Goal: Information Seeking & Learning: Check status

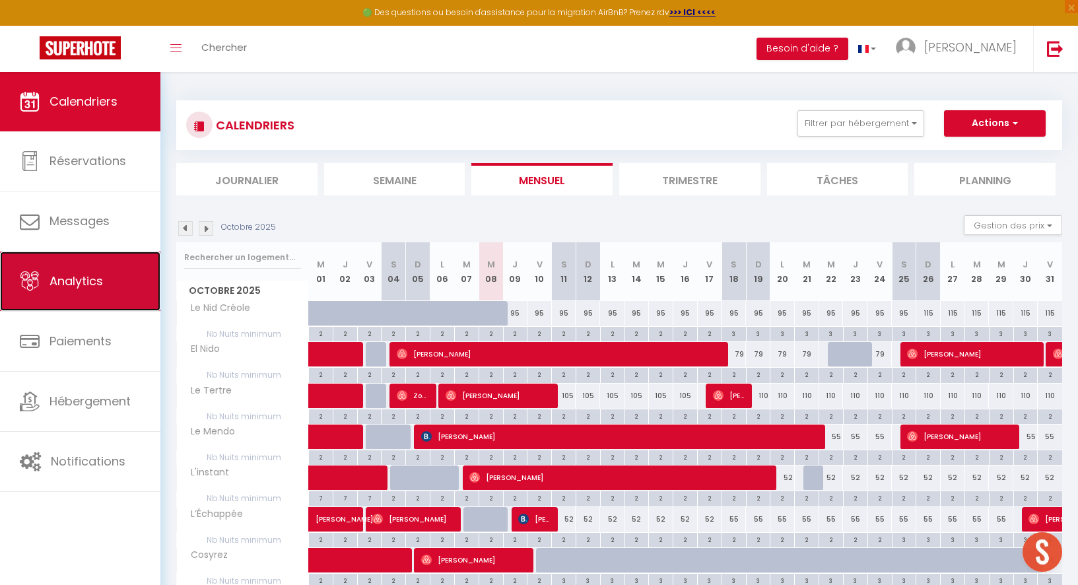
scroll to position [468, 0]
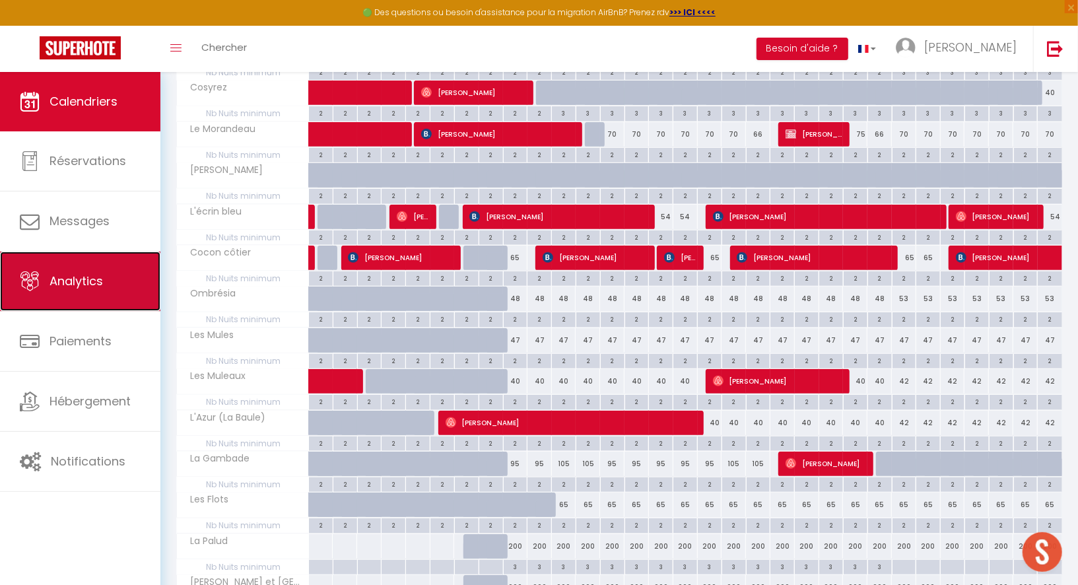
click at [87, 273] on span "Analytics" at bounding box center [76, 281] width 53 height 17
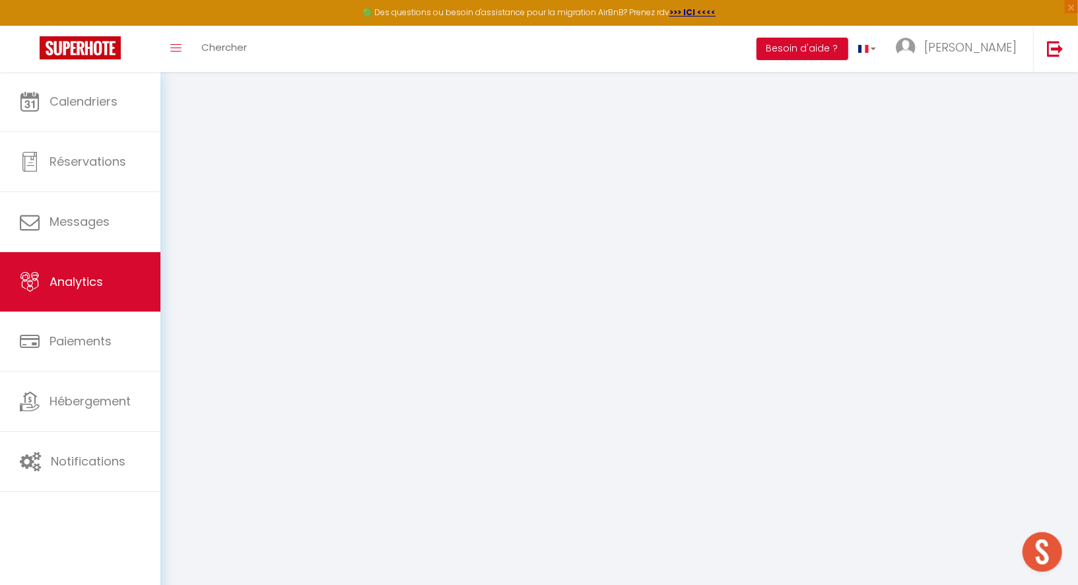
select select "2025"
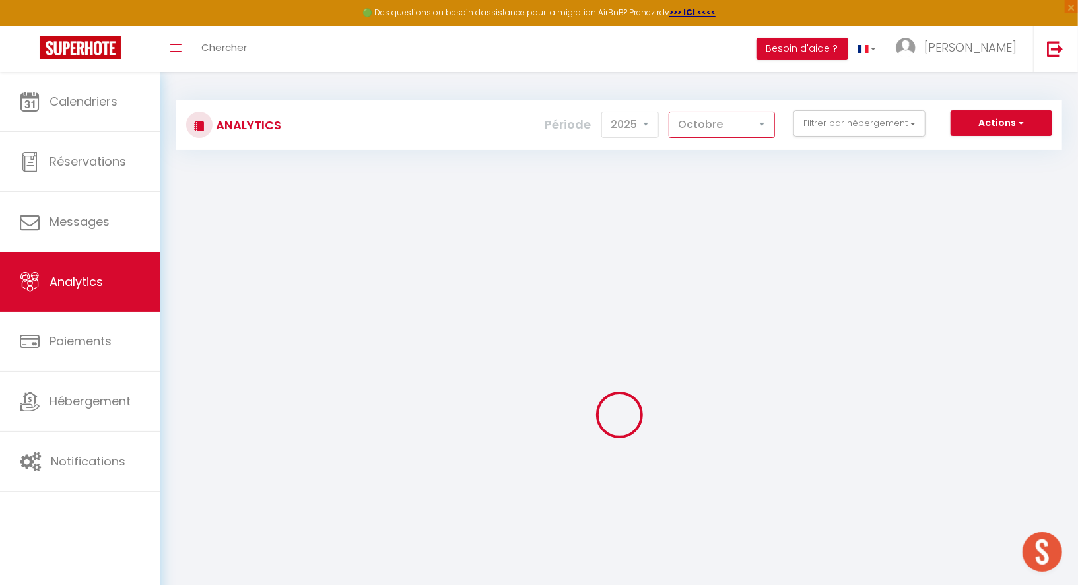
click at [724, 121] on select "[PERSON_NAME] Mars [PERSON_NAME] Juin Juillet Août Septembre Octobre Novembre D…" at bounding box center [722, 125] width 106 height 26
select select "9"
click at [671, 112] on select "[PERSON_NAME] Mars [PERSON_NAME] Juin Juillet Août Septembre Octobre Novembre D…" at bounding box center [722, 125] width 106 height 26
click at [836, 118] on button "Filtrer par hébergement" at bounding box center [860, 123] width 132 height 26
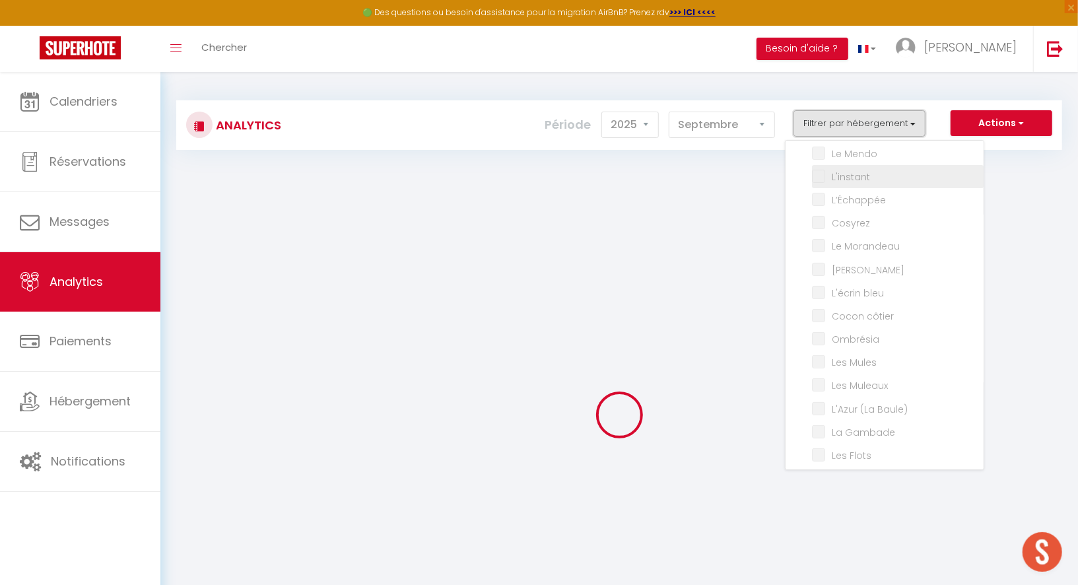
checkbox input "false"
checkbox Créole "false"
checkbox Nido "false"
checkbox Tertre "false"
checkbox Mendo "false"
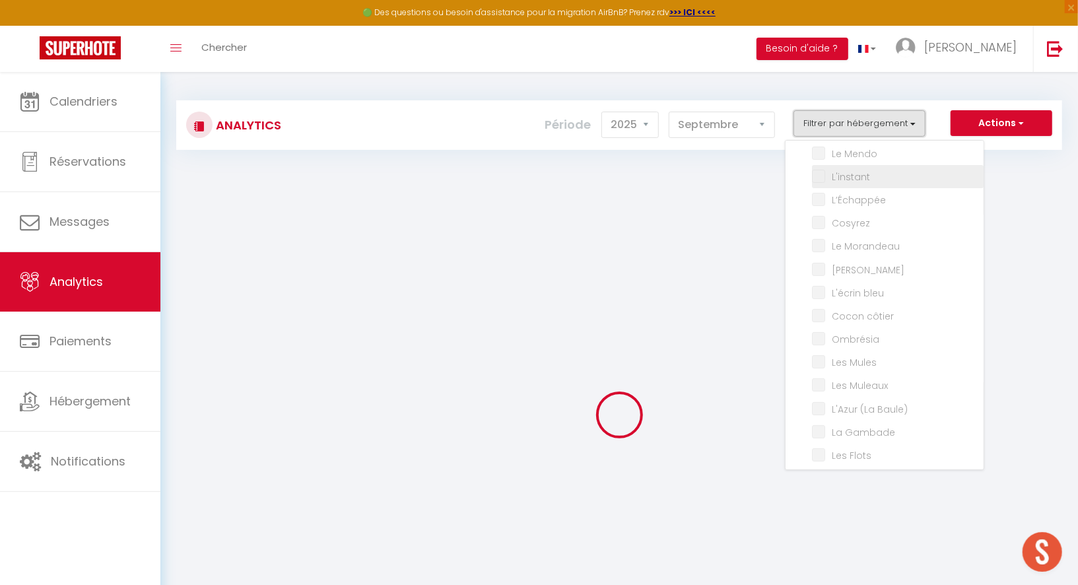
checkbox input "false"
checkbox Morandeau "false"
checkbox Marin "false"
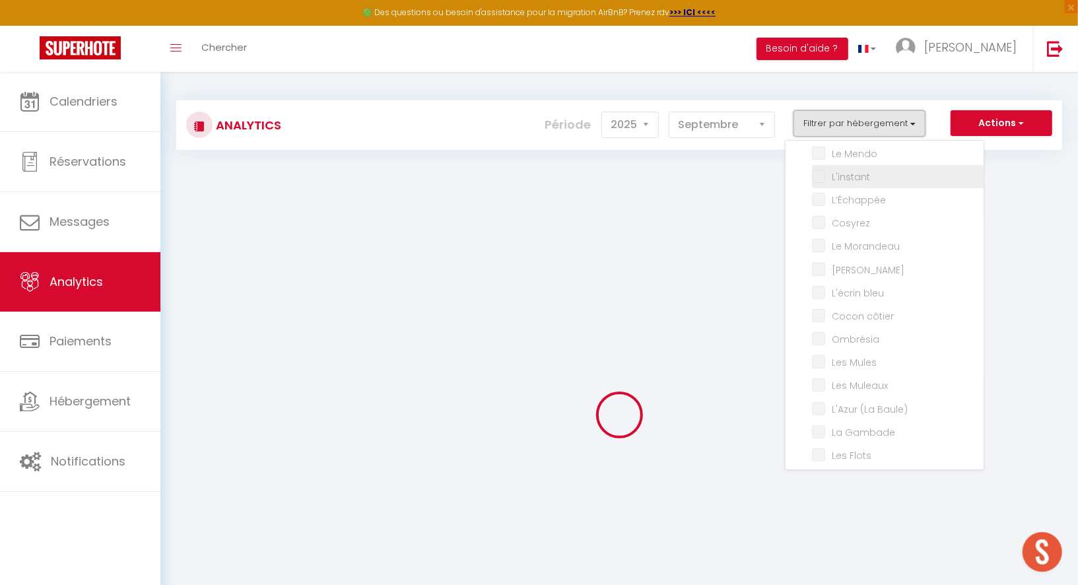
checkbox bleu "false"
checkbox côtier "false"
checkbox input "false"
checkbox Mules "false"
checkbox Muleaux "false"
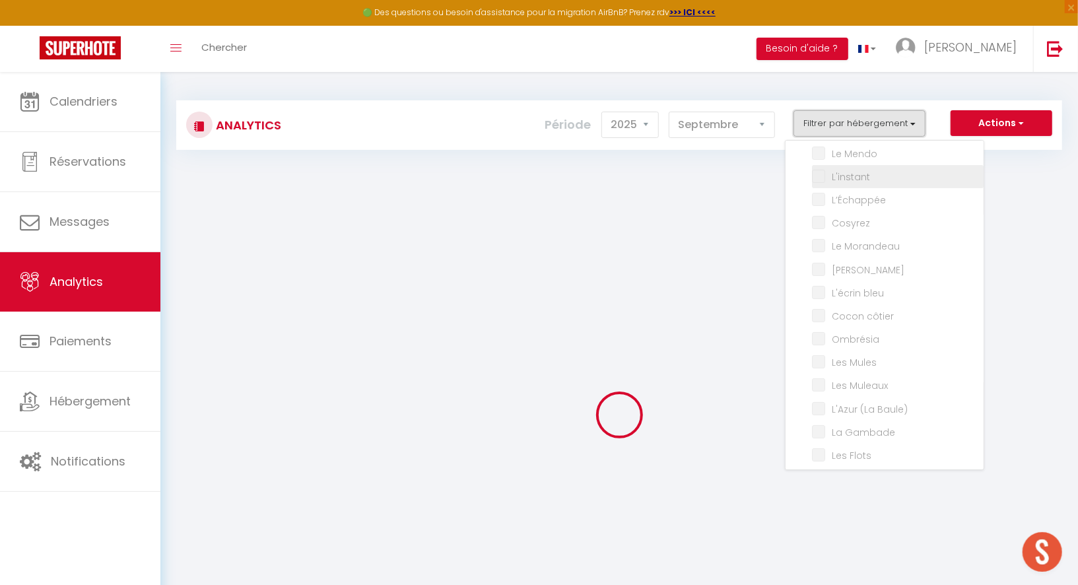
checkbox Baule\) "false"
checkbox Gambade "false"
checkbox Flots "false"
checkbox Palud "false"
checkbox Lokorn "false"
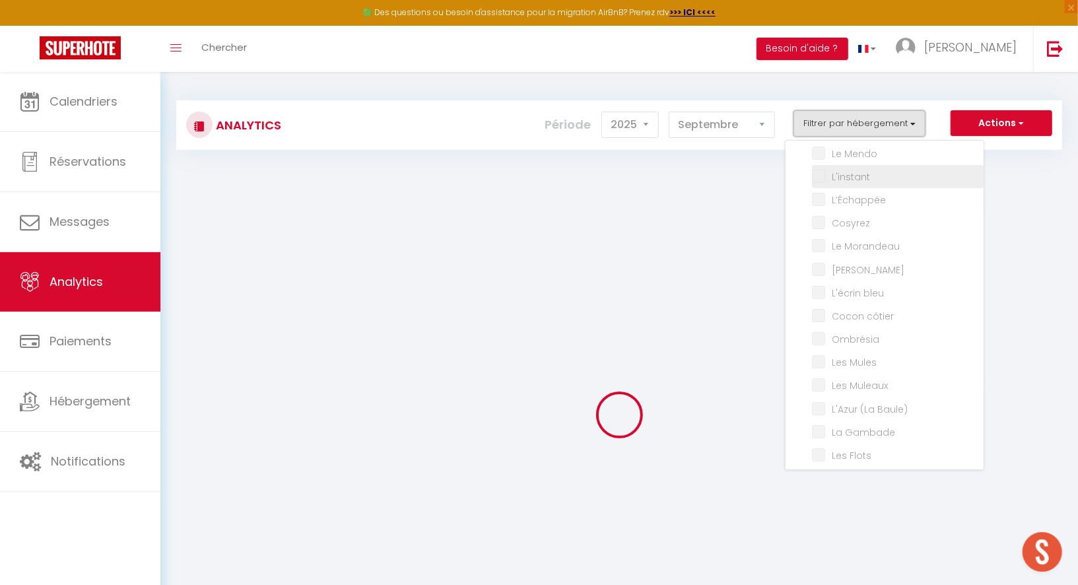
checkbox input "false"
checkbox Marguerites "false"
checkbox input "false"
checkbox Marine "false"
checkbox Santucci "false"
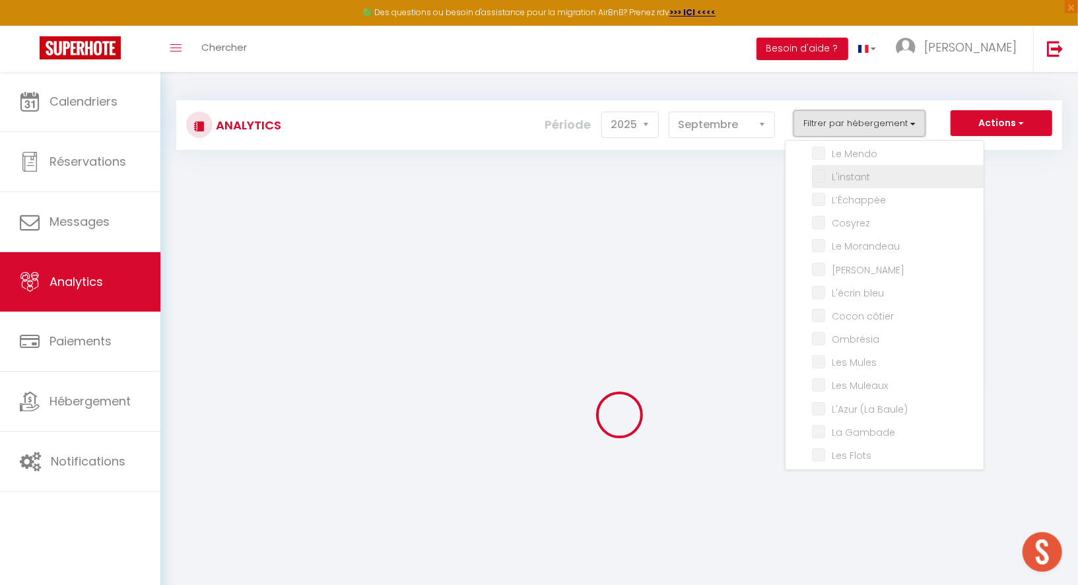
checkbox input "false"
checkbox Bonifacienne "false"
checkbox input "false"
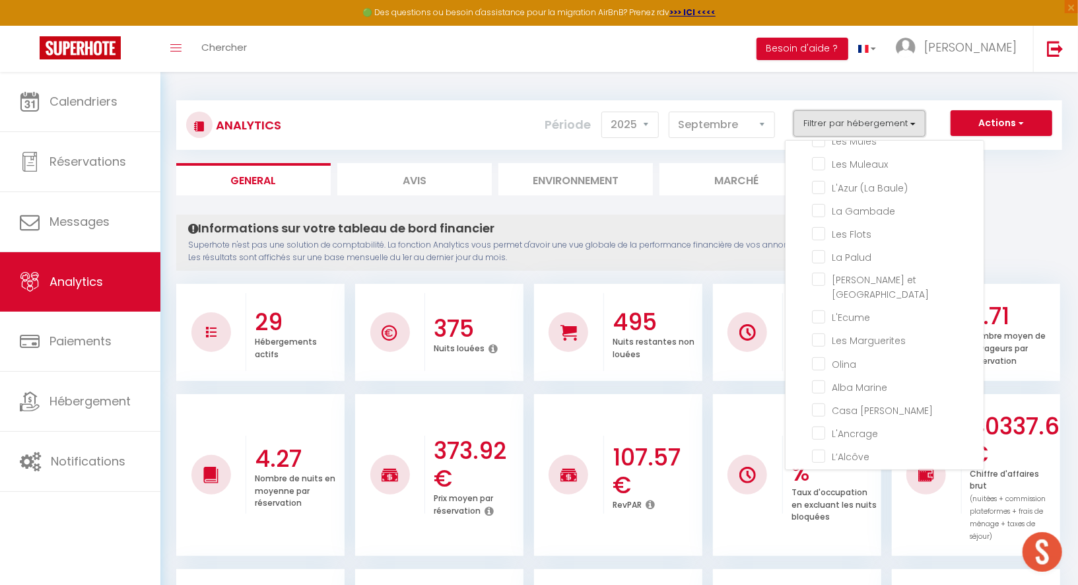
scroll to position [345, 0]
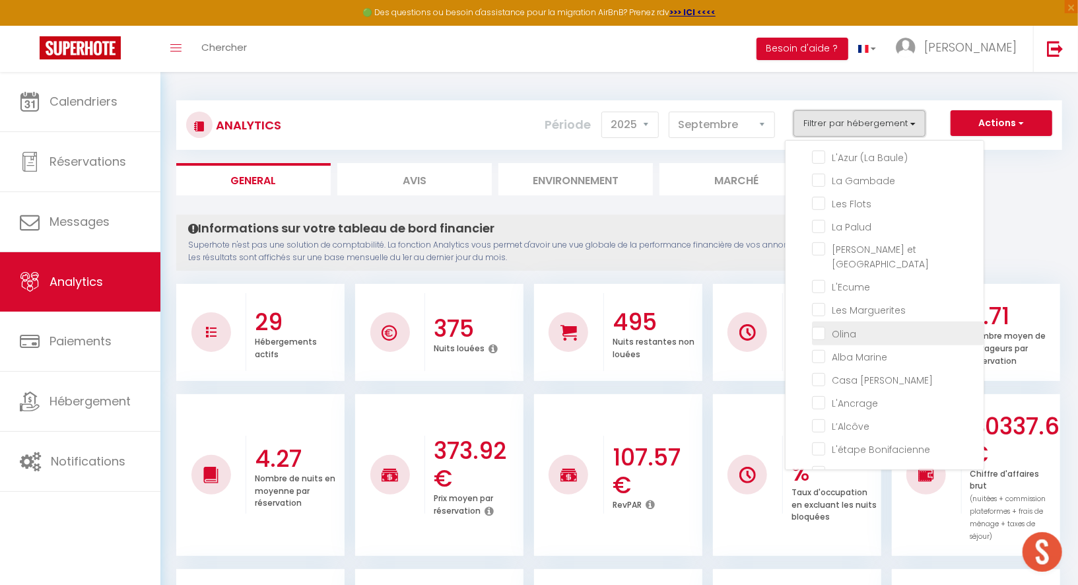
checkbox input "false"
checkbox Créole "false"
checkbox Nido "false"
checkbox Tertre "false"
checkbox Mendo "false"
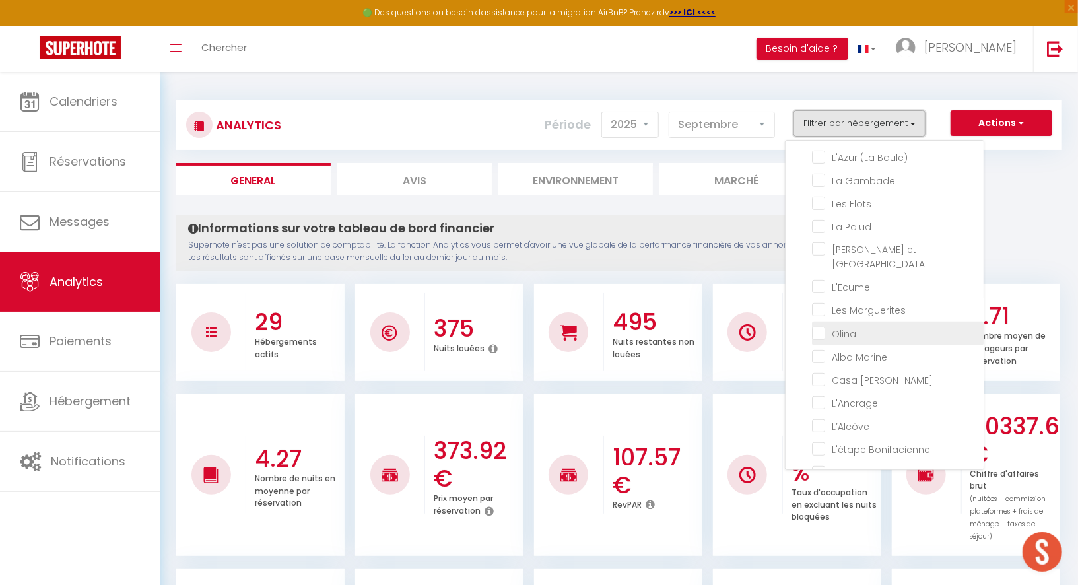
checkbox input "false"
checkbox Morandeau "false"
checkbox Marin "false"
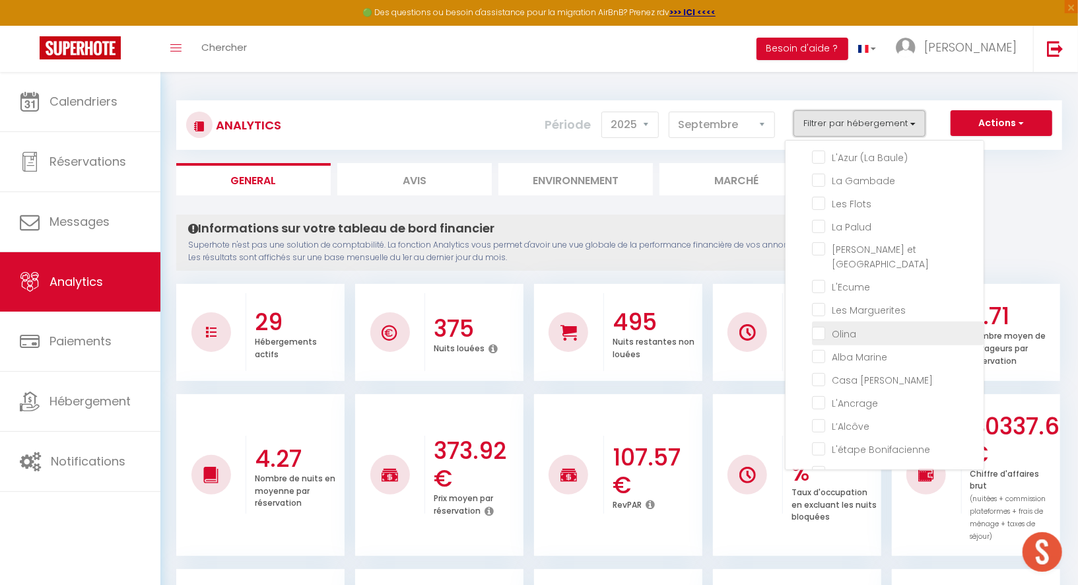
checkbox bleu "false"
checkbox côtier "false"
checkbox input "false"
checkbox Mules "false"
checkbox Muleaux "false"
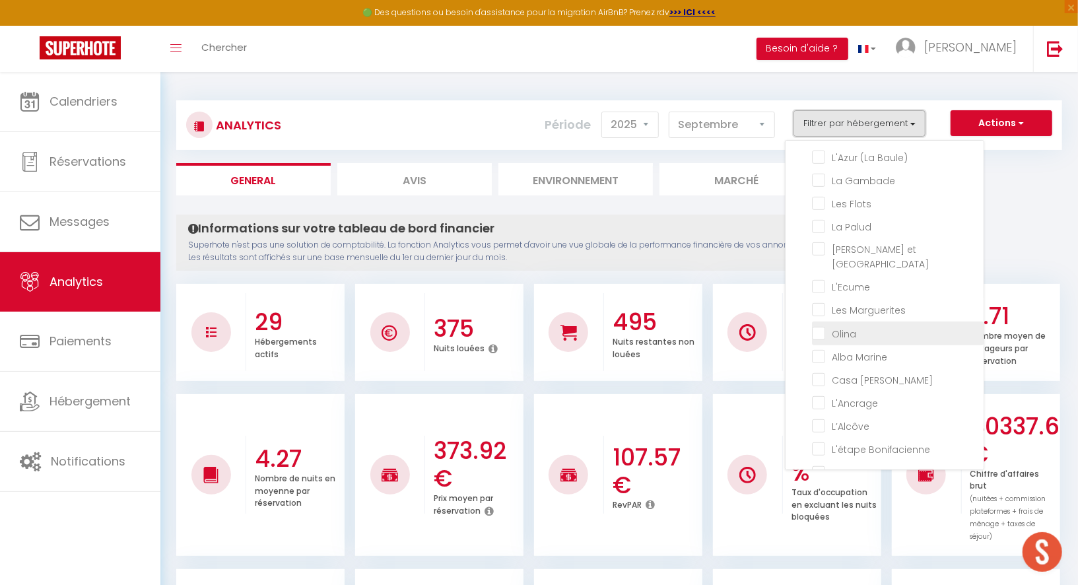
checkbox Baule\) "false"
checkbox Gambade "false"
checkbox Flots "false"
checkbox Palud "false"
checkbox Lokorn "false"
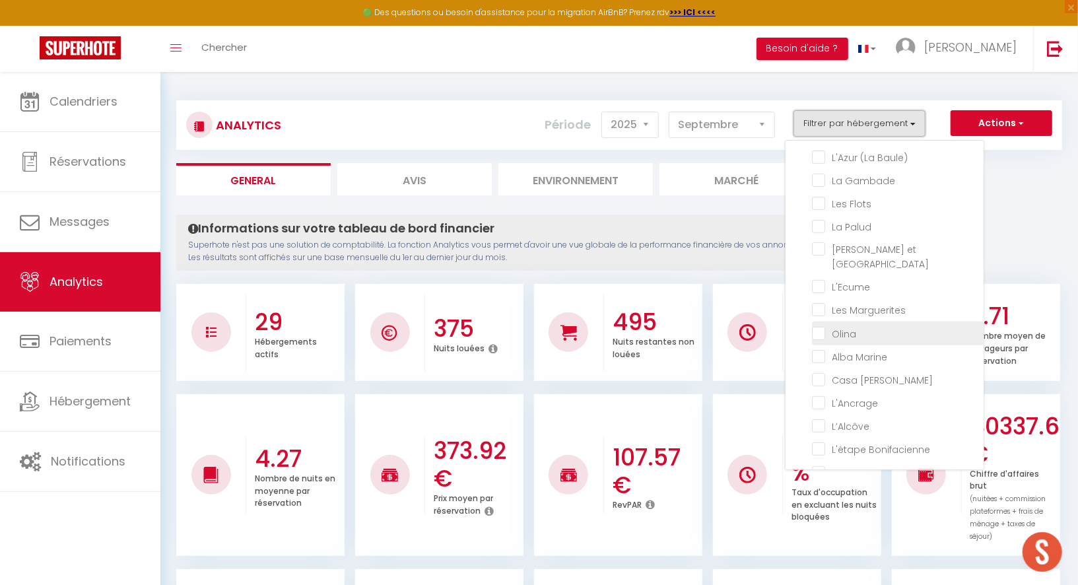
checkbox input "false"
checkbox Marguerites "false"
checkbox input "false"
checkbox Marine "false"
checkbox Santucci "false"
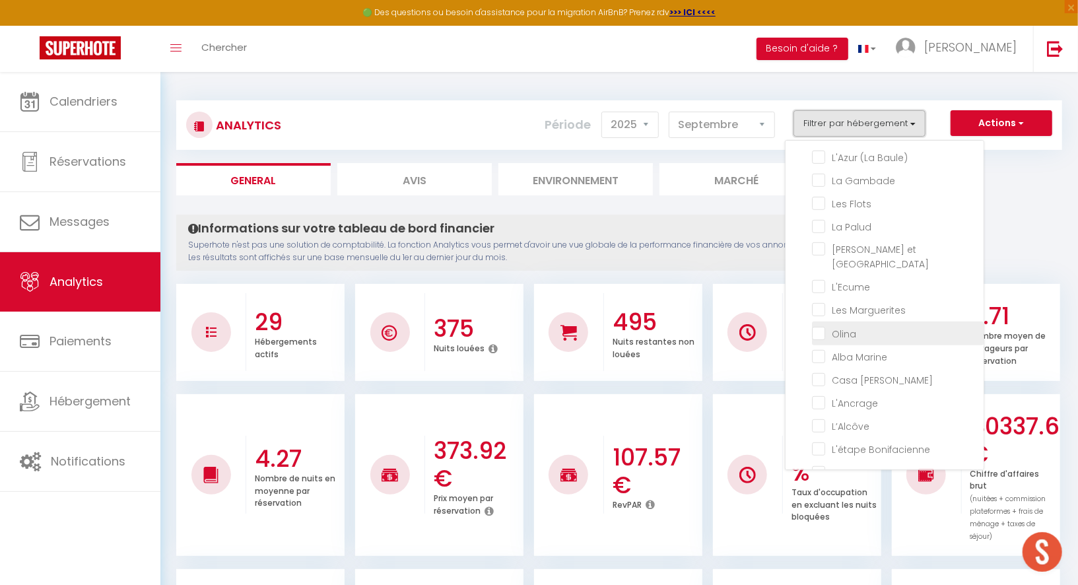
checkbox input "false"
checkbox Bonifacienne "false"
checkbox input "false"
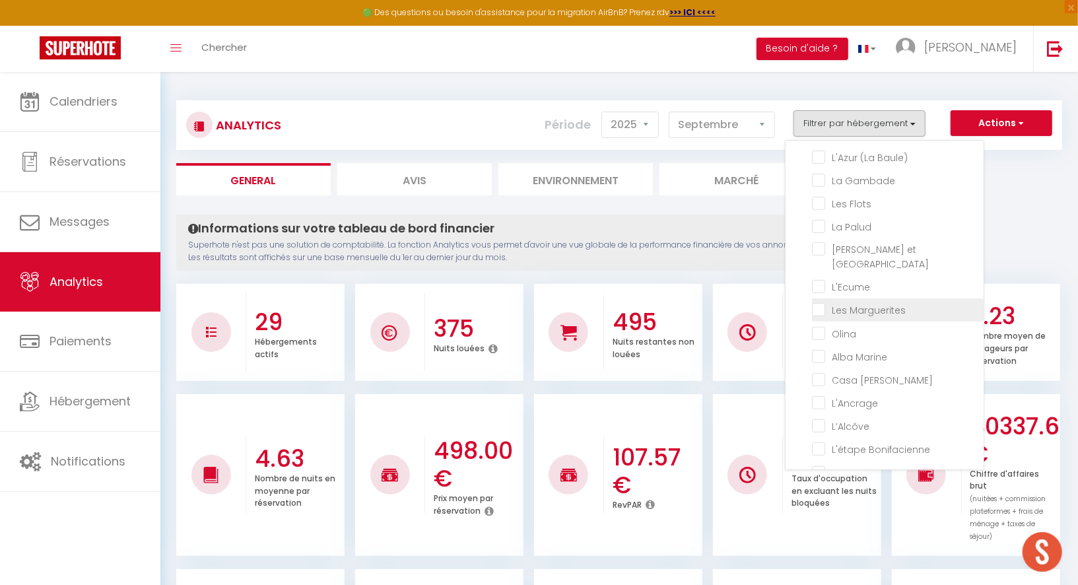
click at [849, 302] on Marguerites "checkbox" at bounding box center [898, 308] width 172 height 13
checkbox Marguerites "true"
checkbox Créole "false"
checkbox Nido "false"
checkbox Tertre "false"
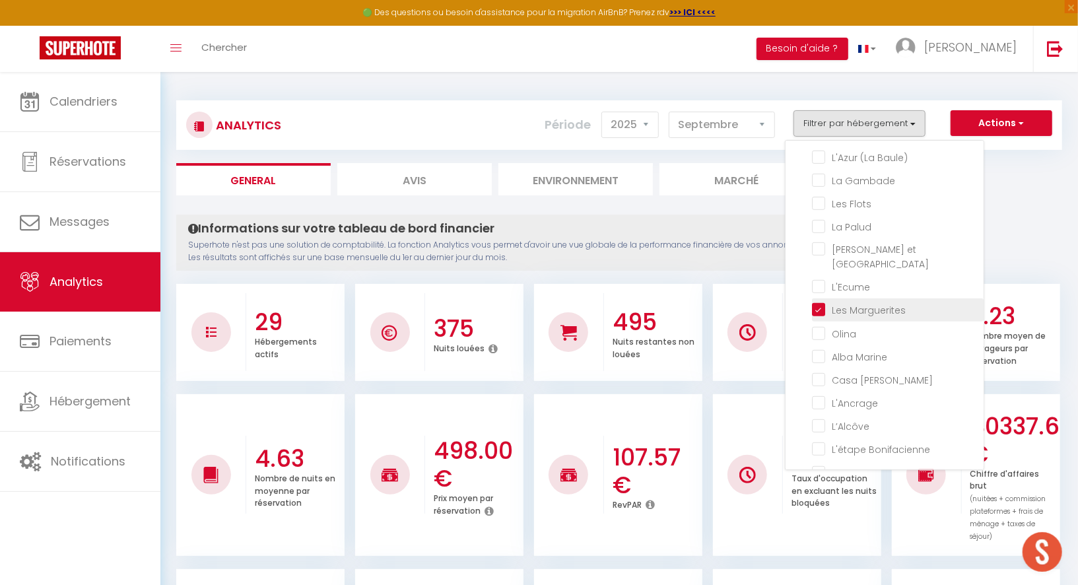
checkbox Mendo "false"
checkbox input "false"
checkbox Morandeau "false"
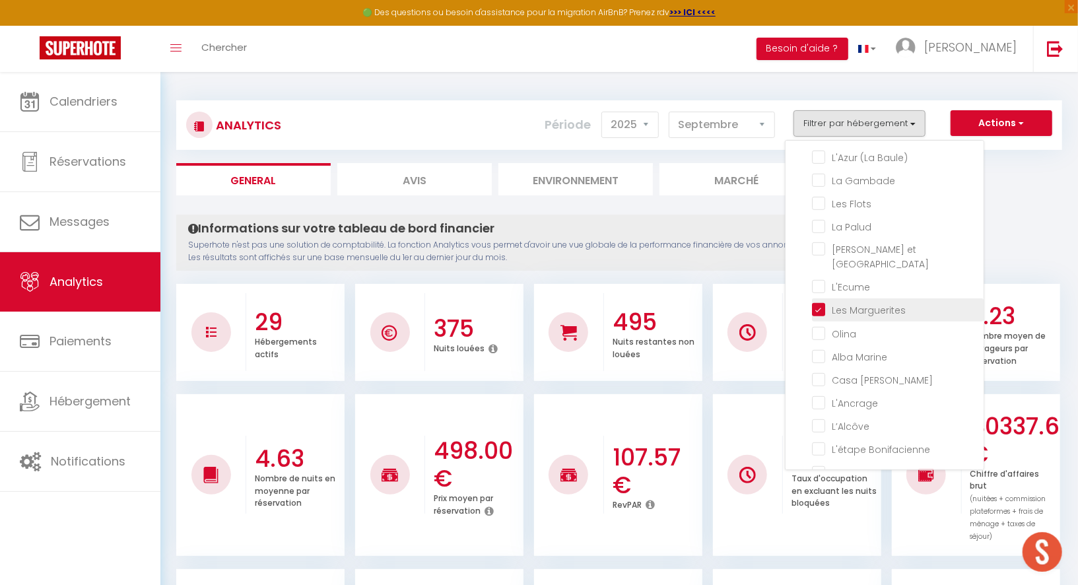
checkbox Marin "false"
checkbox bleu "false"
checkbox côtier "false"
checkbox input "false"
checkbox Mules "false"
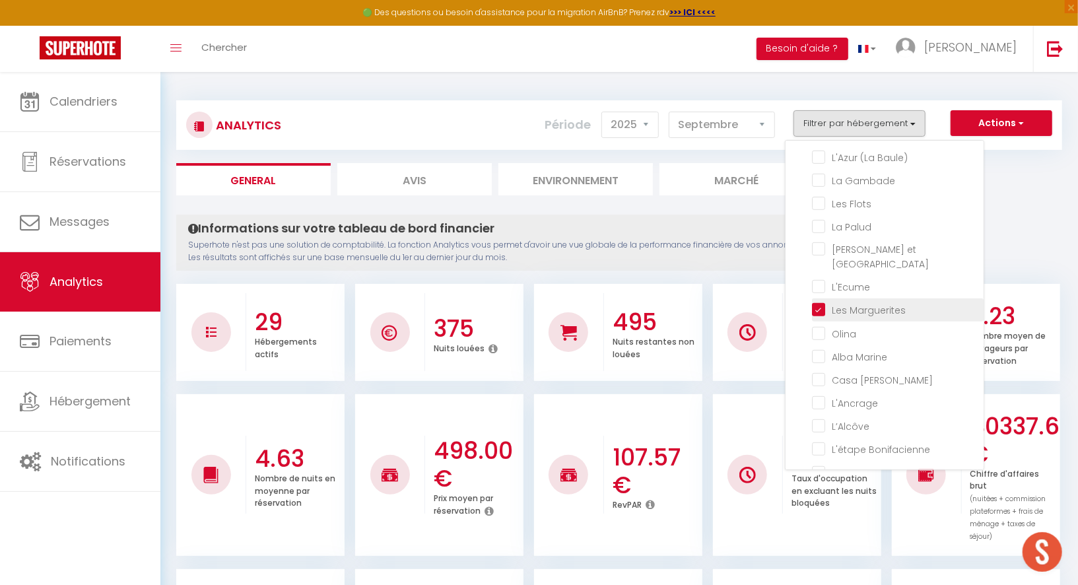
checkbox Muleaux "false"
checkbox Baule\) "false"
checkbox Gambade "false"
checkbox Flots "false"
checkbox Palud "false"
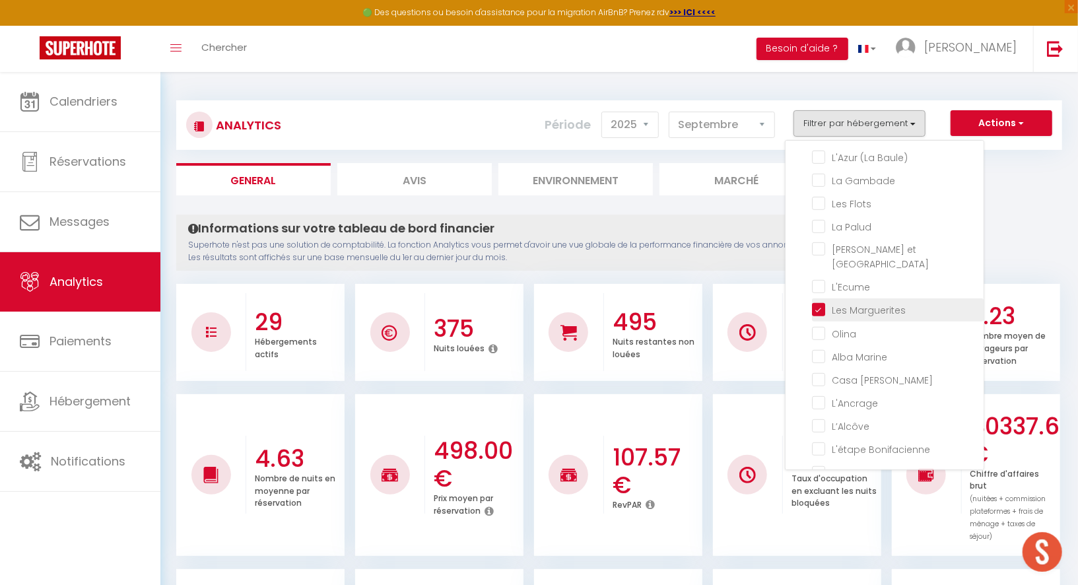
checkbox Lokorn "false"
checkbox input "false"
checkbox Marine "false"
checkbox Santucci "false"
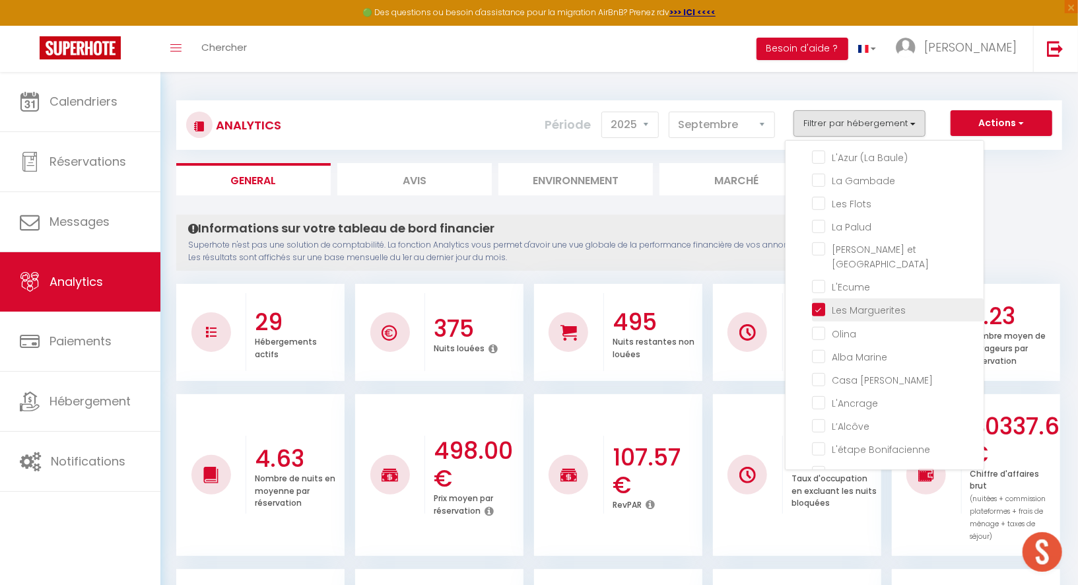
checkbox input "false"
checkbox Bonifacienne "false"
checkbox input "false"
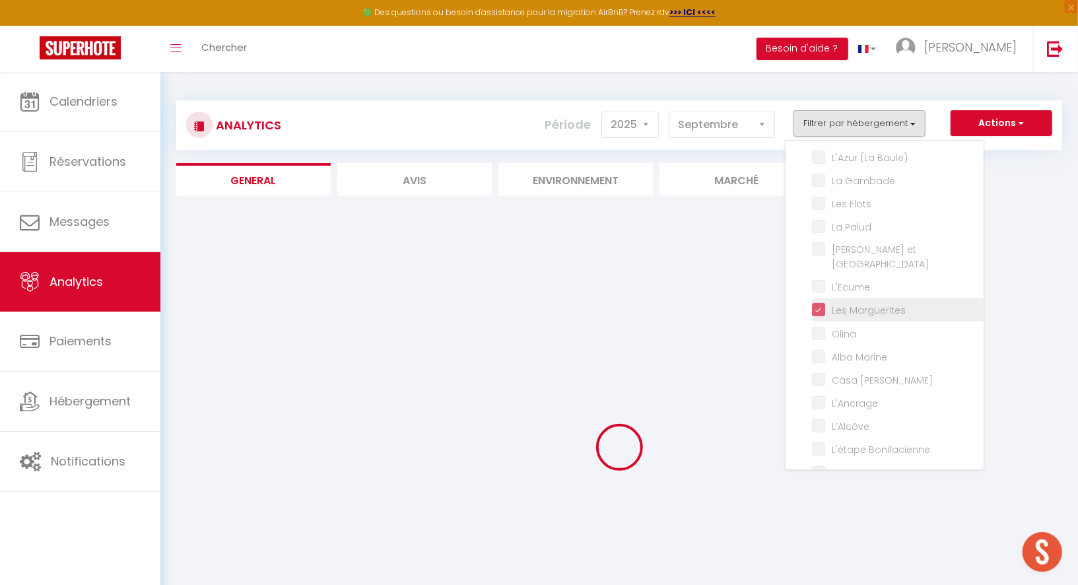
checkbox Créole "false"
checkbox Nido "false"
checkbox Tertre "false"
checkbox Mendo "false"
checkbox input "false"
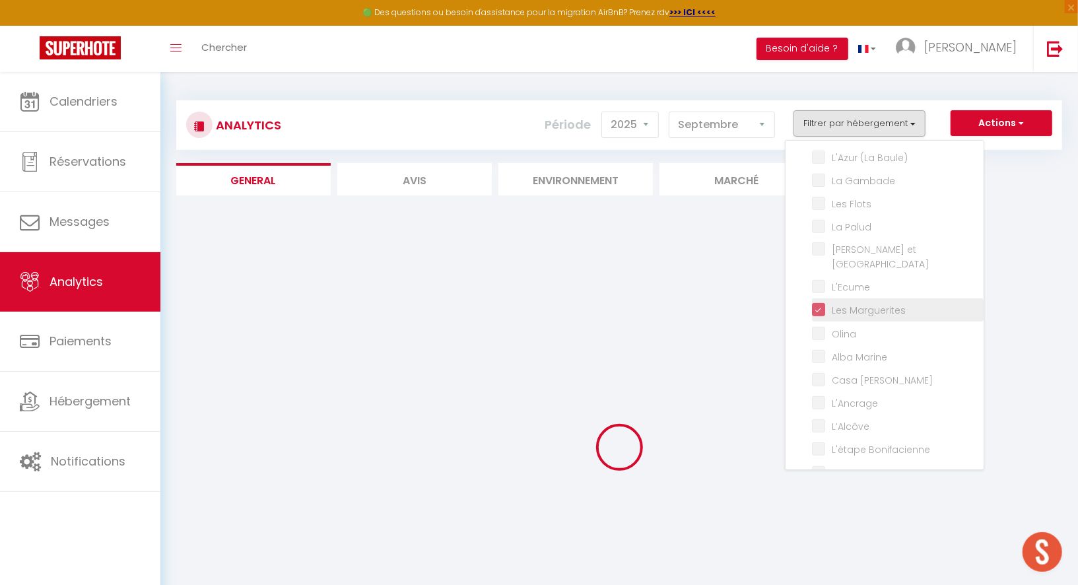
checkbox input "false"
checkbox Morandeau "false"
checkbox Marin "false"
checkbox bleu "false"
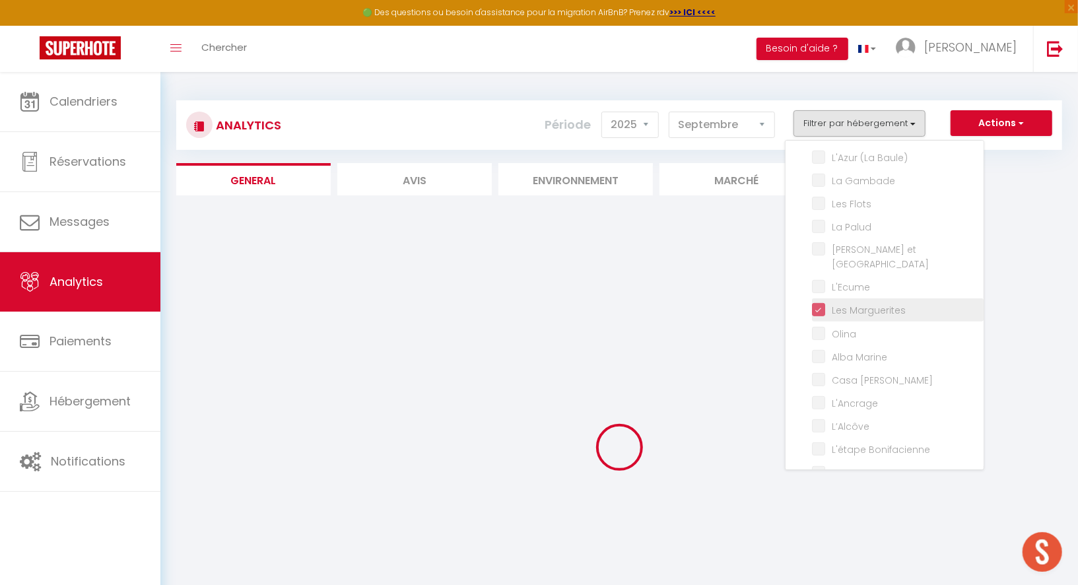
checkbox côtier "false"
checkbox input "false"
checkbox Mules "false"
checkbox Muleaux "false"
checkbox Baule\) "false"
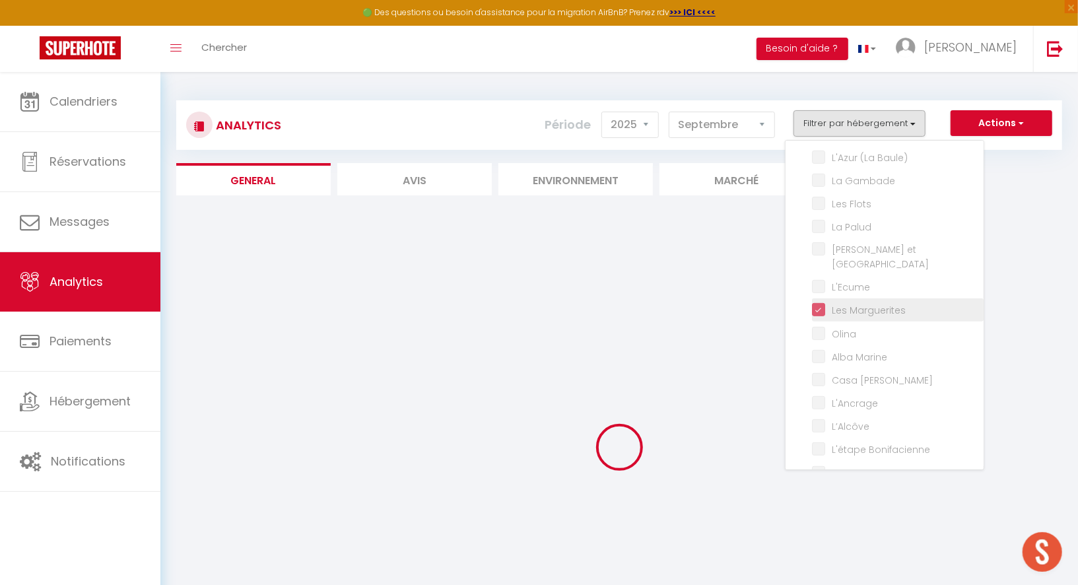
checkbox Gambade "false"
checkbox Flots "false"
checkbox Palud "false"
checkbox Lokorn "false"
checkbox input "false"
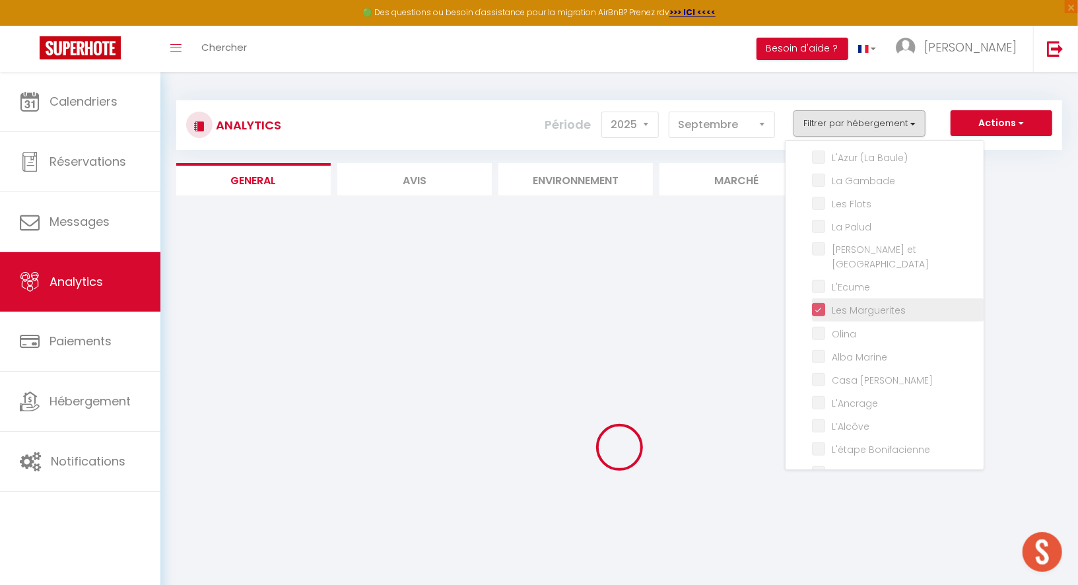
checkbox input "false"
checkbox Marine "false"
checkbox Santucci "false"
checkbox input "false"
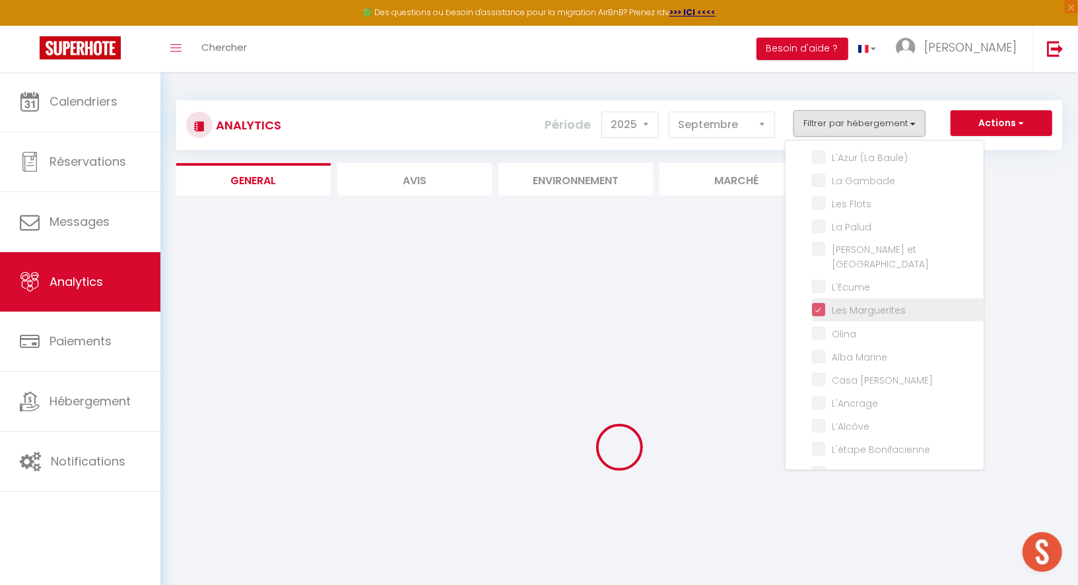
checkbox Bonifacienne "false"
checkbox input "false"
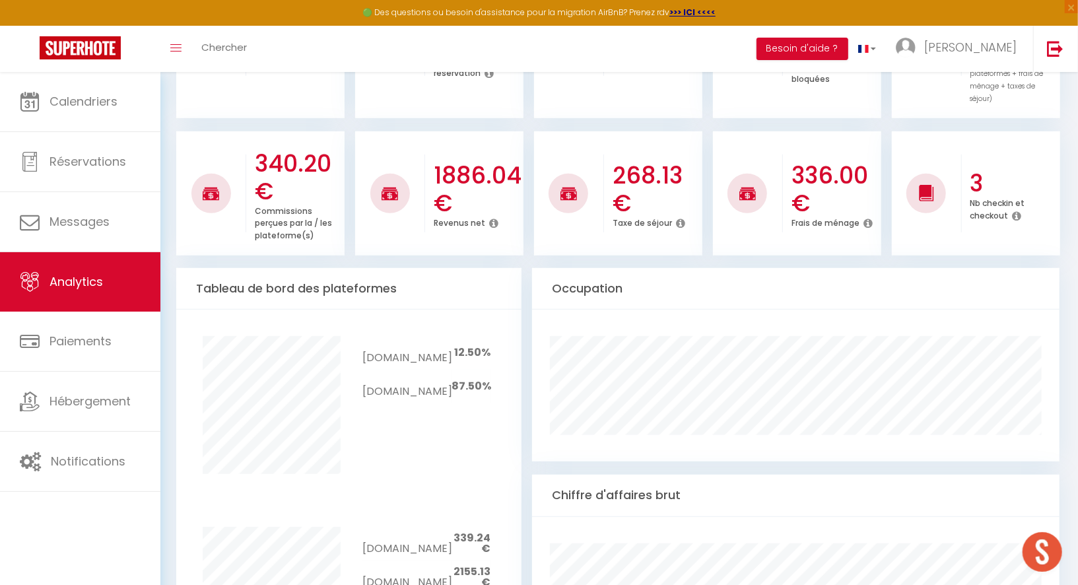
scroll to position [444, 0]
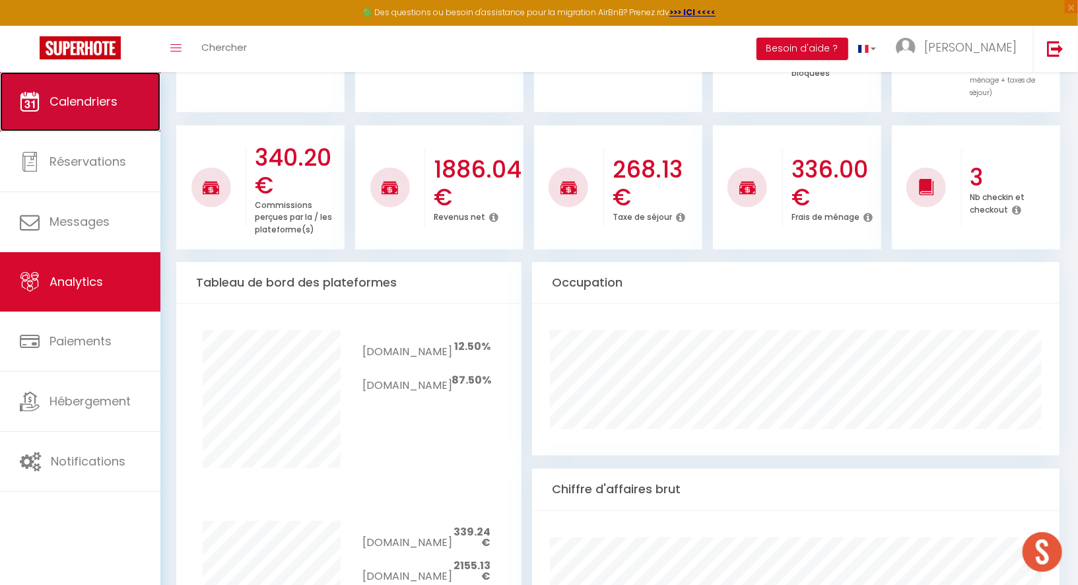
click at [92, 87] on link "Calendriers" at bounding box center [80, 101] width 160 height 59
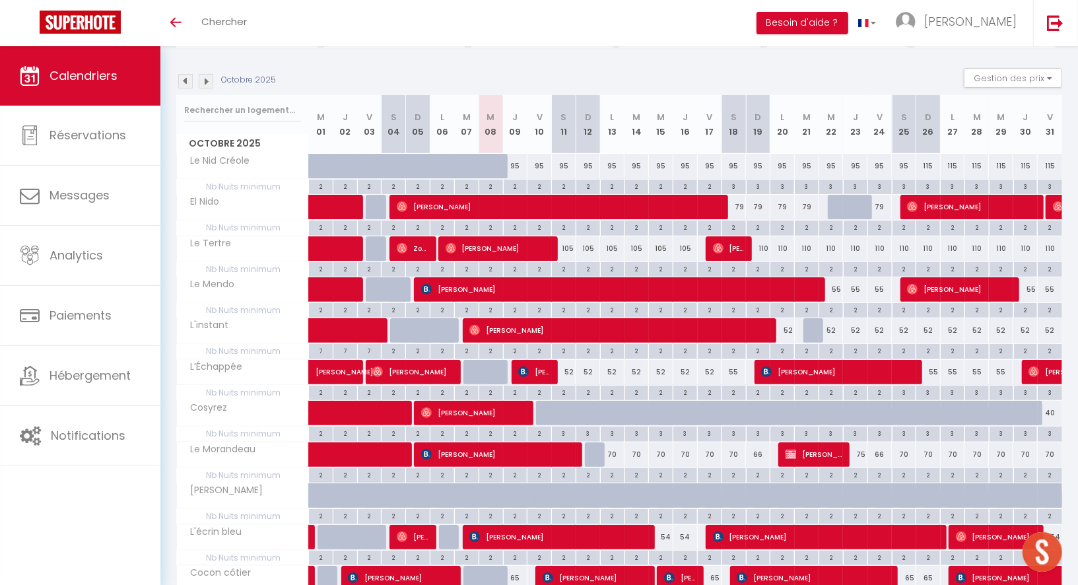
scroll to position [123, 0]
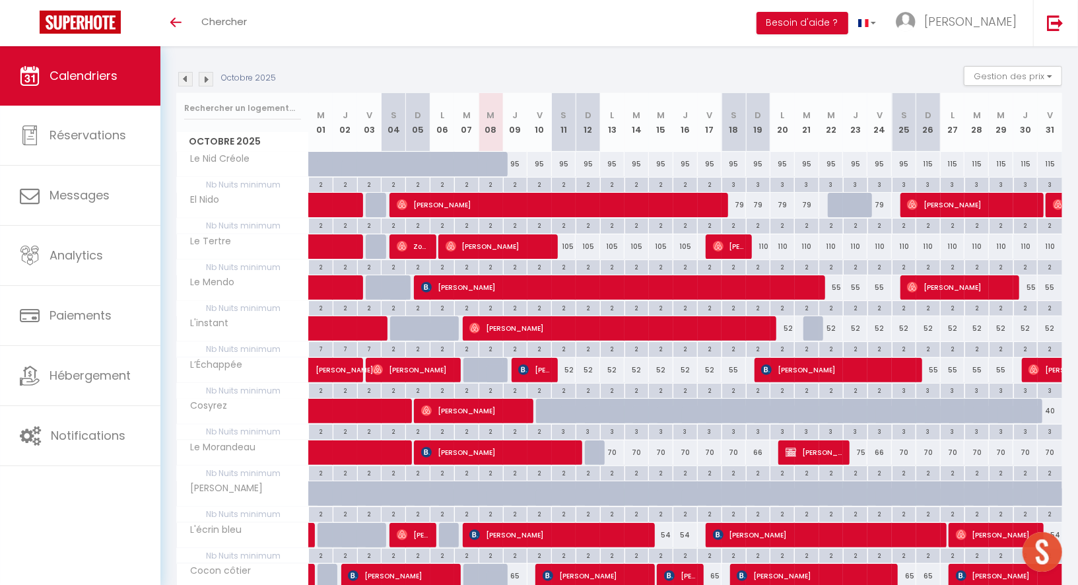
click at [926, 386] on div "3" at bounding box center [929, 390] width 24 height 13
type input "3"
type input "Dim 26 Octobre 2025"
type input "Lun 27 Octobre 2025"
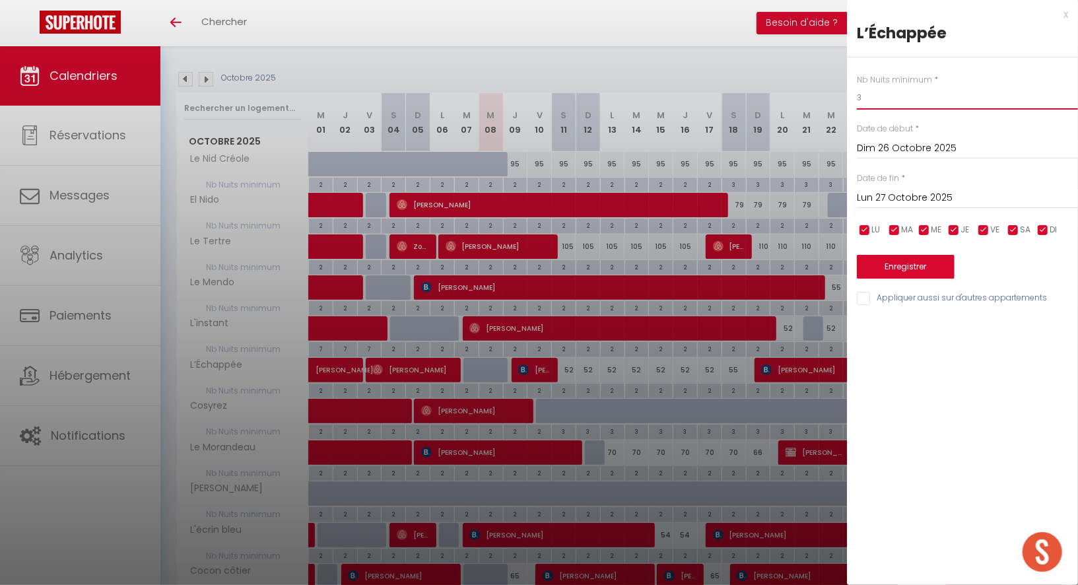
drag, startPoint x: 892, startPoint y: 101, endPoint x: 825, endPoint y: 101, distance: 66.7
click at [825, 101] on body "🟢 Des questions ou besoin d'assistance pour la migration AirBnB? Prenez rdv >>>…" at bounding box center [539, 493] width 1078 height 1140
type input "2"
click at [885, 195] on input "Lun 27 Octobre 2025" at bounding box center [967, 198] width 221 height 17
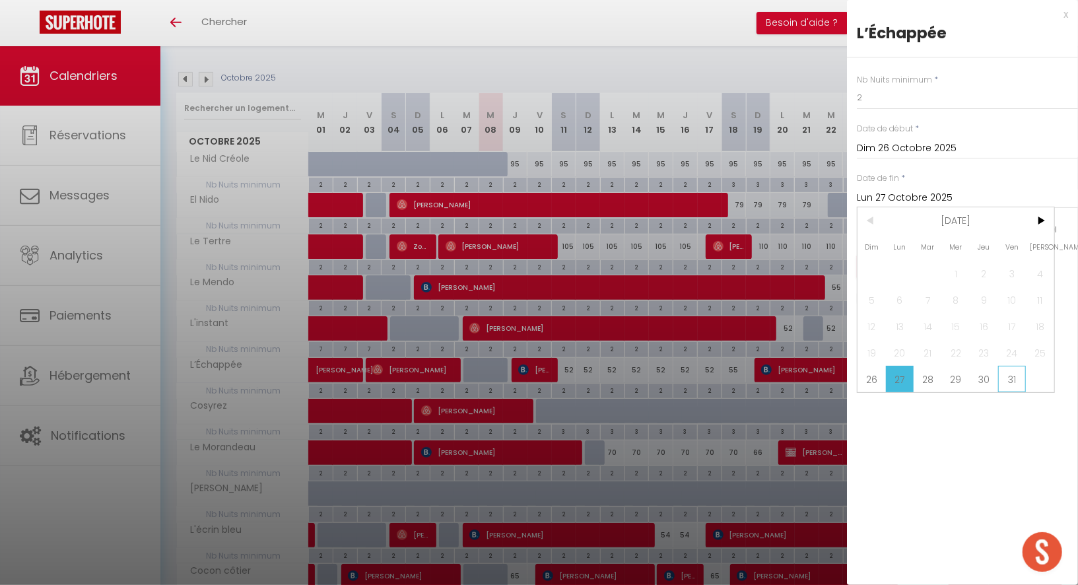
click at [1016, 380] on span "31" at bounding box center [1012, 379] width 28 height 26
type input "Ven 31 Octobre 2025"
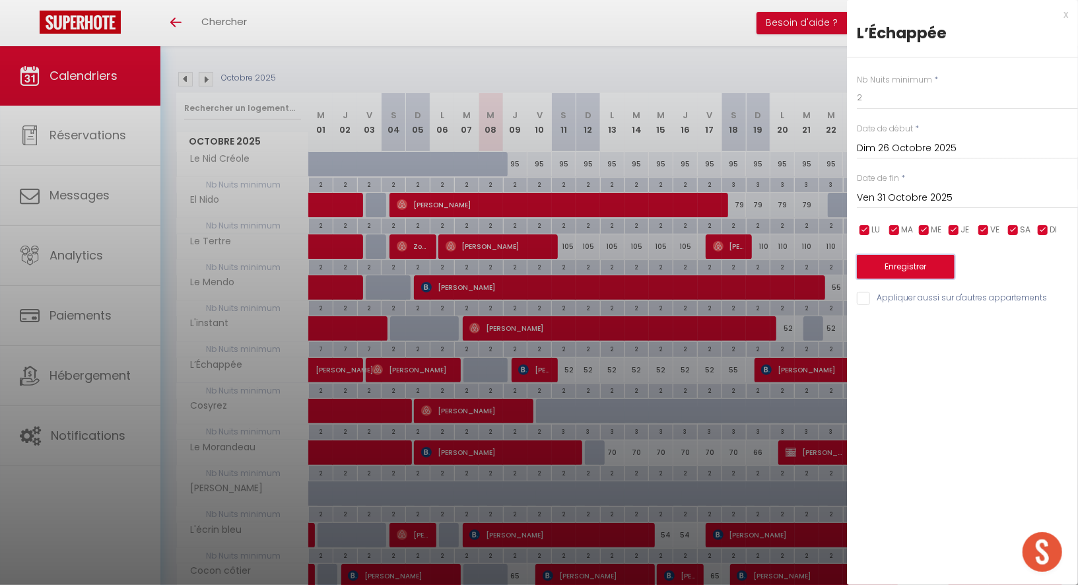
click at [930, 272] on button "Enregistrer" at bounding box center [906, 267] width 98 height 24
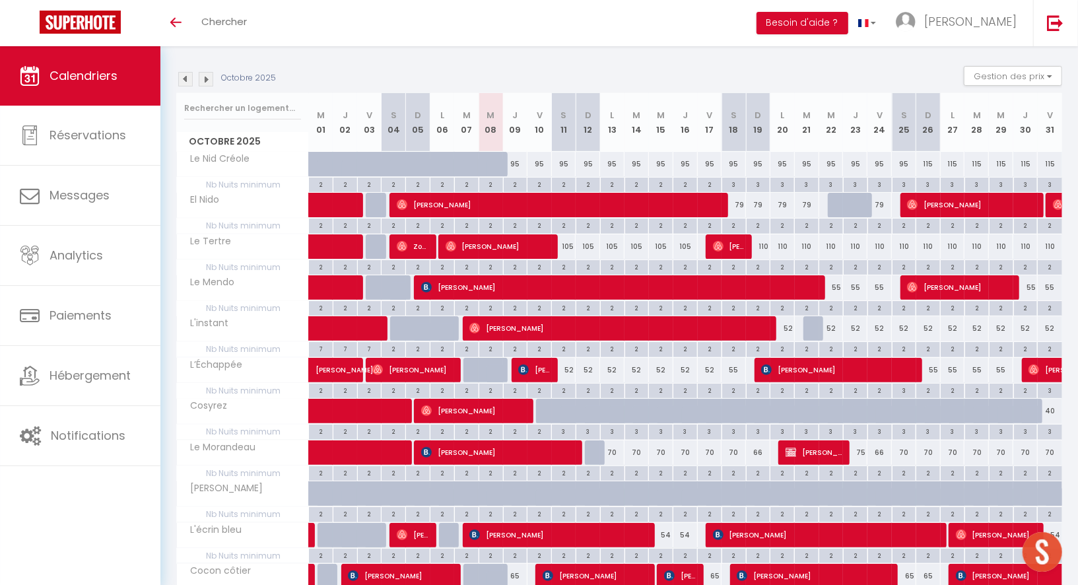
click at [904, 385] on div "3" at bounding box center [905, 390] width 24 height 13
type input "3"
type input "Sam 25 Octobre 2025"
type input "Dim 26 Octobre 2025"
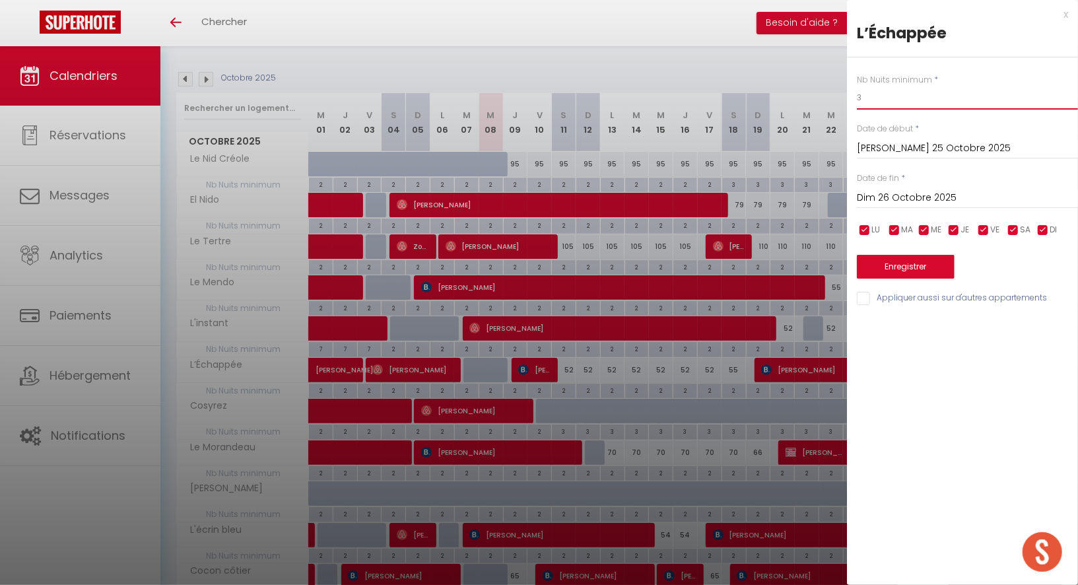
drag, startPoint x: 869, startPoint y: 103, endPoint x: 843, endPoint y: 103, distance: 26.4
click at [843, 103] on body "🟢 Des questions ou besoin d'assistance pour la migration AirBnB? Prenez rdv >>>…" at bounding box center [539, 493] width 1078 height 1140
type input "2"
click at [905, 260] on button "Enregistrer" at bounding box center [906, 267] width 98 height 24
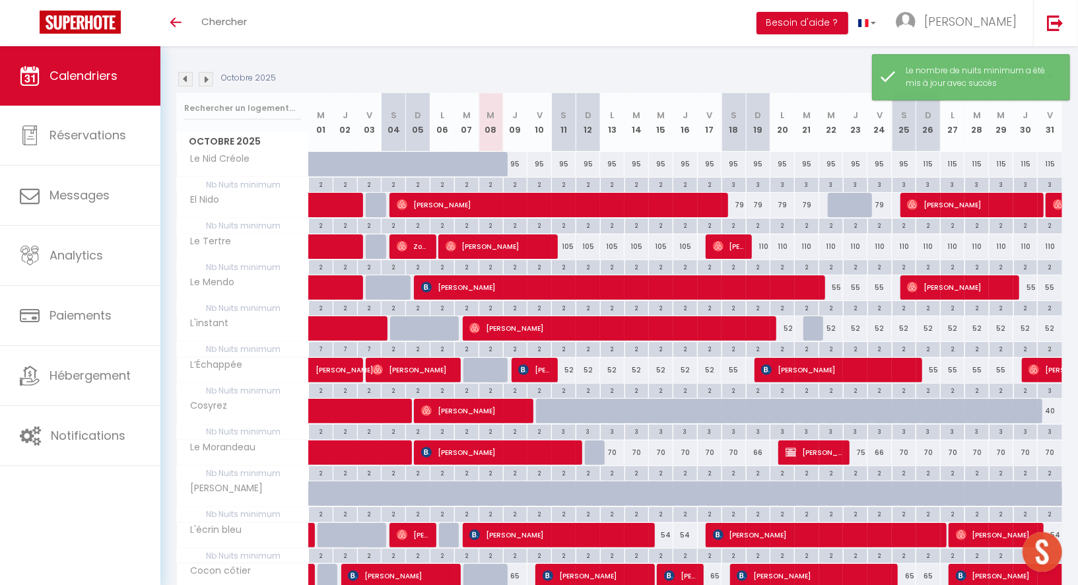
click at [569, 244] on div "105" at bounding box center [564, 246] width 24 height 24
type input "105"
type input "Sam 11 Octobre 2025"
type input "Dim 12 Octobre 2025"
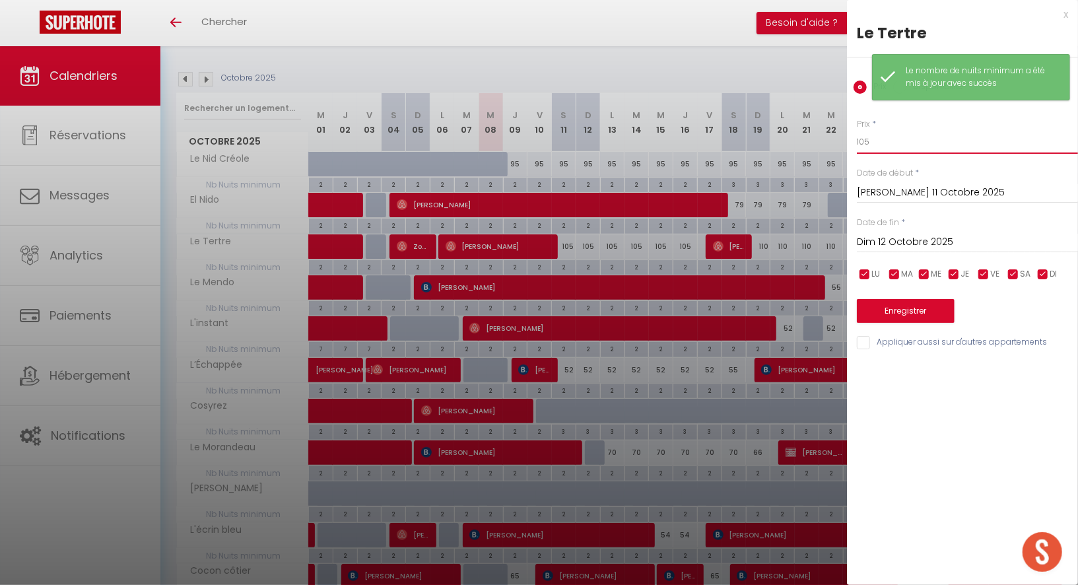
click at [881, 143] on input "105" at bounding box center [967, 142] width 221 height 24
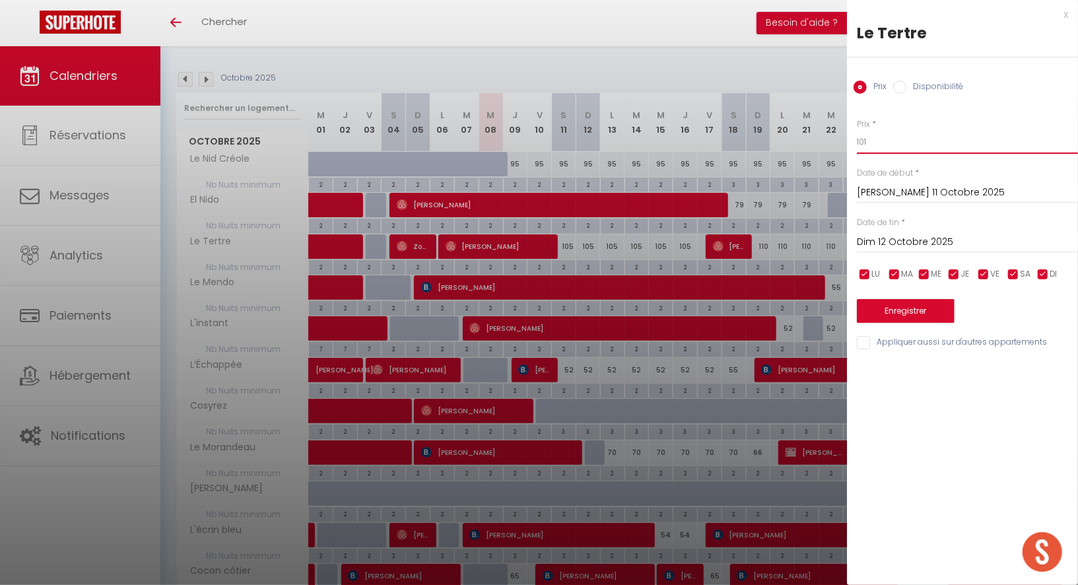
type input "101"
click at [893, 238] on input "Dim 12 Octobre 2025" at bounding box center [967, 242] width 221 height 17
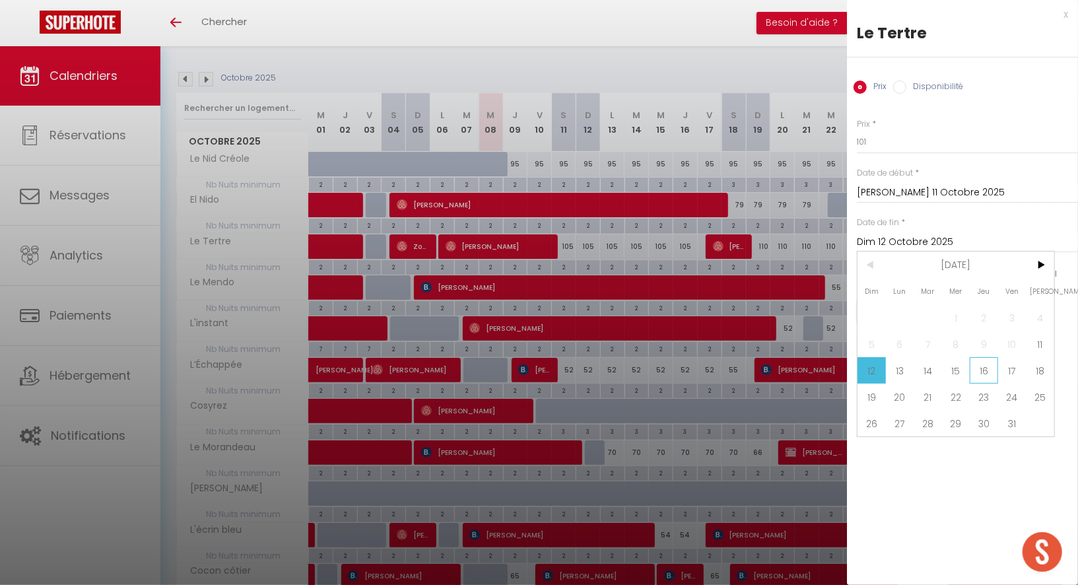
click at [979, 371] on span "16" at bounding box center [984, 370] width 28 height 26
type input "Jeu 16 Octobre 2025"
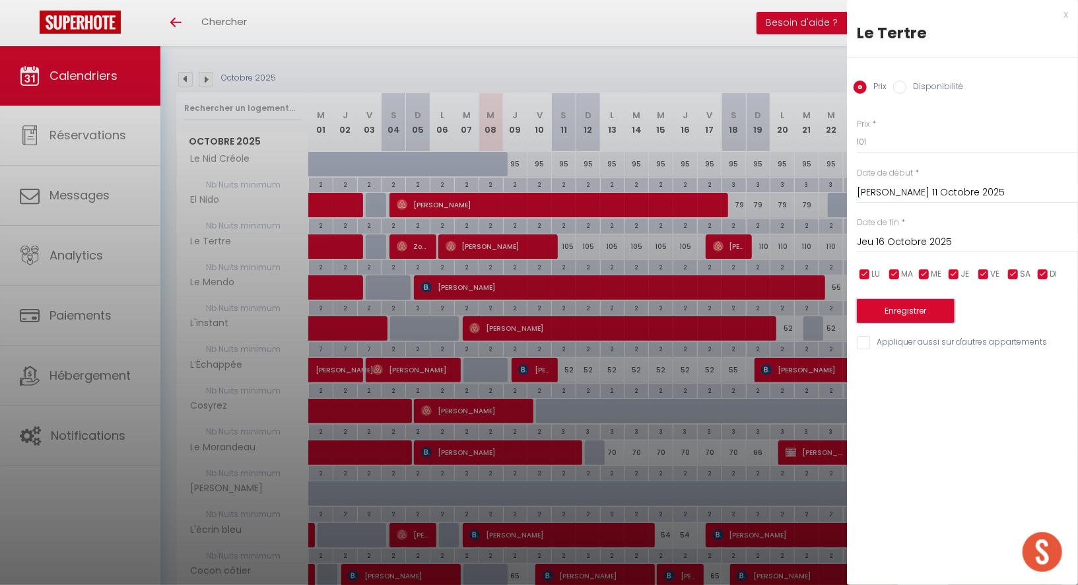
click at [919, 307] on button "Enregistrer" at bounding box center [906, 311] width 98 height 24
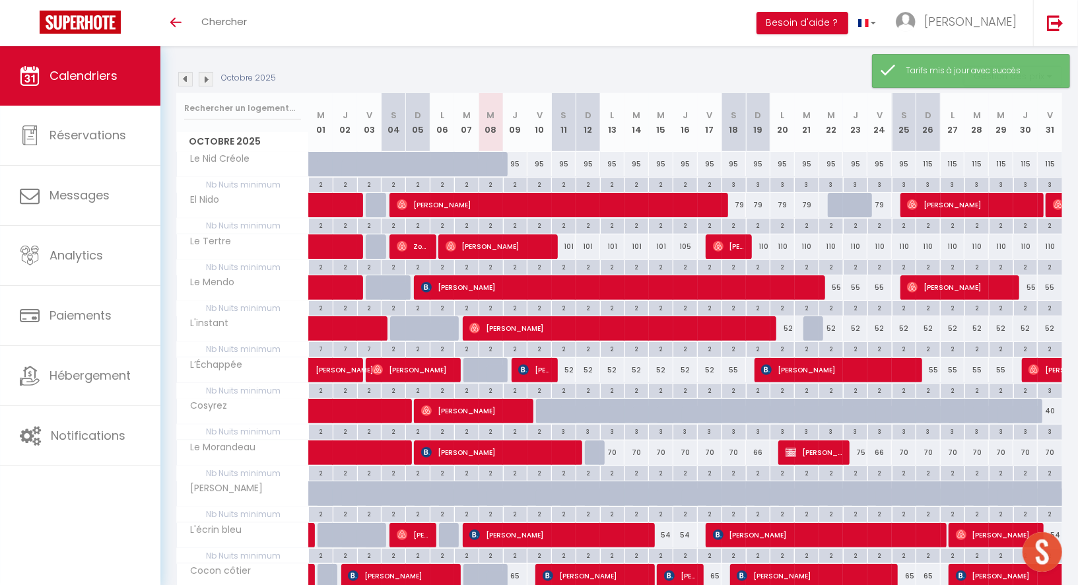
click at [762, 245] on div "110" at bounding box center [758, 246] width 24 height 24
type input "110"
type input "Dim 19 Octobre 2025"
type input "Lun 20 Octobre 2025"
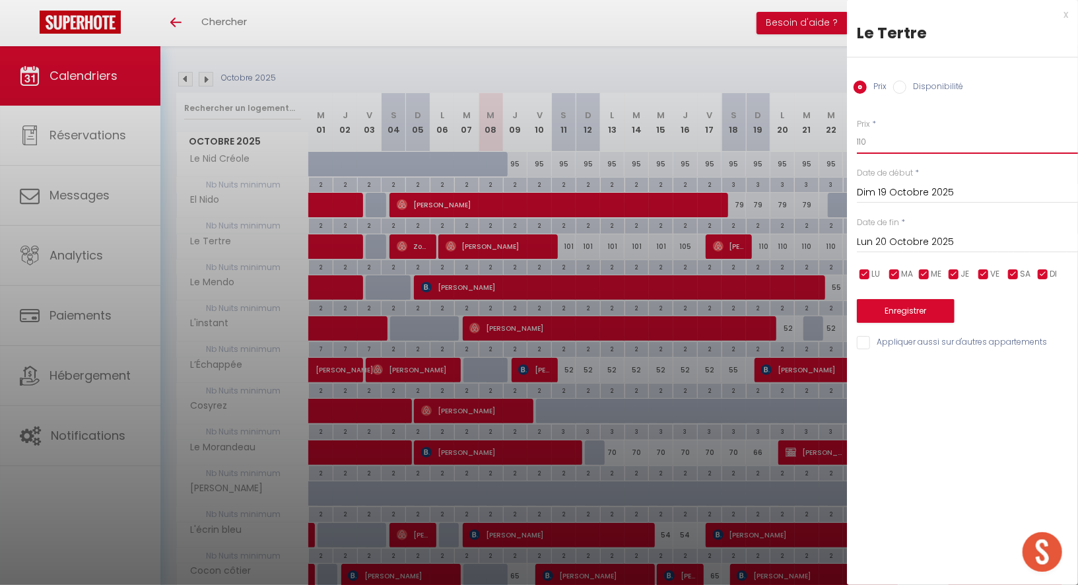
drag, startPoint x: 873, startPoint y: 137, endPoint x: 862, endPoint y: 141, distance: 12.1
click at [862, 141] on input "110" at bounding box center [967, 142] width 221 height 24
type input "108"
click at [879, 238] on input "Lun 20 Octobre 2025" at bounding box center [967, 242] width 221 height 17
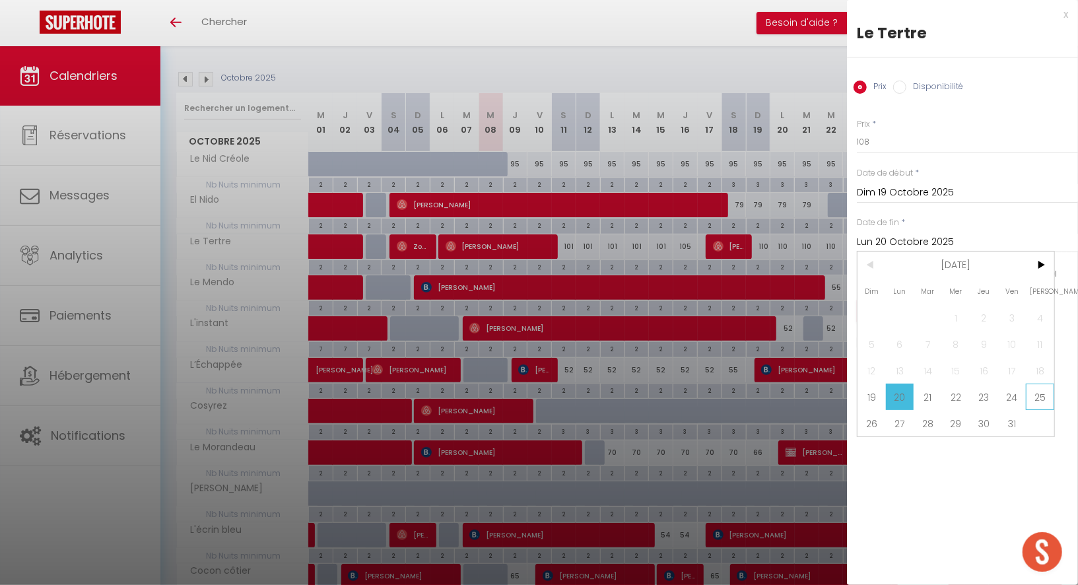
click at [1038, 398] on span "25" at bounding box center [1040, 397] width 28 height 26
type input "Sam 25 Octobre 2025"
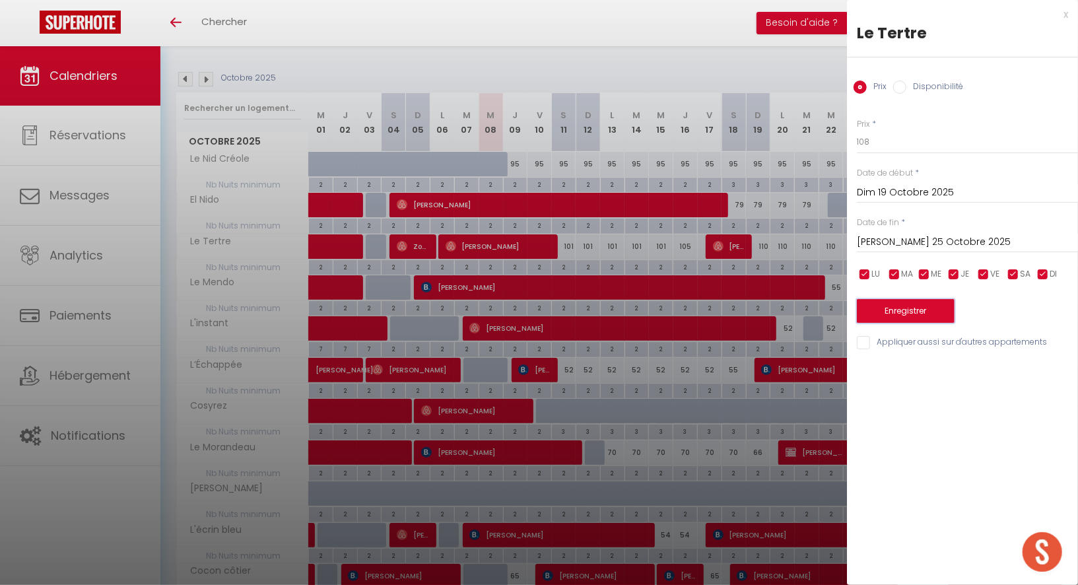
click at [898, 311] on button "Enregistrer" at bounding box center [906, 311] width 98 height 24
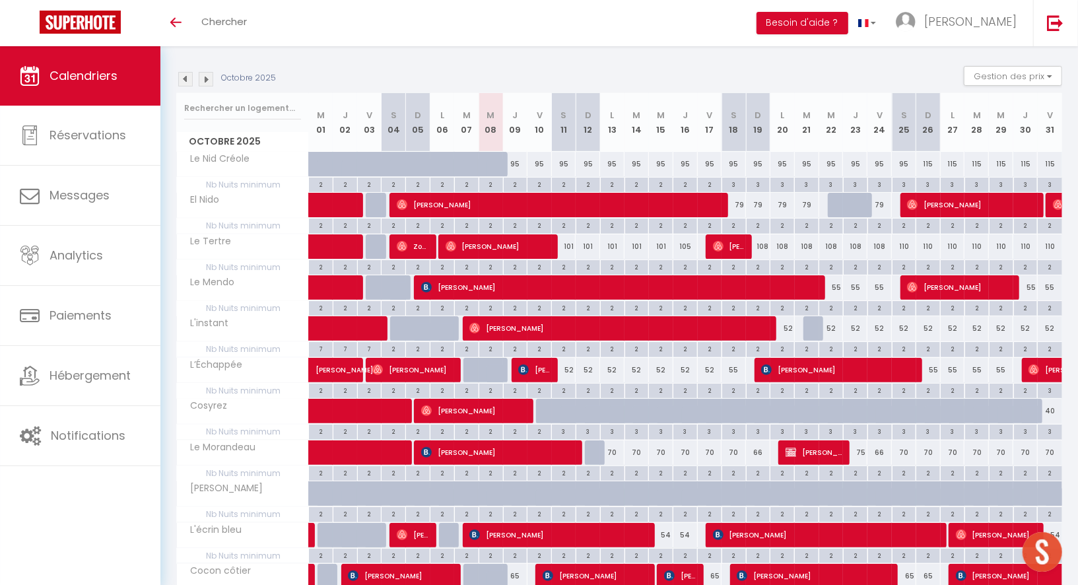
click at [517, 162] on div "95" at bounding box center [515, 164] width 24 height 24
type input "95"
type input "Jeu 09 Octobre 2025"
type input "Ven 10 Octobre 2025"
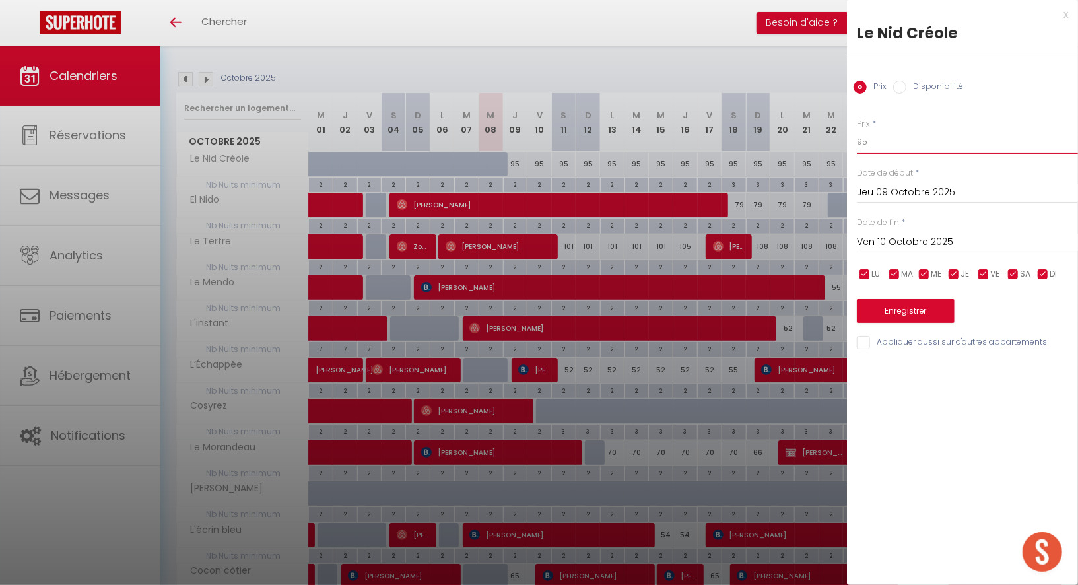
drag, startPoint x: 886, startPoint y: 139, endPoint x: 823, endPoint y: 139, distance: 62.7
click at [823, 139] on body "🟢 Des questions ou besoin d'assistance pour la migration AirBnB? Prenez rdv >>>…" at bounding box center [539, 493] width 1078 height 1140
type input "90"
click at [882, 243] on input "Ven 10 Octobre 2025" at bounding box center [967, 242] width 221 height 17
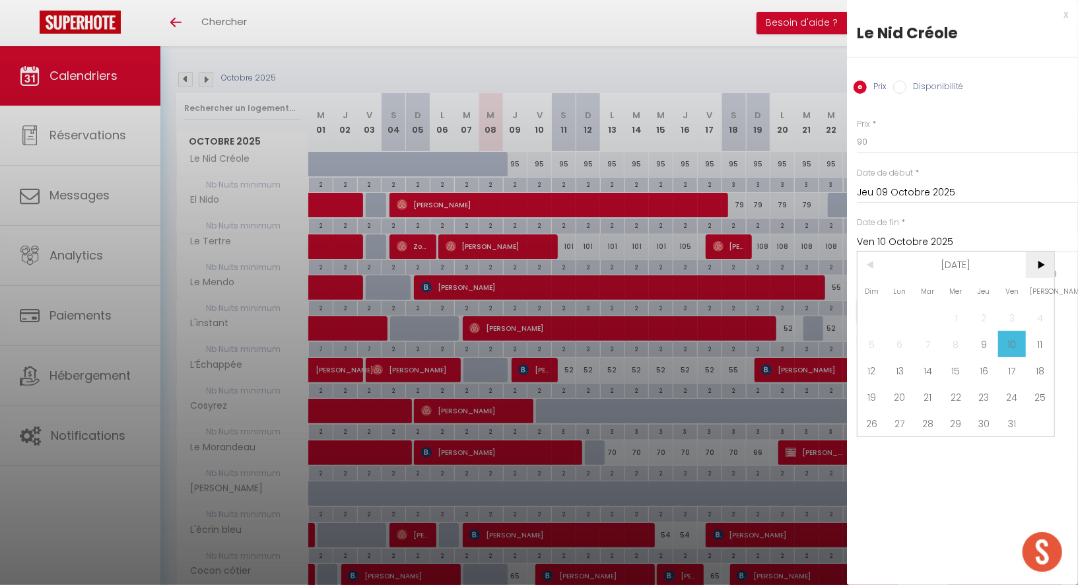
click at [1046, 262] on span ">" at bounding box center [1040, 265] width 28 height 26
click at [978, 341] on span "6" at bounding box center [984, 344] width 28 height 26
type input "Jeu 06 Novembre 2025"
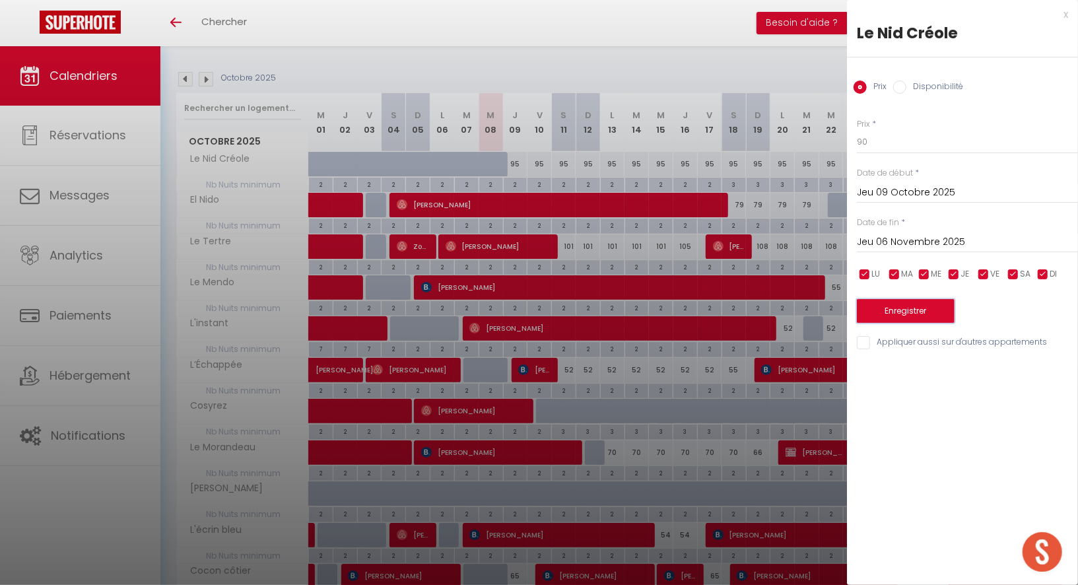
click at [922, 307] on button "Enregistrer" at bounding box center [906, 311] width 98 height 24
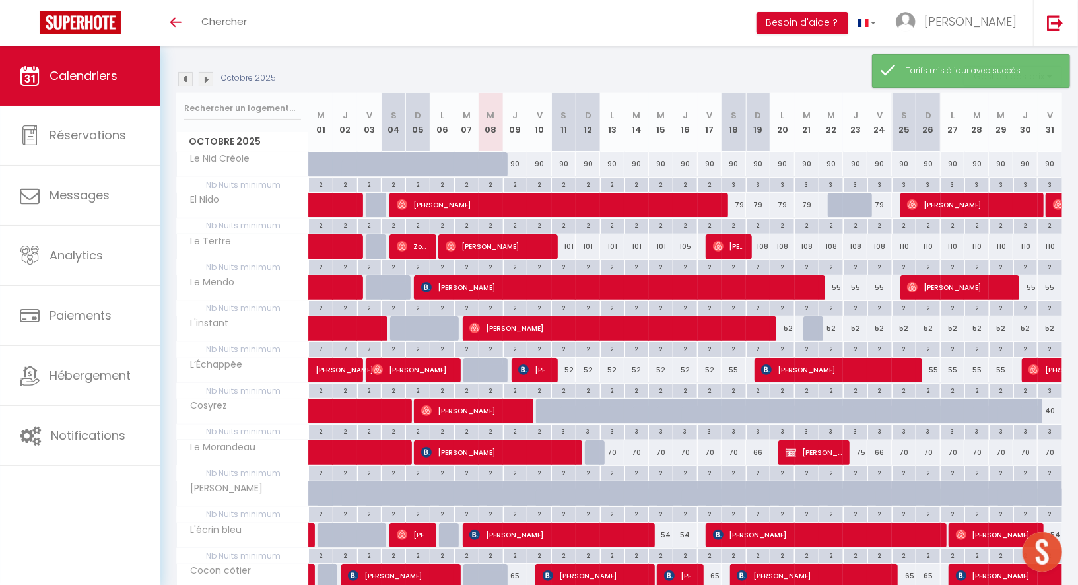
click at [736, 184] on div "3" at bounding box center [734, 184] width 24 height 13
type input "3"
type input "Sam 18 Octobre 2025"
type input "Dim 19 Octobre 2025"
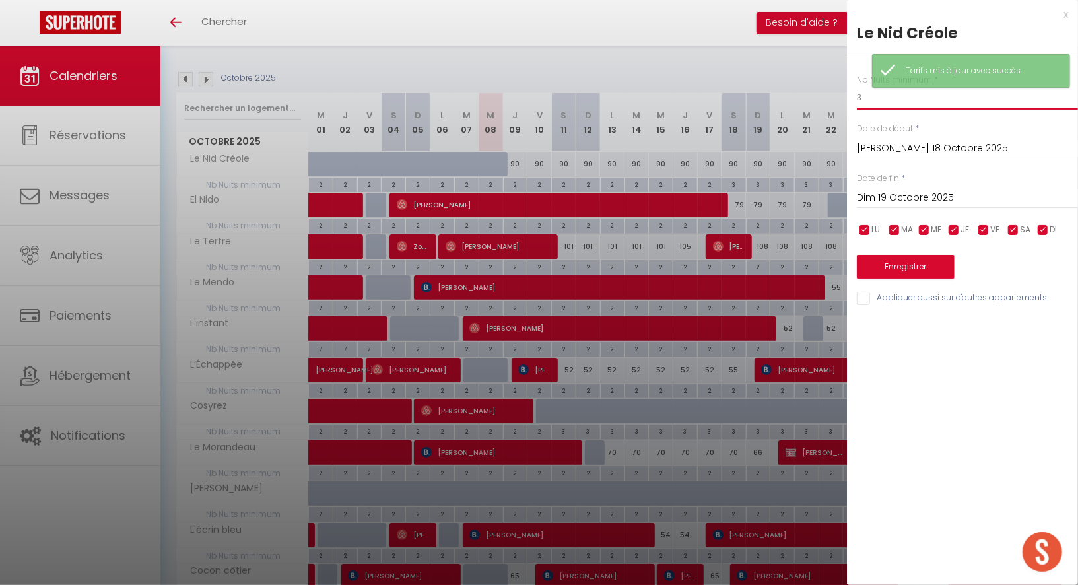
drag, startPoint x: 864, startPoint y: 95, endPoint x: 842, endPoint y: 96, distance: 22.5
click at [842, 96] on body "🟢 Des questions ou besoin d'assistance pour la migration AirBnB? Prenez rdv >>>…" at bounding box center [539, 493] width 1078 height 1140
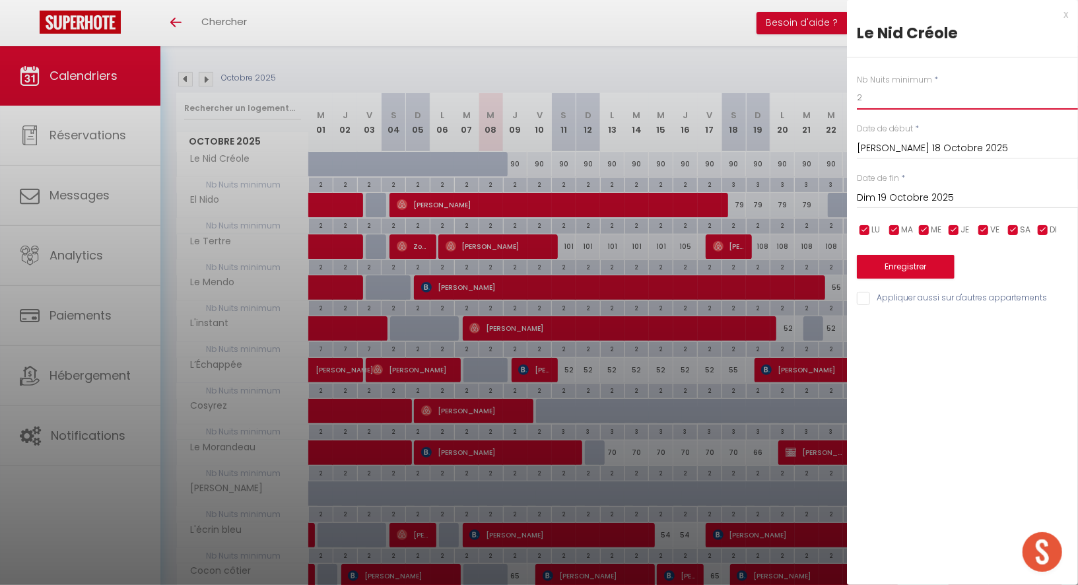
type input "2"
click at [904, 195] on input "Dim 19 Octobre 2025" at bounding box center [967, 198] width 221 height 17
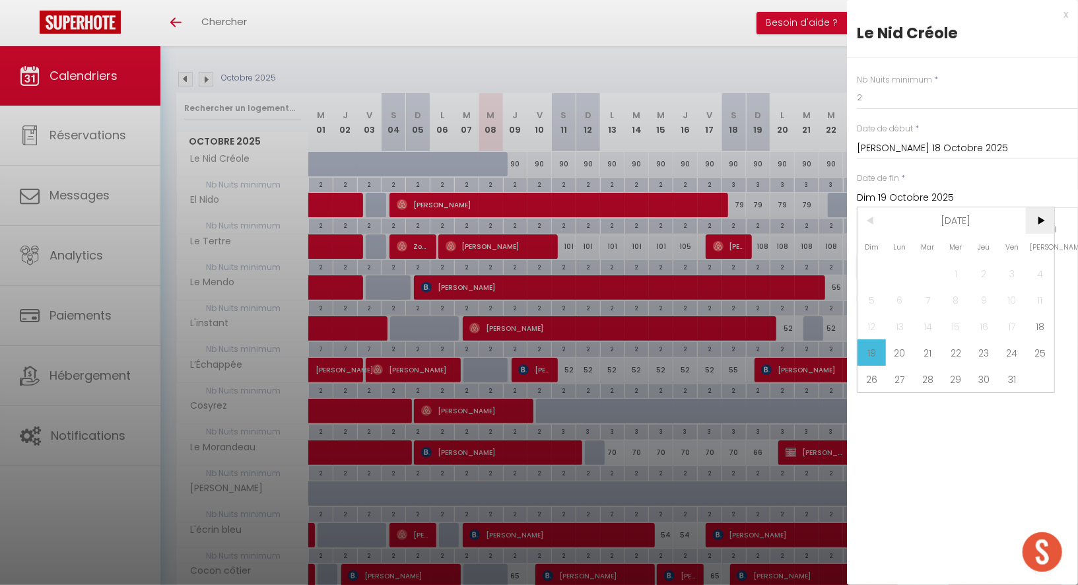
click at [1038, 218] on span ">" at bounding box center [1040, 220] width 28 height 26
click at [963, 295] on span "5" at bounding box center [956, 300] width 28 height 26
type input "Mer 05 Novembre 2025"
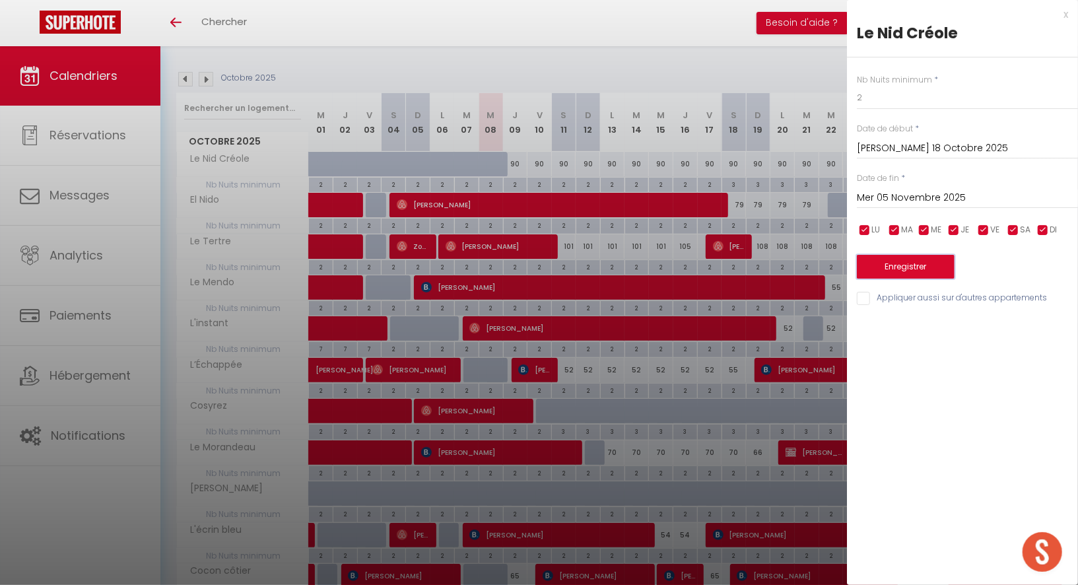
click at [915, 261] on button "Enregistrer" at bounding box center [906, 267] width 98 height 24
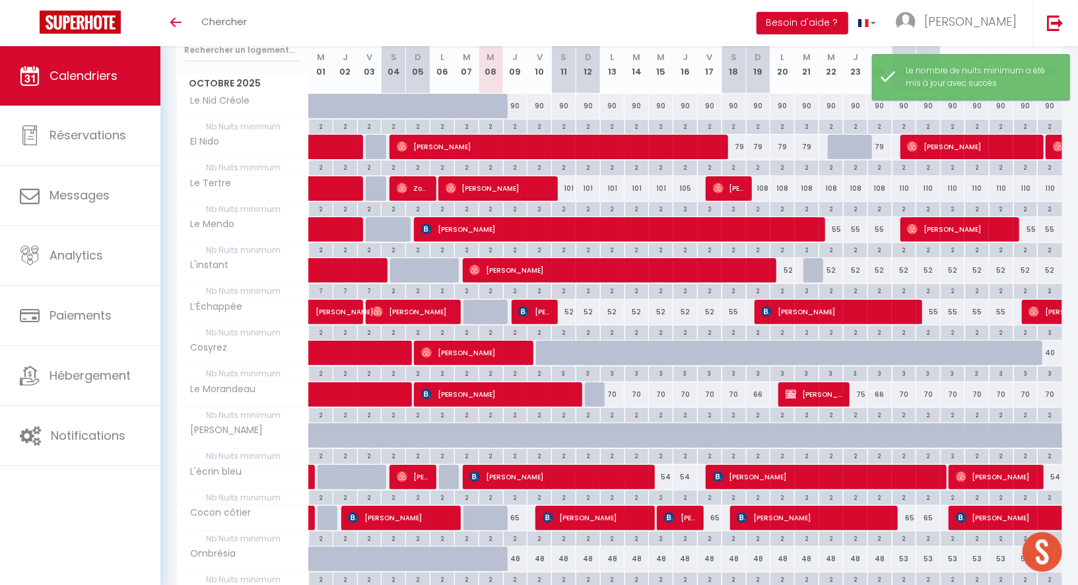
scroll to position [184, 0]
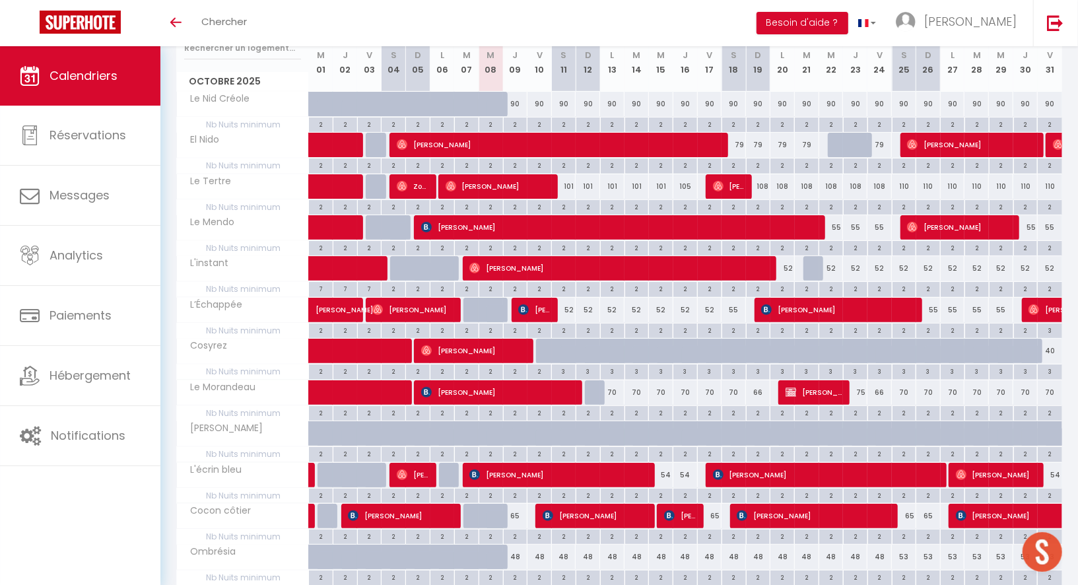
click at [570, 305] on div "52" at bounding box center [564, 310] width 24 height 24
type input "52"
type input "Sam 11 Octobre 2025"
type input "Dim 12 Octobre 2025"
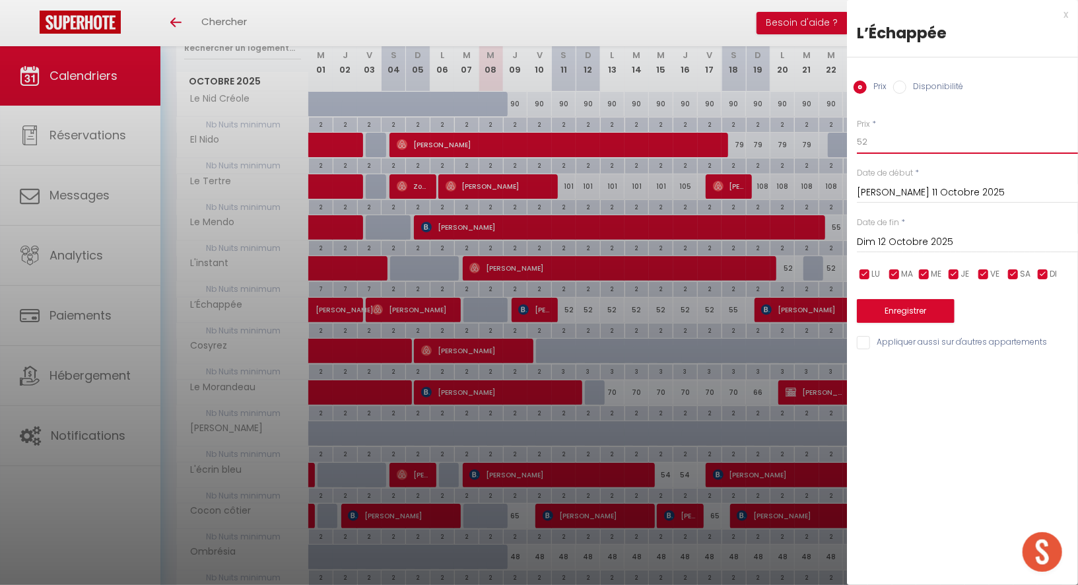
click at [876, 150] on input "52" at bounding box center [967, 142] width 221 height 24
type input "50"
click at [893, 244] on input "Dim 12 Octobre 2025" at bounding box center [967, 242] width 221 height 17
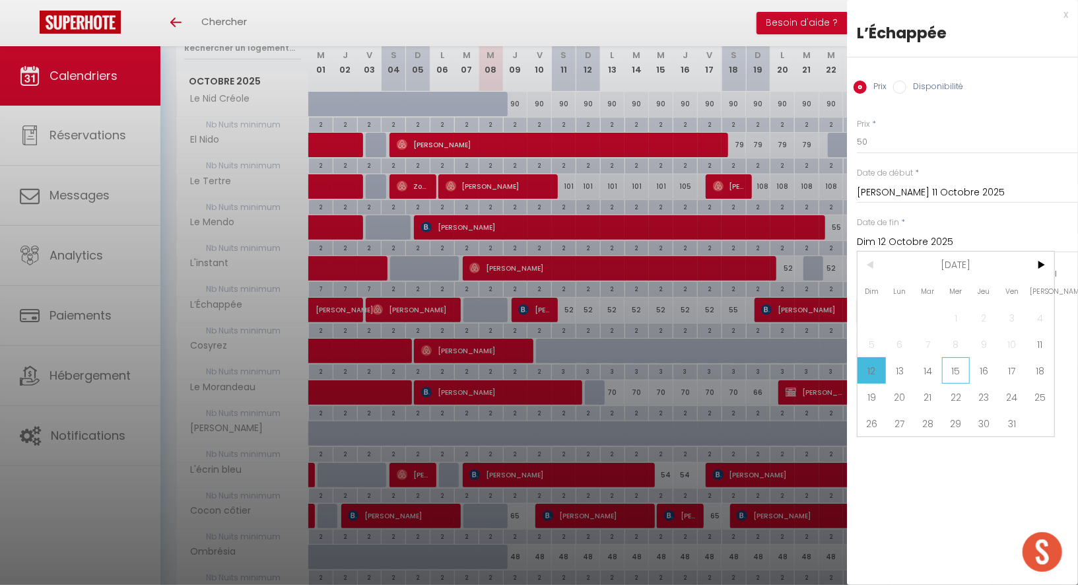
click at [961, 364] on span "15" at bounding box center [956, 370] width 28 height 26
type input "Mer 15 Octobre 2025"
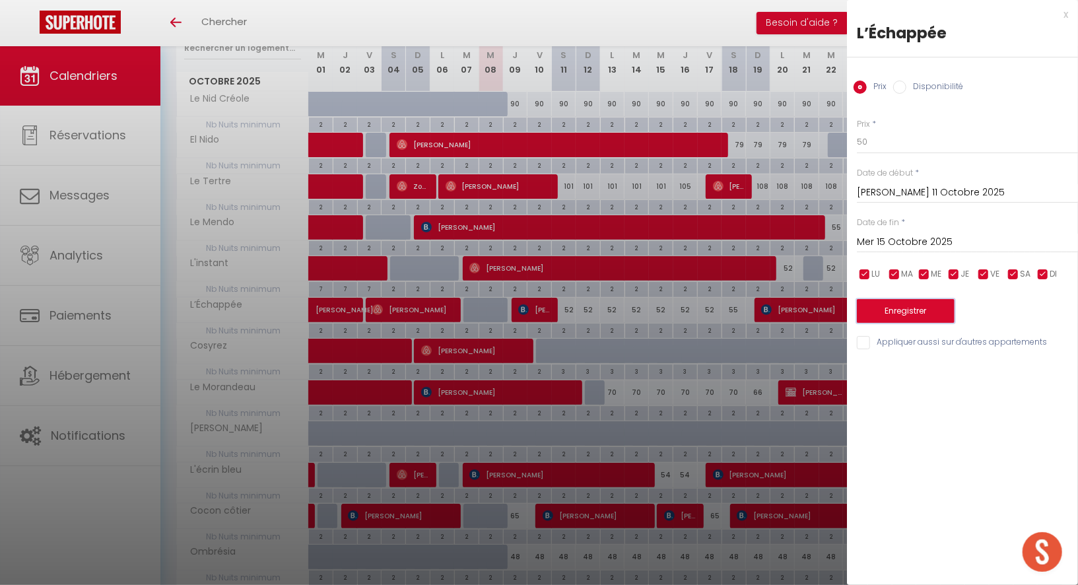
click at [907, 305] on button "Enregistrer" at bounding box center [906, 311] width 98 height 24
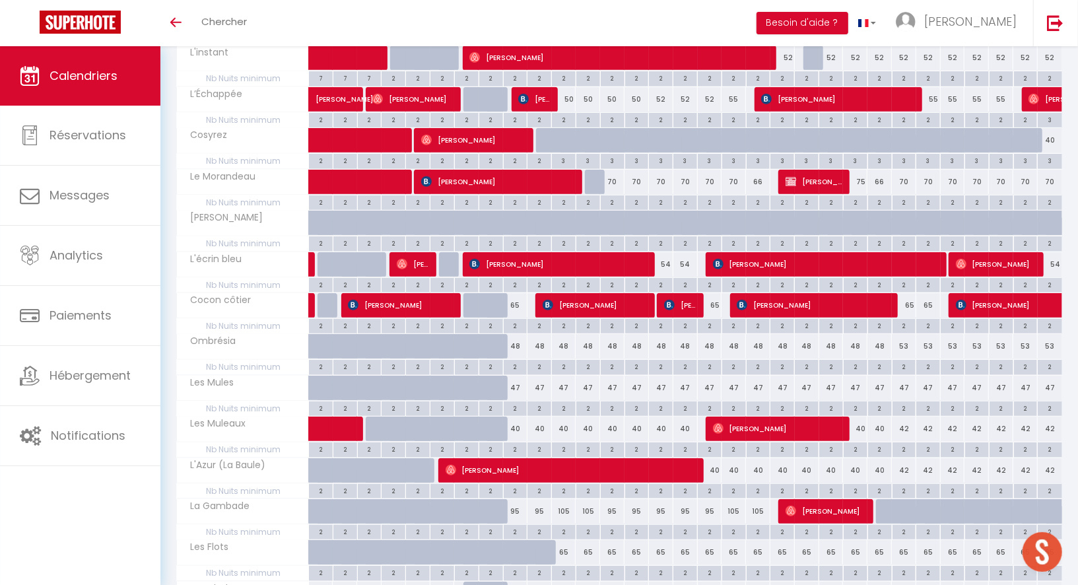
scroll to position [396, 0]
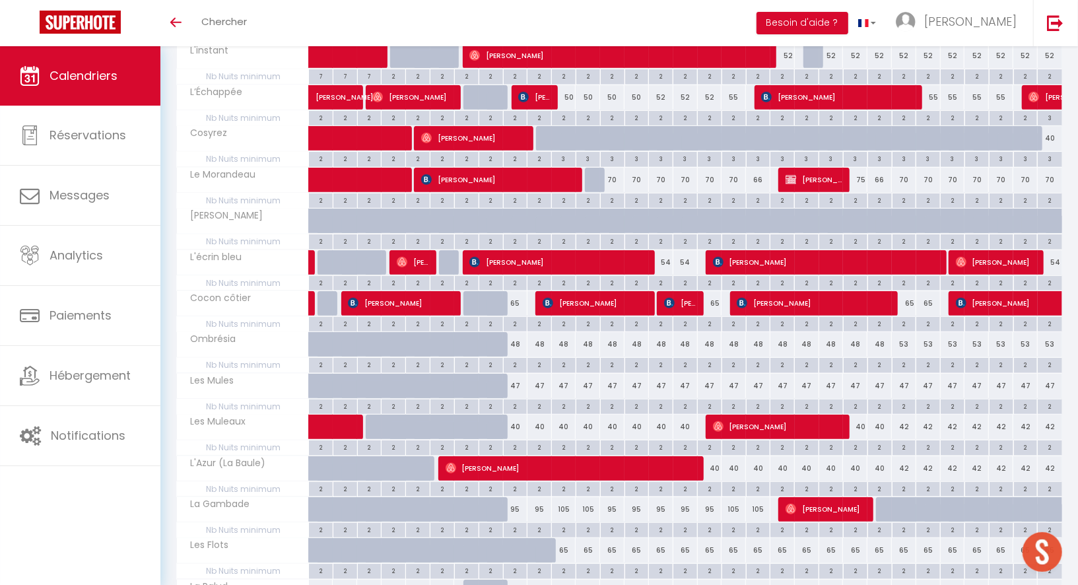
click at [515, 376] on div "47" at bounding box center [515, 386] width 24 height 24
type input "47"
type input "Jeu 09 Octobre 2025"
type input "Ven 10 Octobre 2025"
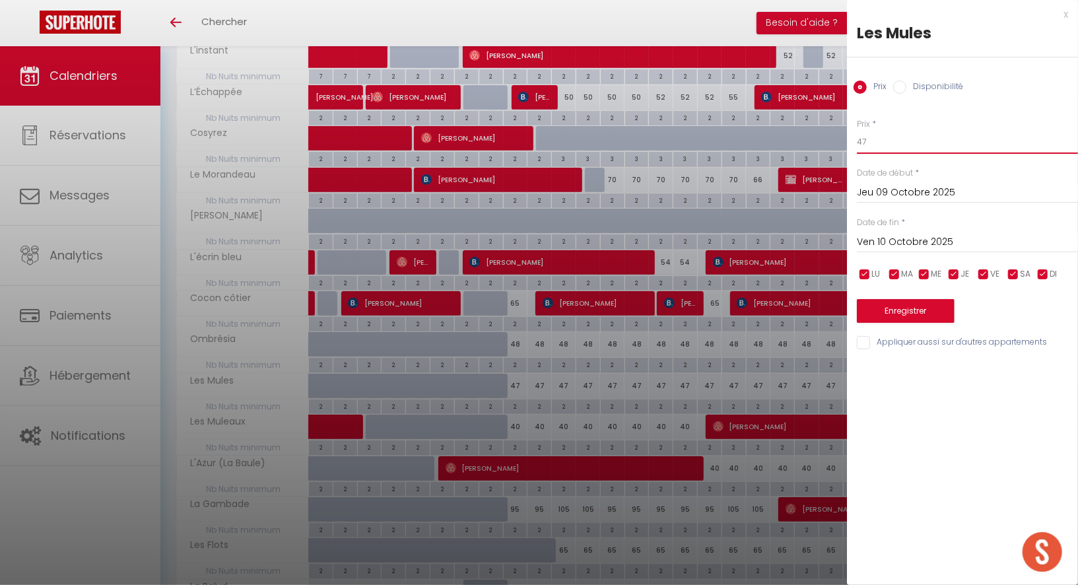
click at [876, 144] on input "47" at bounding box center [967, 142] width 221 height 24
type input "44"
click at [898, 249] on input "Ven 10 Octobre 2025" at bounding box center [967, 242] width 221 height 17
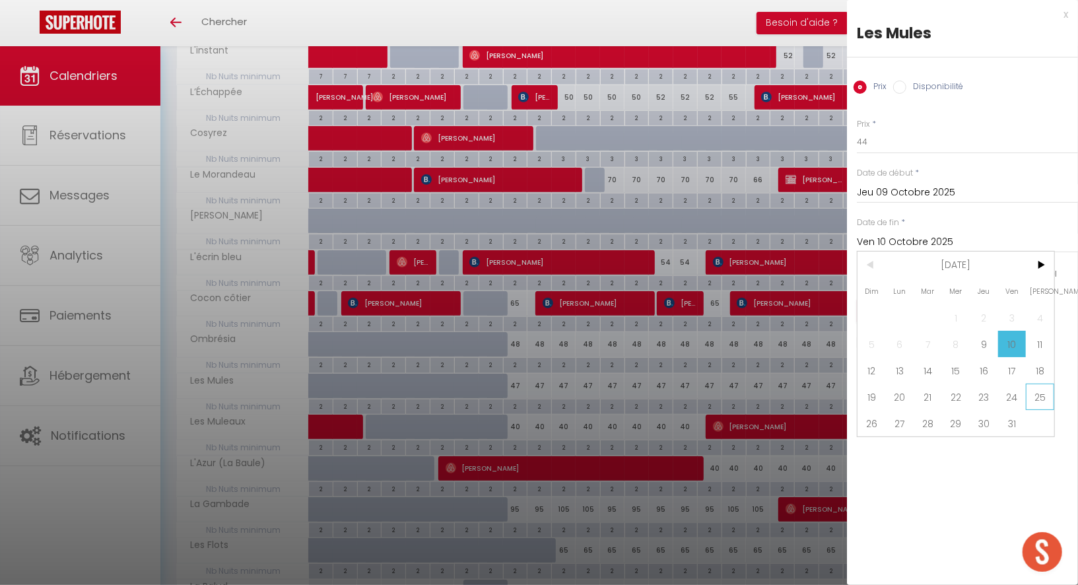
click at [1035, 395] on span "25" at bounding box center [1040, 397] width 28 height 26
type input "Sam 25 Octobre 2025"
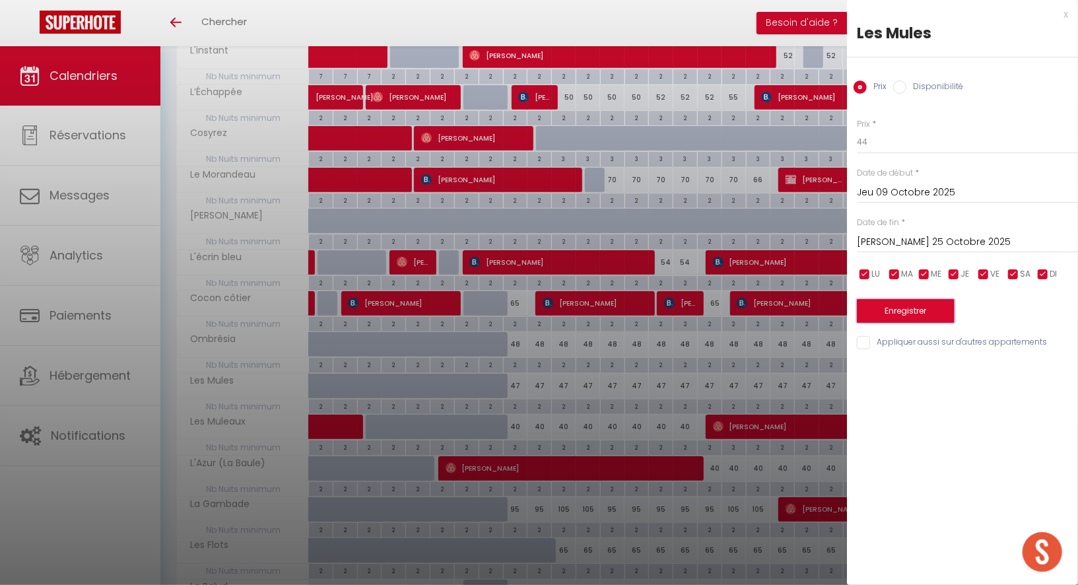
click at [915, 309] on button "Enregistrer" at bounding box center [906, 311] width 98 height 24
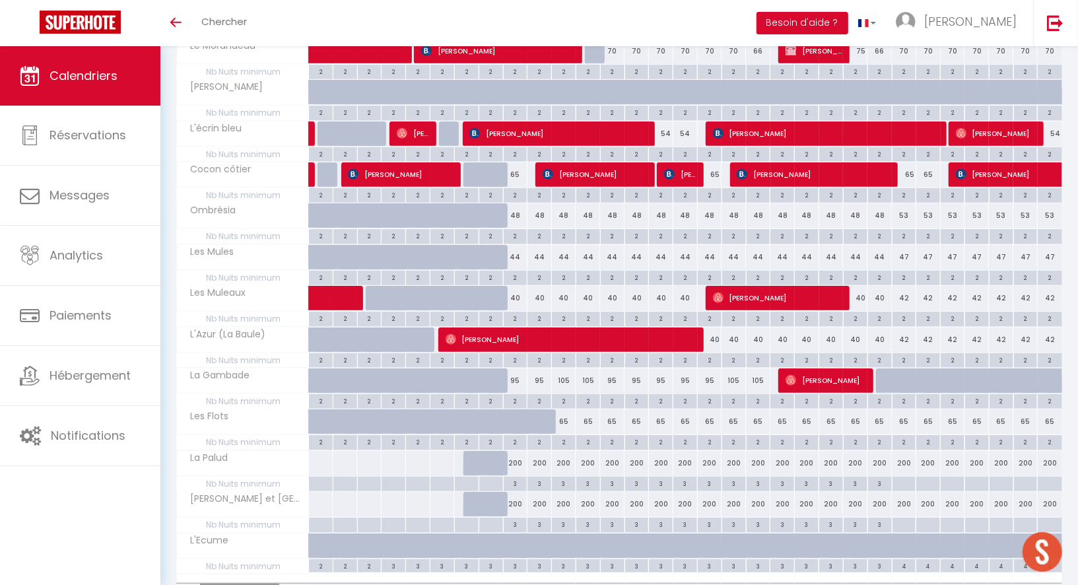
scroll to position [526, 0]
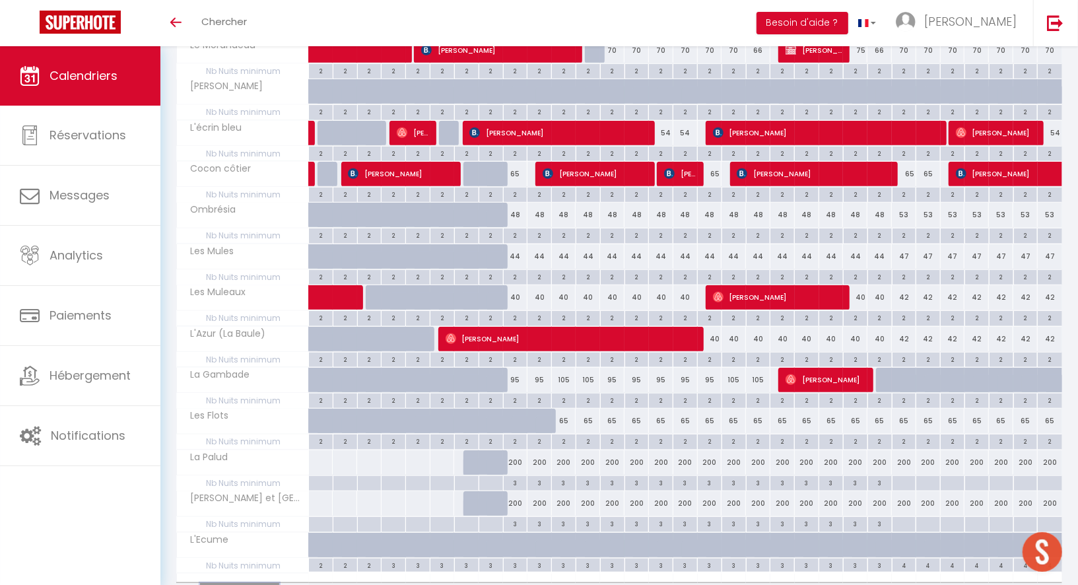
click at [267, 583] on button "Afficher plus" at bounding box center [239, 592] width 79 height 18
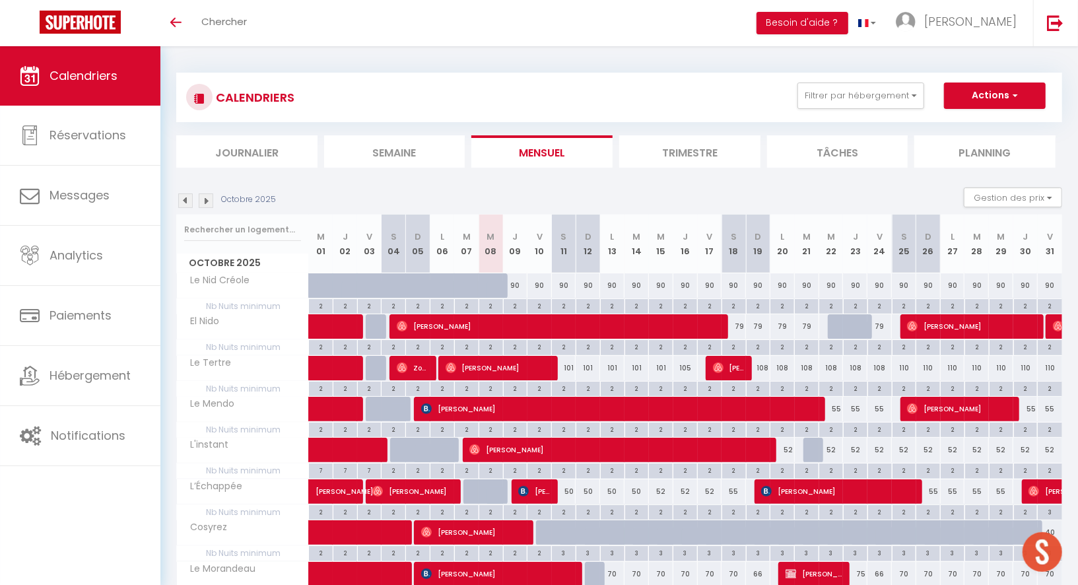
scroll to position [0, 0]
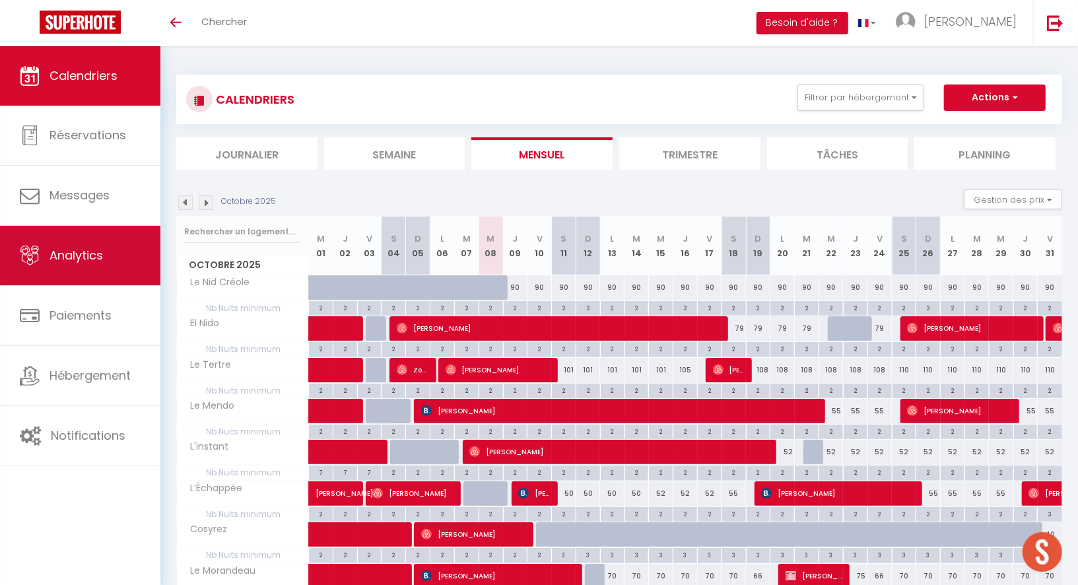
click at [83, 268] on link "Analytics" at bounding box center [80, 255] width 160 height 59
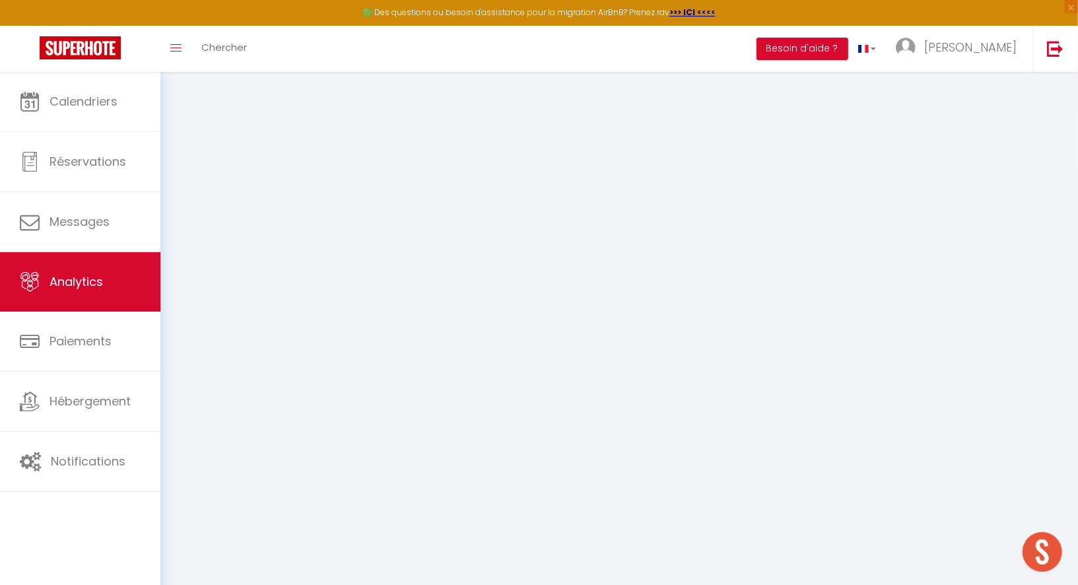
select select "2025"
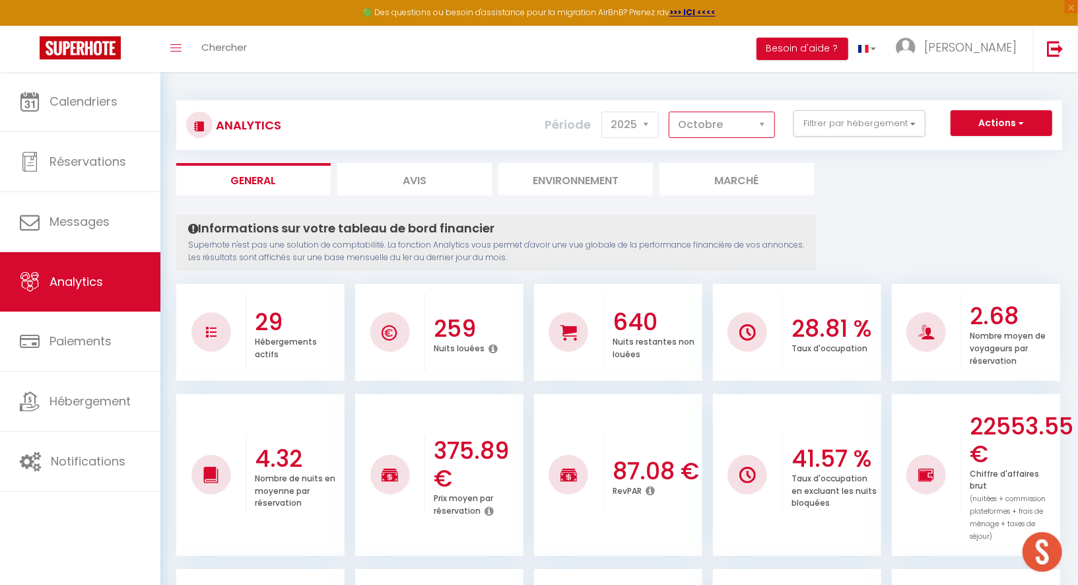
click at [757, 126] on select "[PERSON_NAME] Mars [PERSON_NAME] Juin Juillet Août Septembre Octobre Novembre D…" at bounding box center [722, 125] width 106 height 26
select select "9"
click at [671, 112] on select "[PERSON_NAME] Mars [PERSON_NAME] Juin Juillet Août Septembre Octobre Novembre D…" at bounding box center [722, 125] width 106 height 26
checkbox input "false"
checkbox Créole "false"
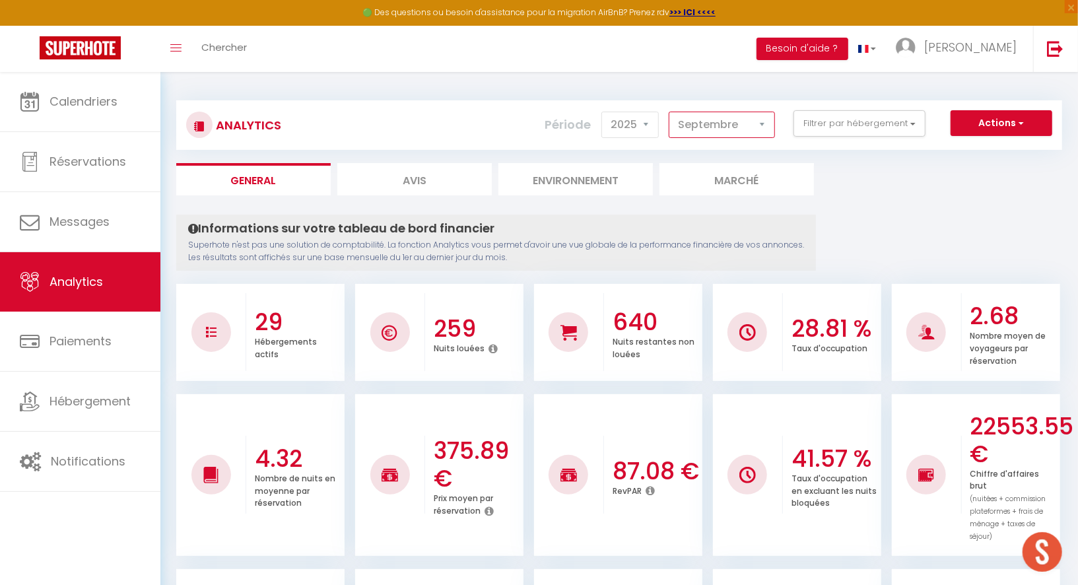
checkbox Nido "false"
checkbox Tertre "false"
checkbox Mendo "false"
checkbox input "false"
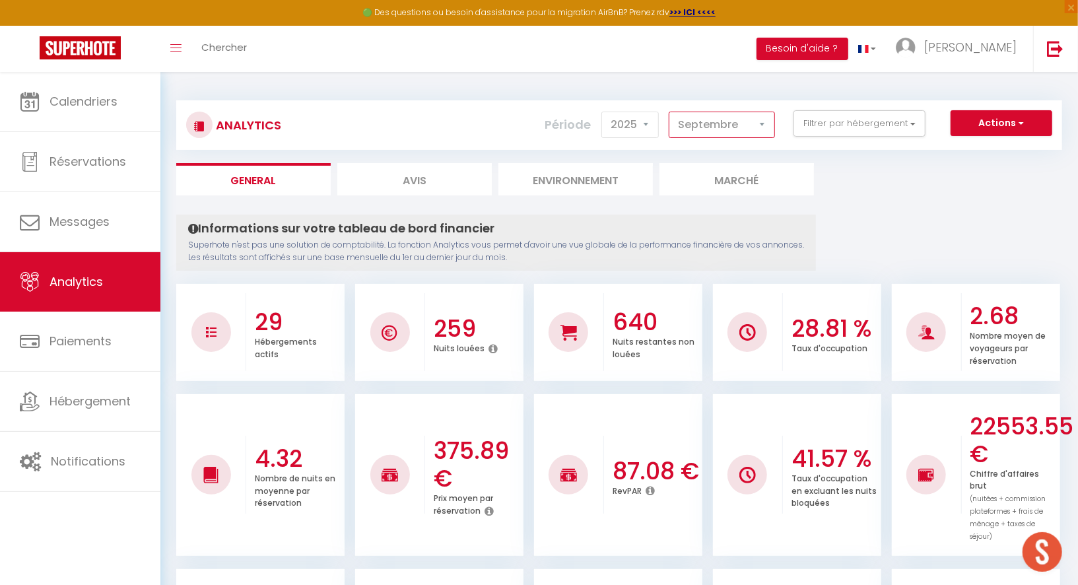
checkbox input "false"
checkbox Morandeau "false"
checkbox Marin "false"
checkbox bleu "false"
checkbox côtier "false"
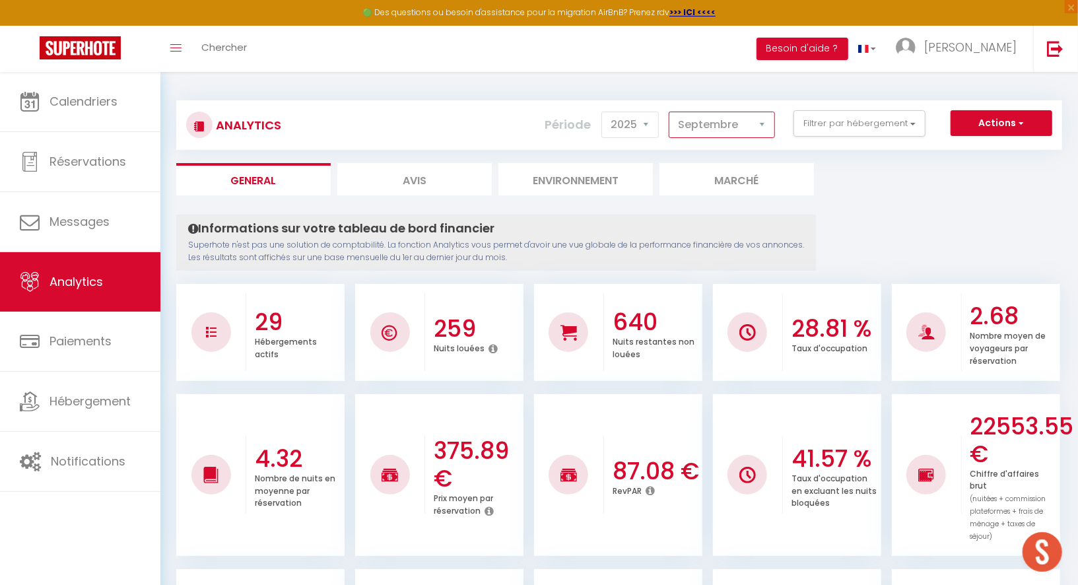
checkbox input "false"
checkbox Mules "false"
checkbox Muleaux "false"
checkbox Baule\) "false"
checkbox Gambade "false"
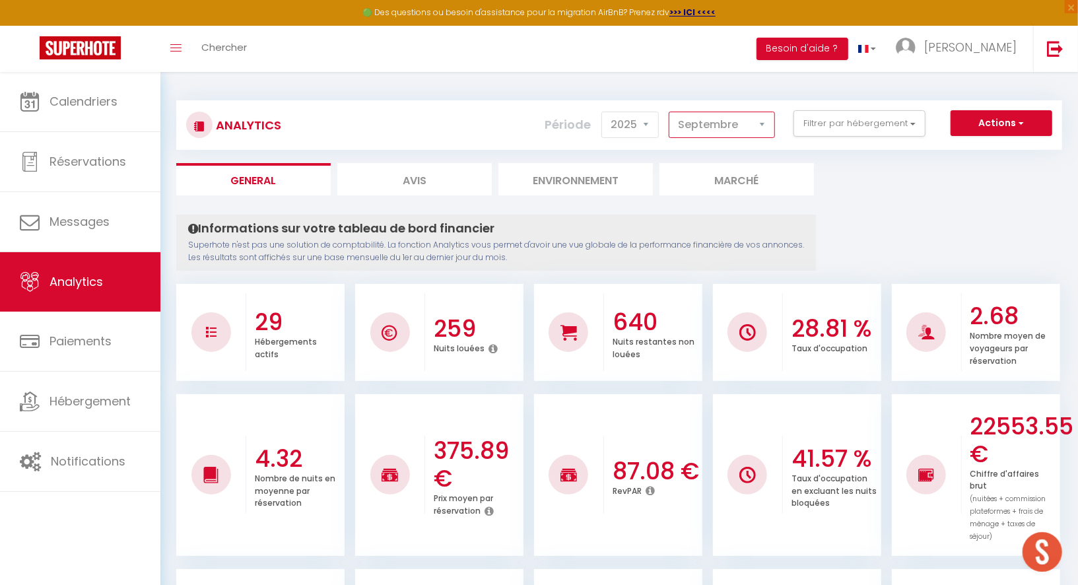
checkbox Flots "false"
checkbox Palud "false"
checkbox Lokorn "false"
checkbox input "false"
checkbox Marguerites "false"
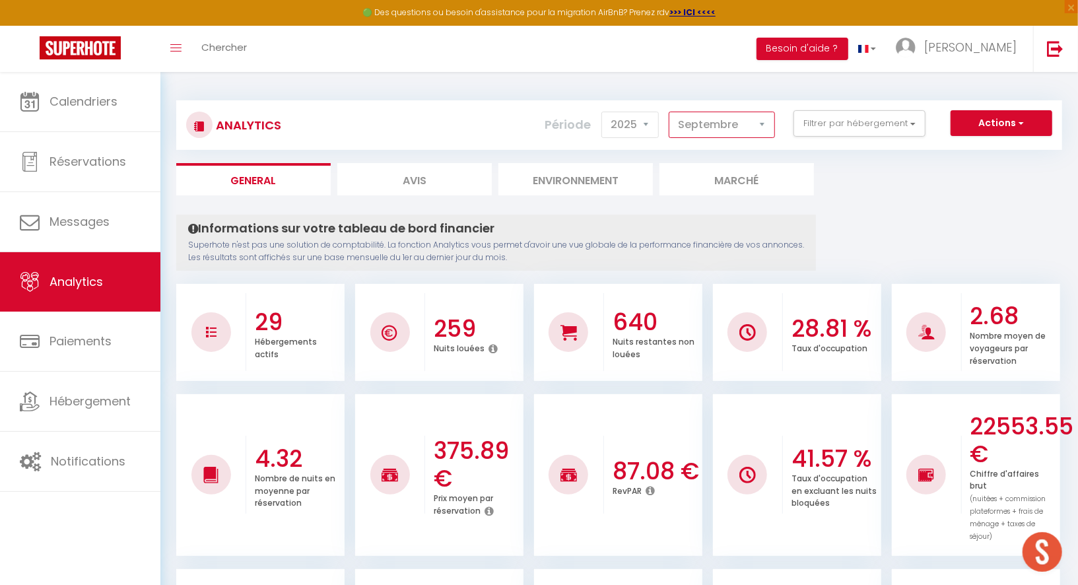
checkbox input "false"
checkbox Marine "false"
checkbox Santucci "false"
checkbox input "false"
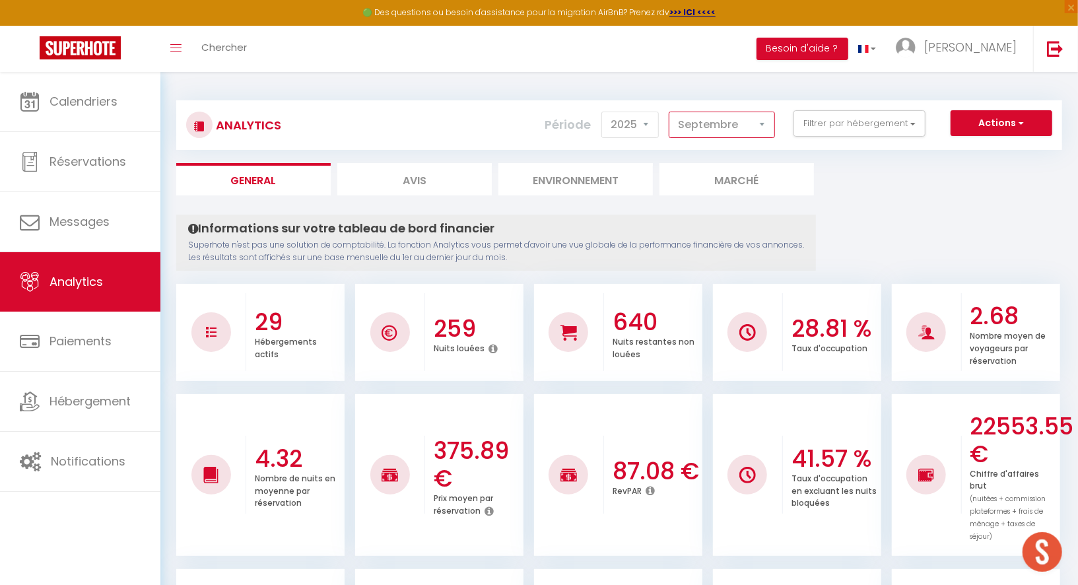
checkbox Bonifacienne "false"
checkbox input "false"
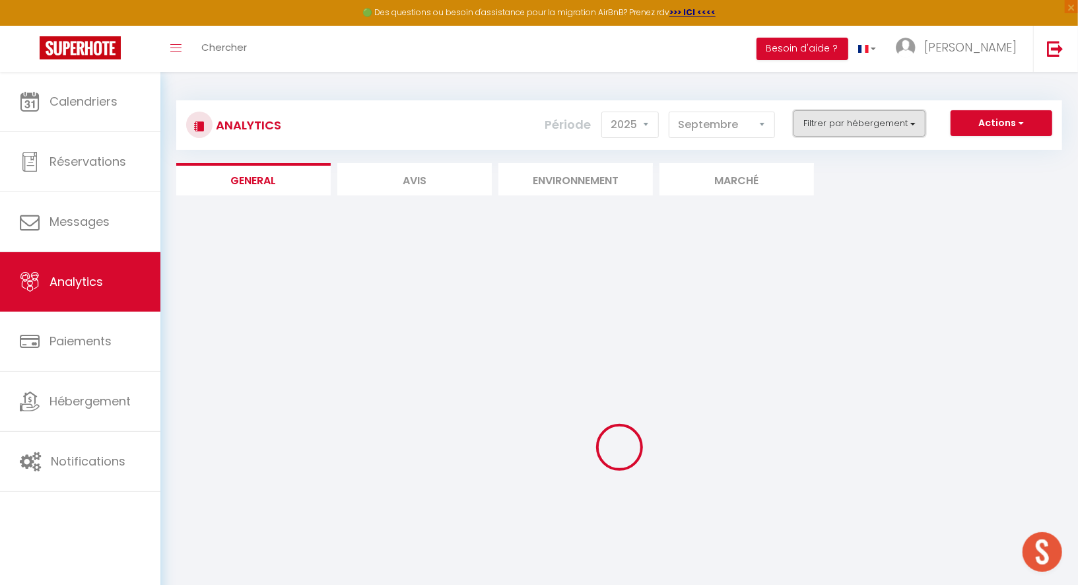
click at [843, 123] on button "Filtrer par hébergement" at bounding box center [860, 123] width 132 height 26
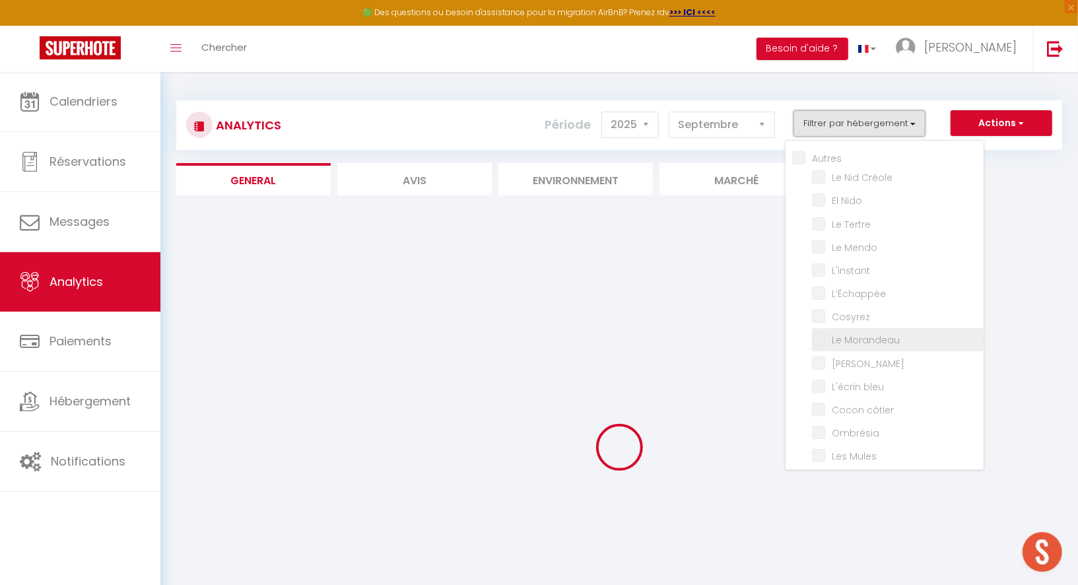
scroll to position [370, 0]
checkbox input "false"
checkbox Créole "false"
checkbox Nido "false"
checkbox Tertre "false"
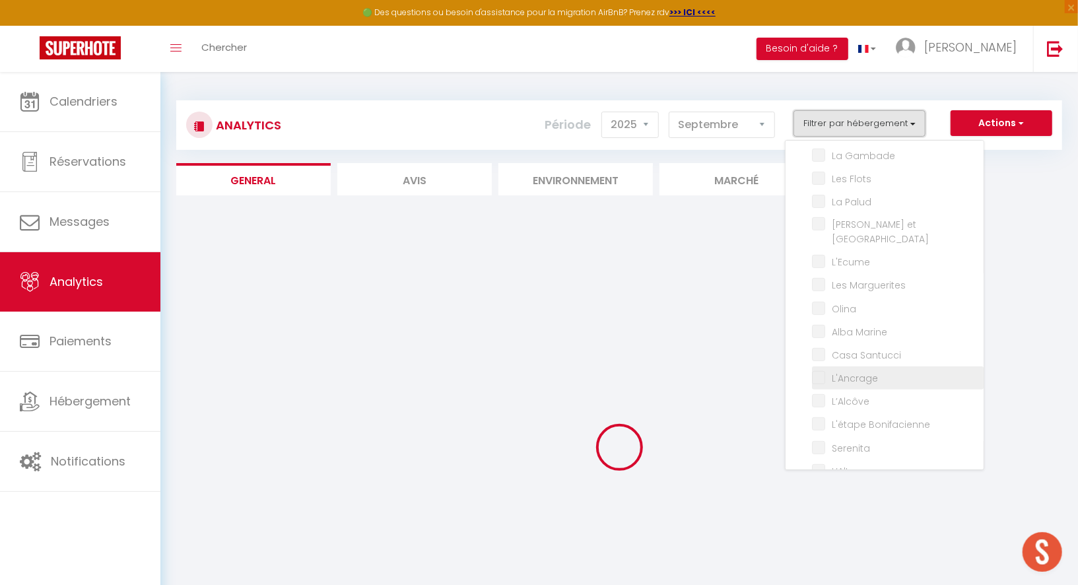
checkbox Mendo "false"
checkbox input "false"
checkbox Morandeau "false"
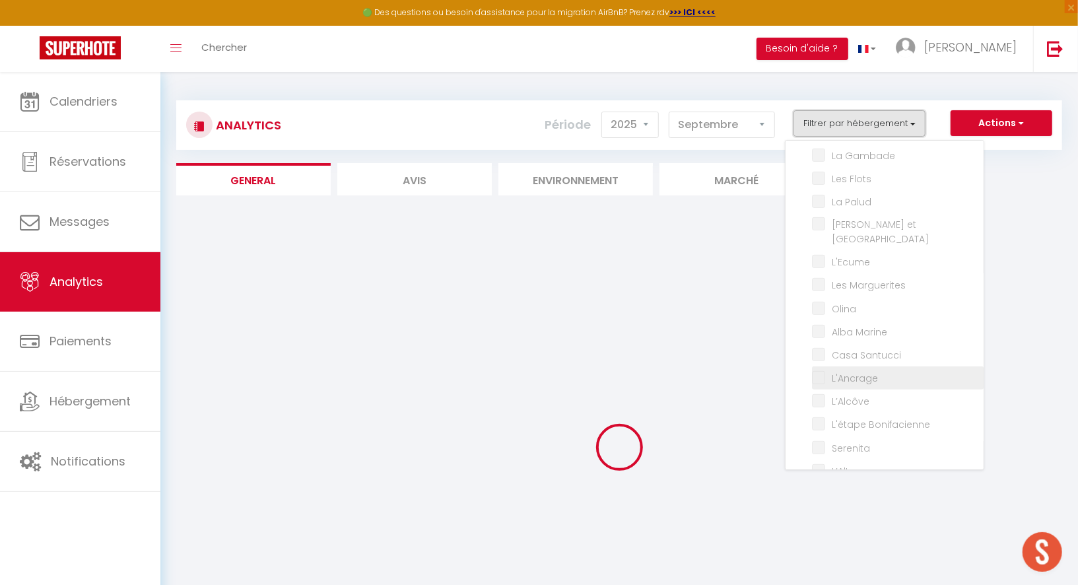
checkbox Marin "false"
checkbox bleu "false"
checkbox côtier "false"
checkbox input "false"
checkbox Mules "false"
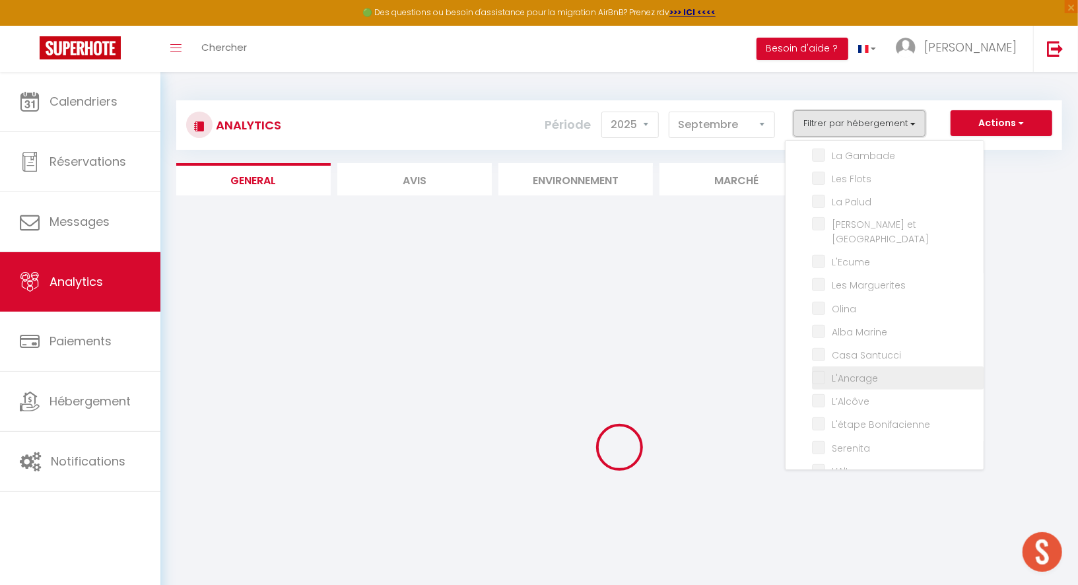
checkbox Muleaux "false"
checkbox Baule\) "false"
checkbox Gambade "false"
checkbox Flots "false"
checkbox Palud "false"
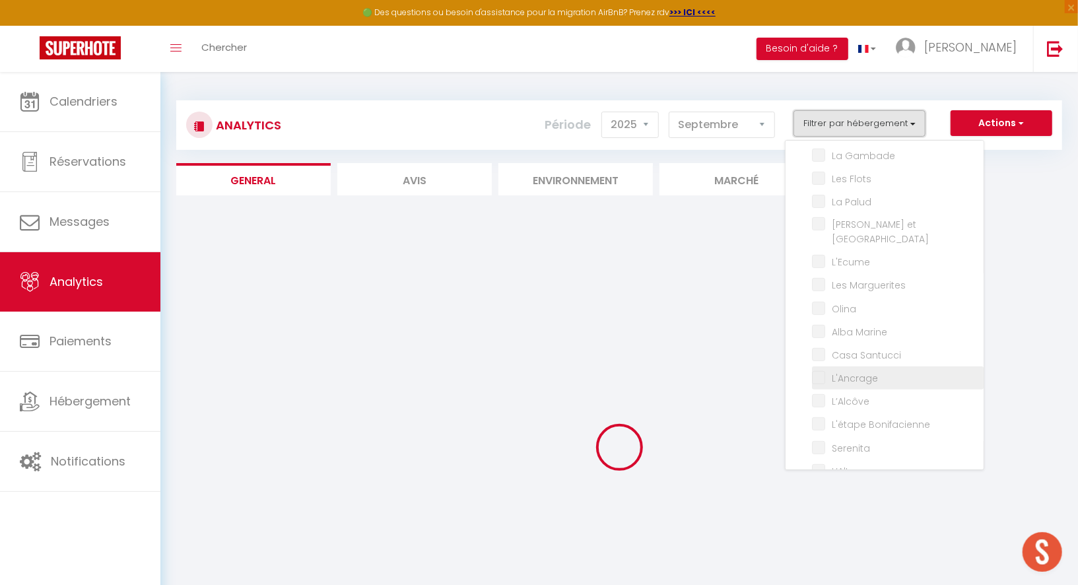
checkbox Lokorn "false"
checkbox input "false"
checkbox Marguerites "false"
checkbox input "false"
checkbox Marine "false"
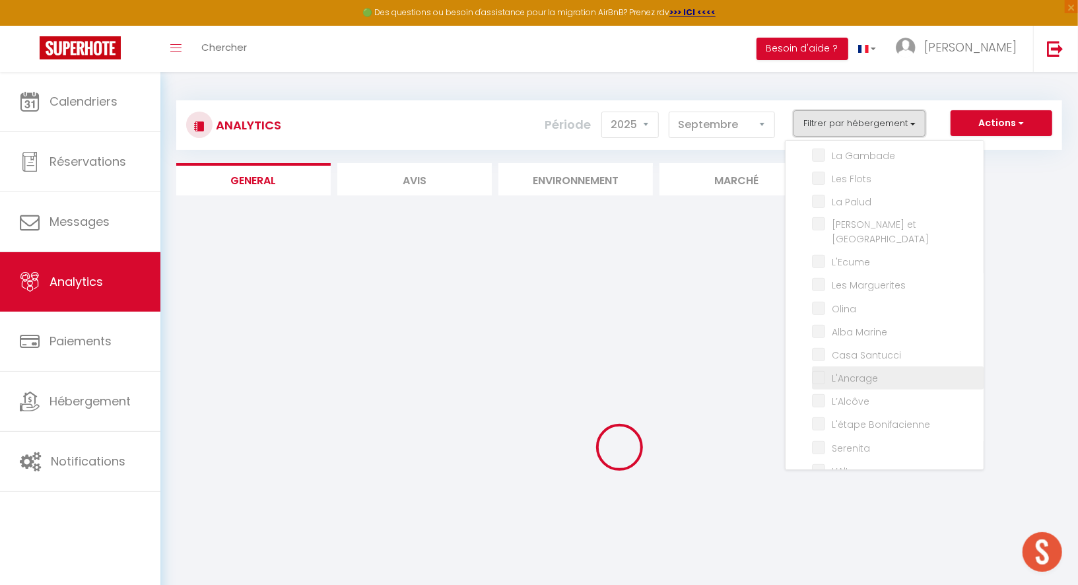
checkbox Santucci "false"
checkbox input "false"
checkbox Bonifacienne "false"
checkbox input "false"
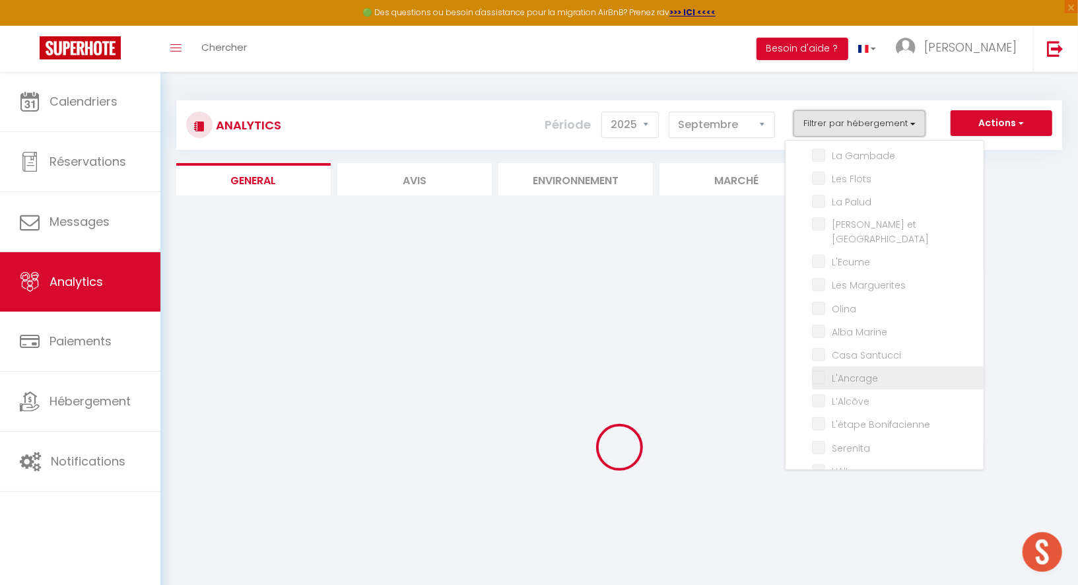
checkbox input "false"
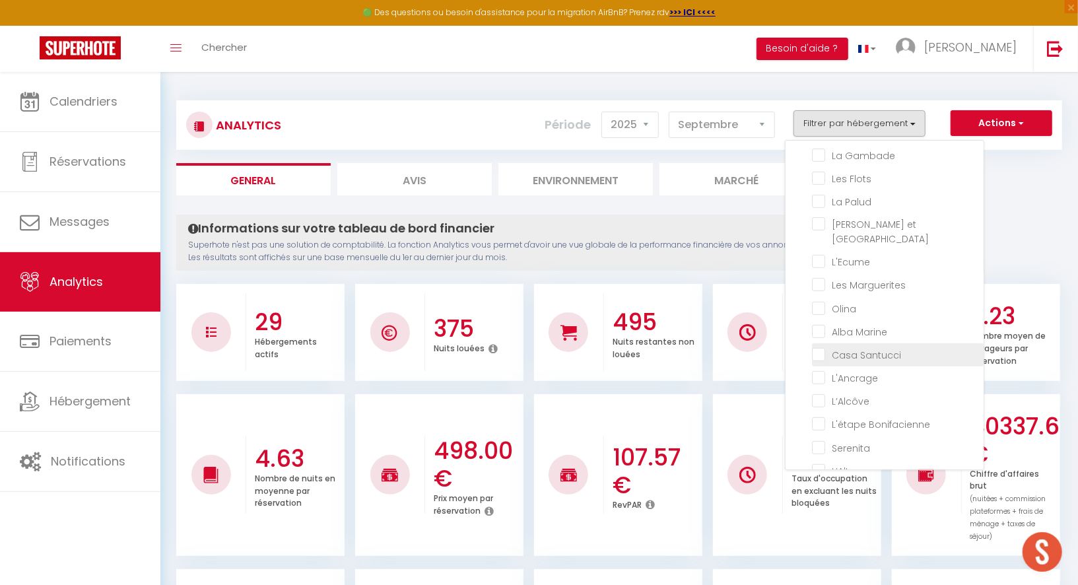
click at [855, 347] on Santucci "checkbox" at bounding box center [898, 353] width 172 height 13
checkbox Santucci "true"
checkbox Créole "false"
checkbox Nido "false"
checkbox Tertre "false"
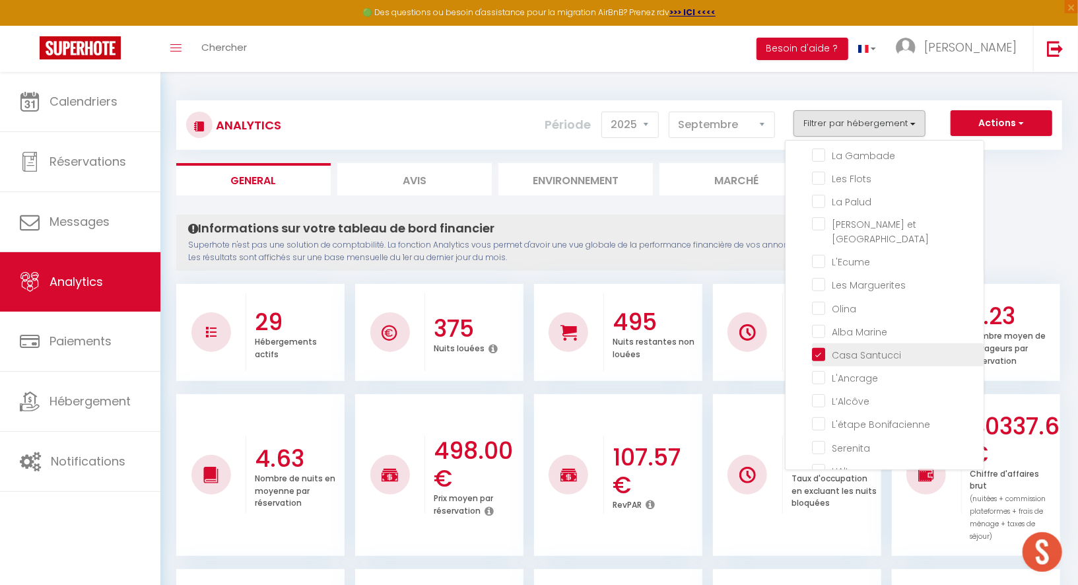
checkbox Mendo "false"
checkbox input "false"
checkbox Morandeau "false"
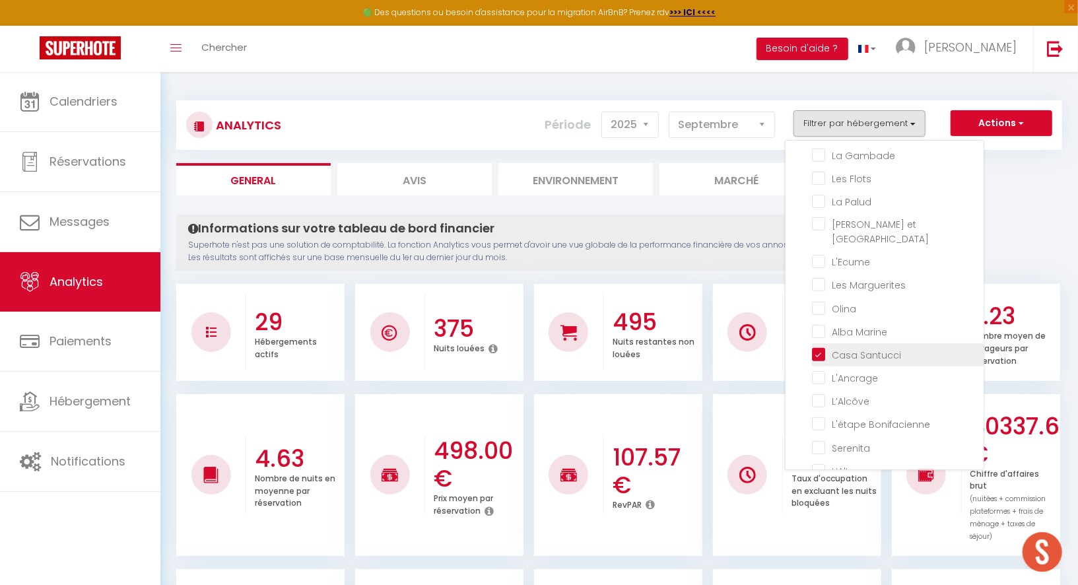
checkbox Marin "false"
checkbox bleu "false"
checkbox côtier "false"
checkbox input "false"
checkbox Mules "false"
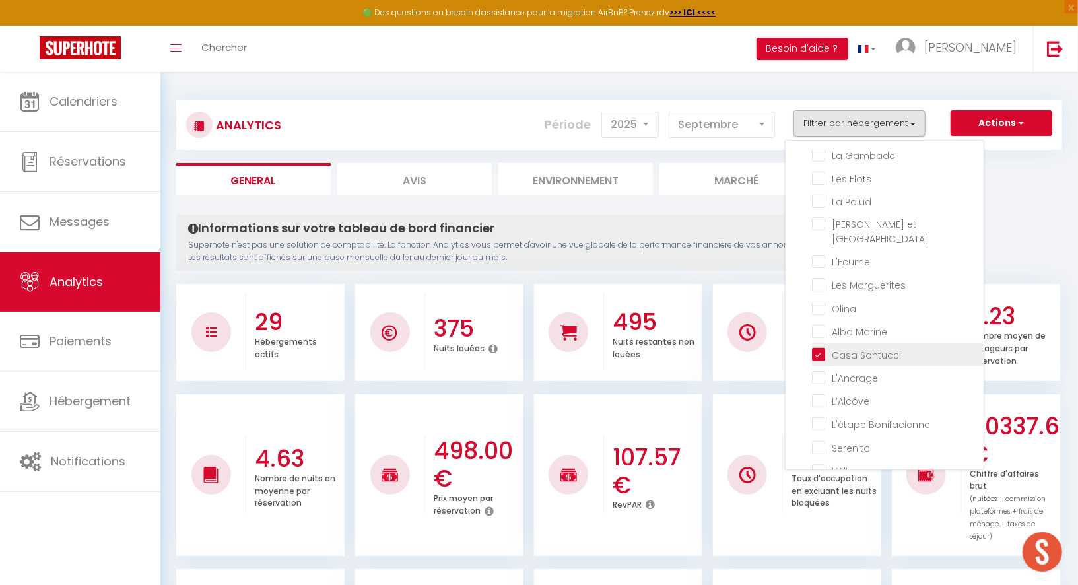
checkbox Muleaux "false"
checkbox Baule\) "false"
checkbox Gambade "false"
checkbox Flots "false"
checkbox Palud "false"
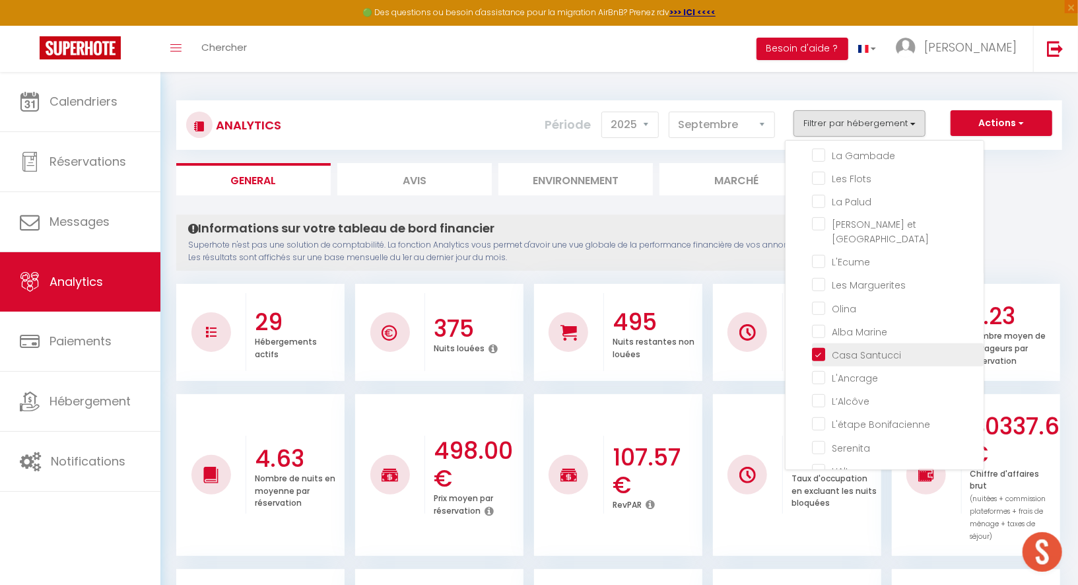
checkbox Lokorn "false"
checkbox input "false"
checkbox Marguerites "false"
checkbox input "false"
checkbox Marine "false"
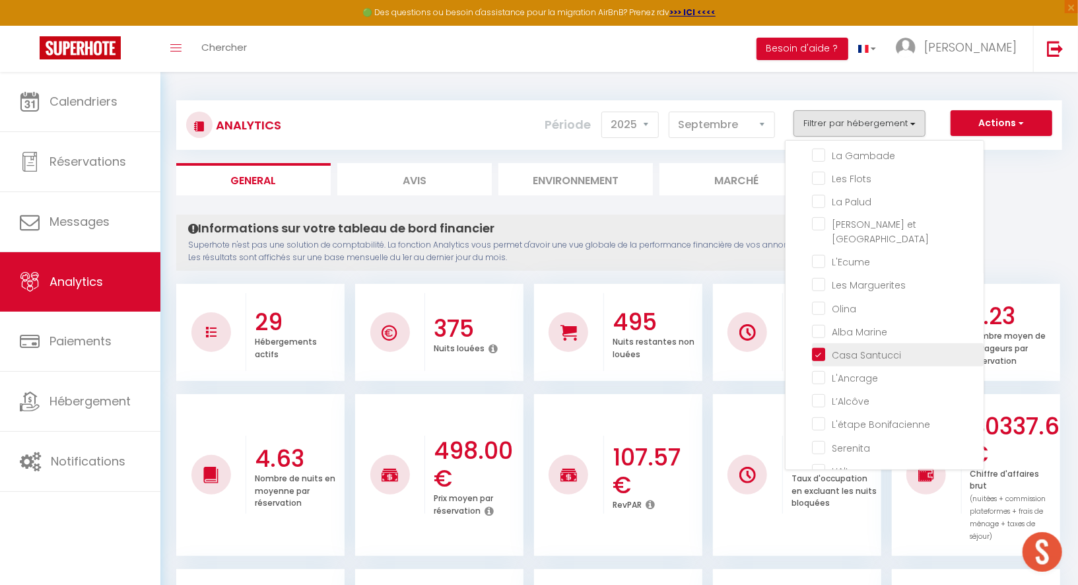
checkbox input "false"
checkbox Bonifacienne "false"
checkbox input "false"
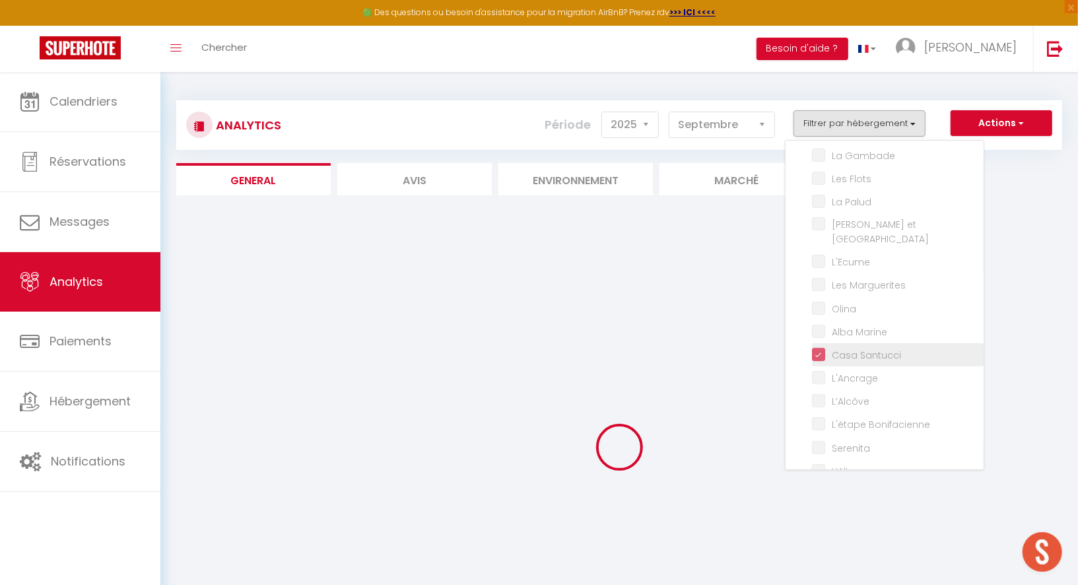
checkbox Créole "false"
checkbox Nido "false"
checkbox Tertre "false"
checkbox Mendo "false"
checkbox input "false"
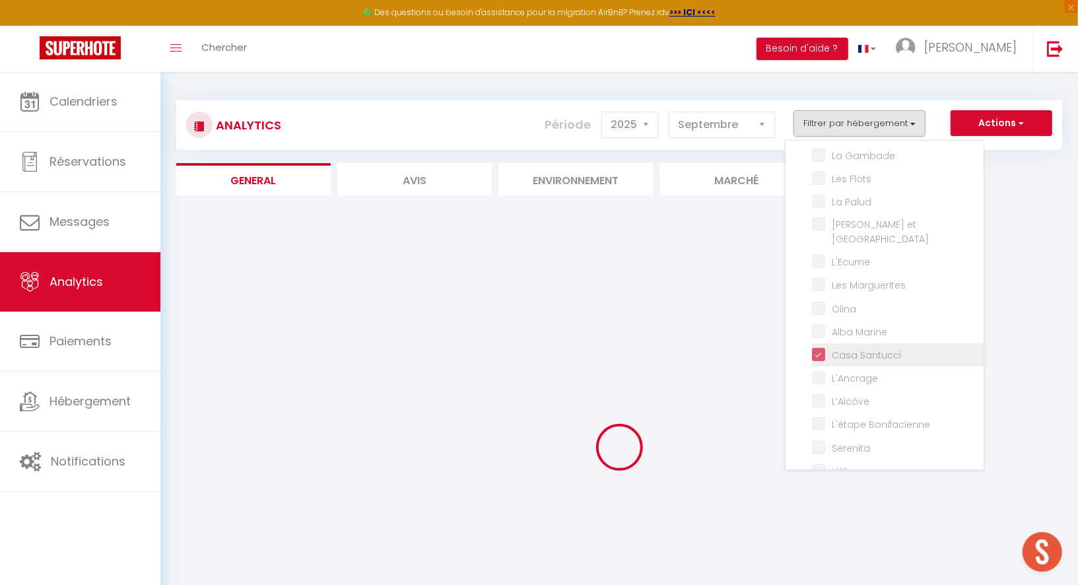
checkbox input "false"
checkbox Morandeau "false"
checkbox Marin "false"
checkbox bleu "false"
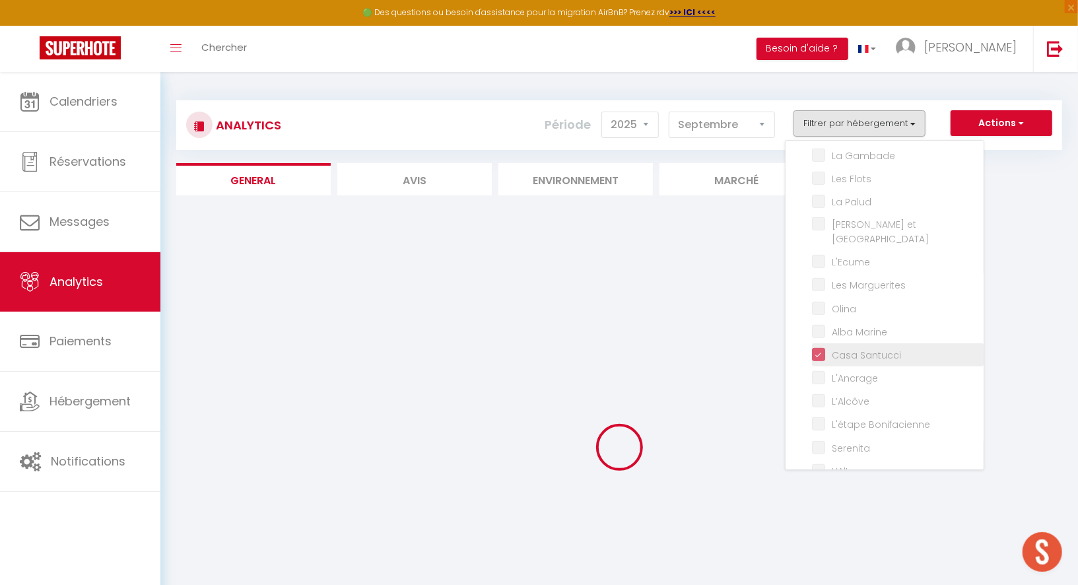
checkbox côtier "false"
checkbox input "false"
checkbox Mules "false"
checkbox Muleaux "false"
checkbox Baule\) "false"
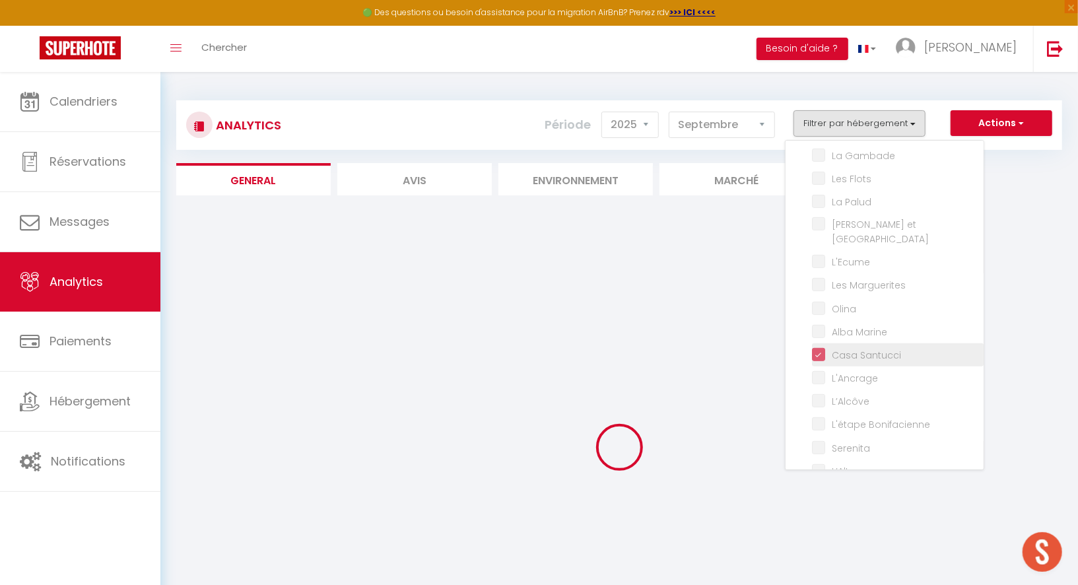
checkbox Gambade "false"
checkbox Flots "false"
checkbox Palud "false"
checkbox Lokorn "false"
checkbox input "false"
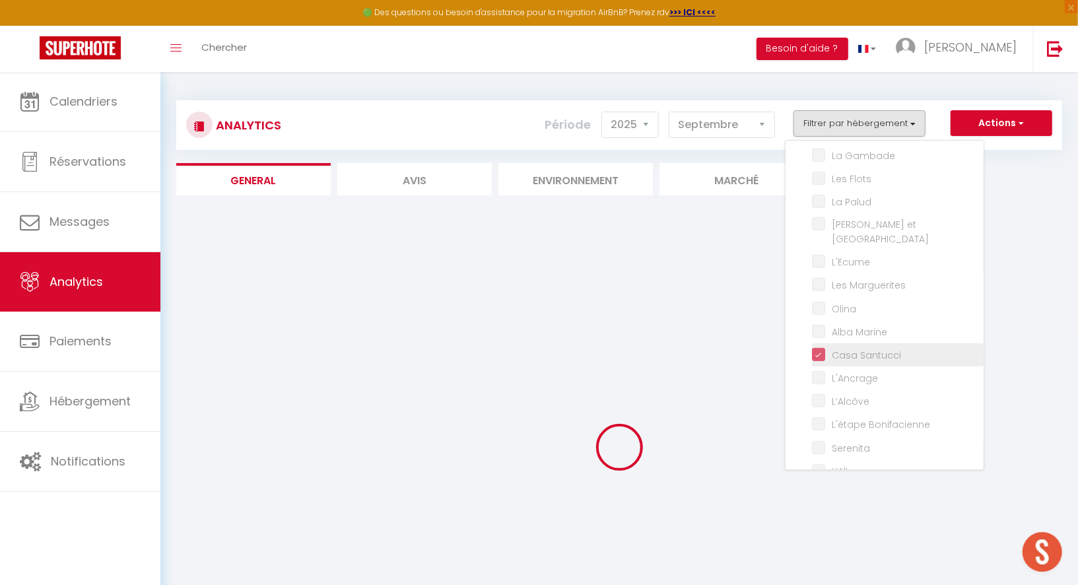
checkbox Marguerites "false"
checkbox input "false"
checkbox Marine "false"
checkbox input "false"
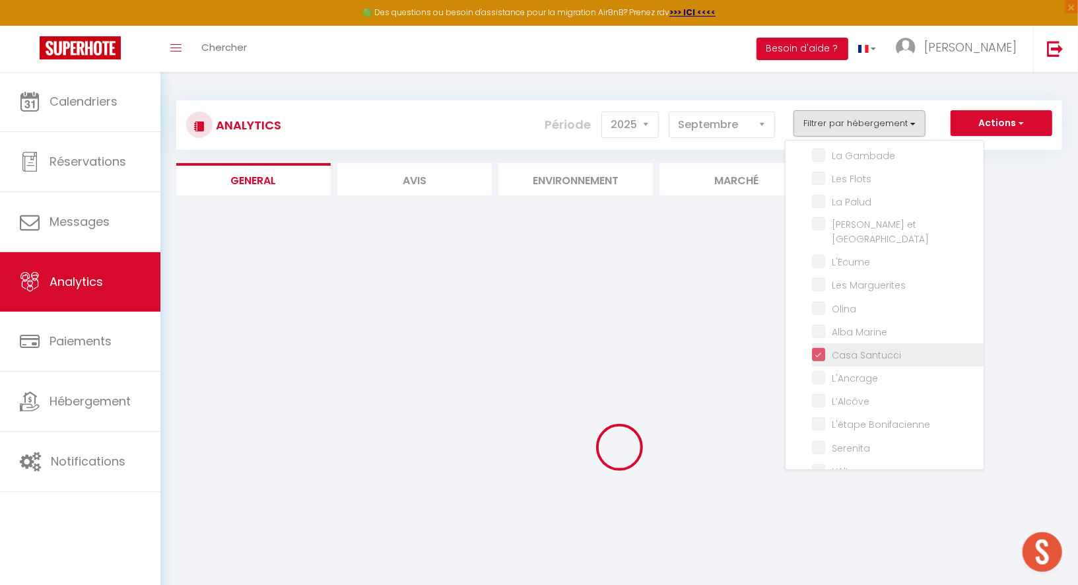
checkbox Bonifacienne "false"
checkbox input "false"
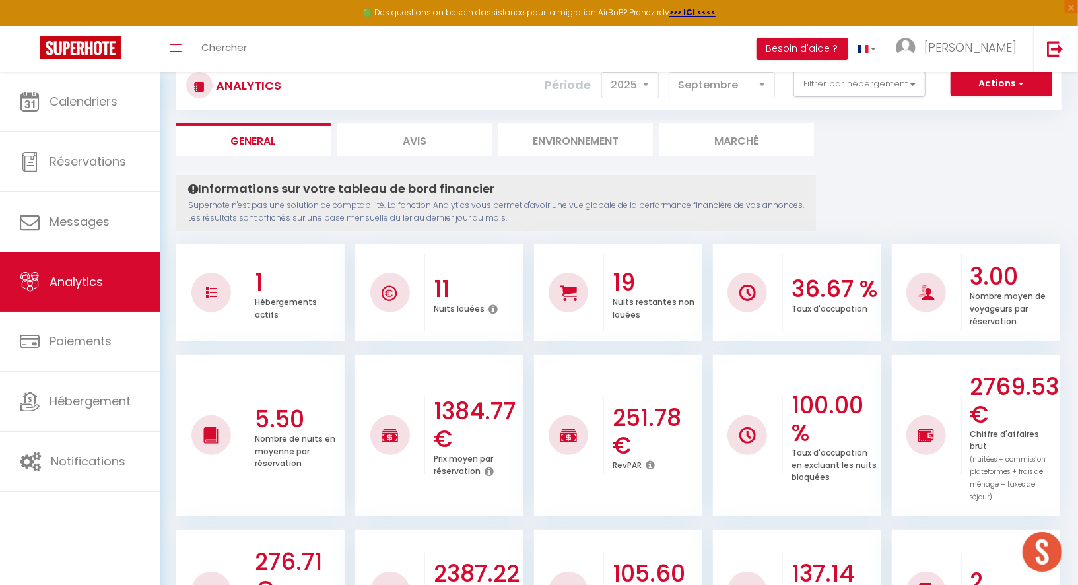
scroll to position [0, 0]
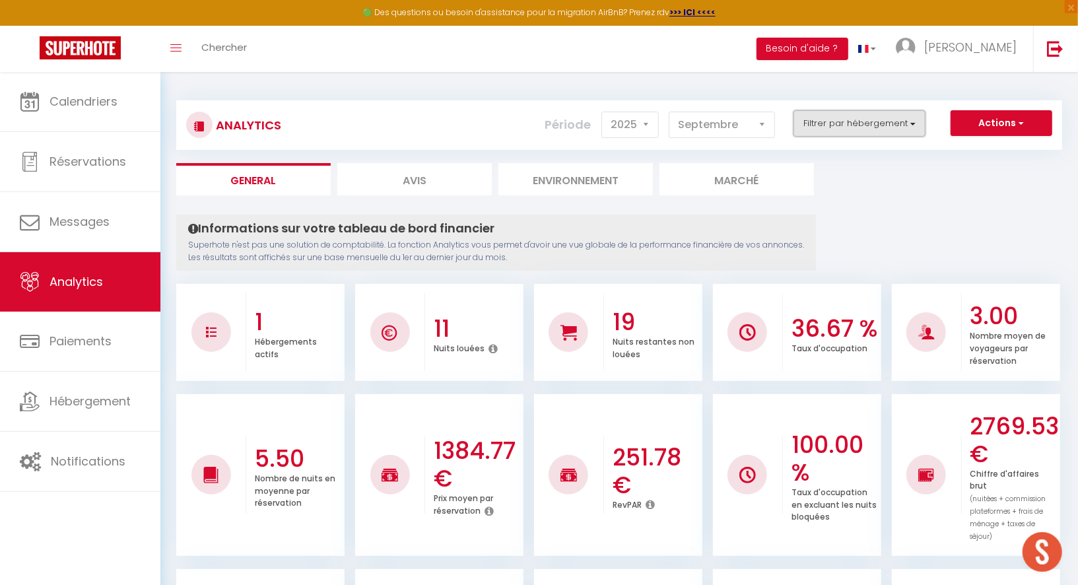
click at [871, 129] on button "Filtrer par hébergement" at bounding box center [860, 123] width 132 height 26
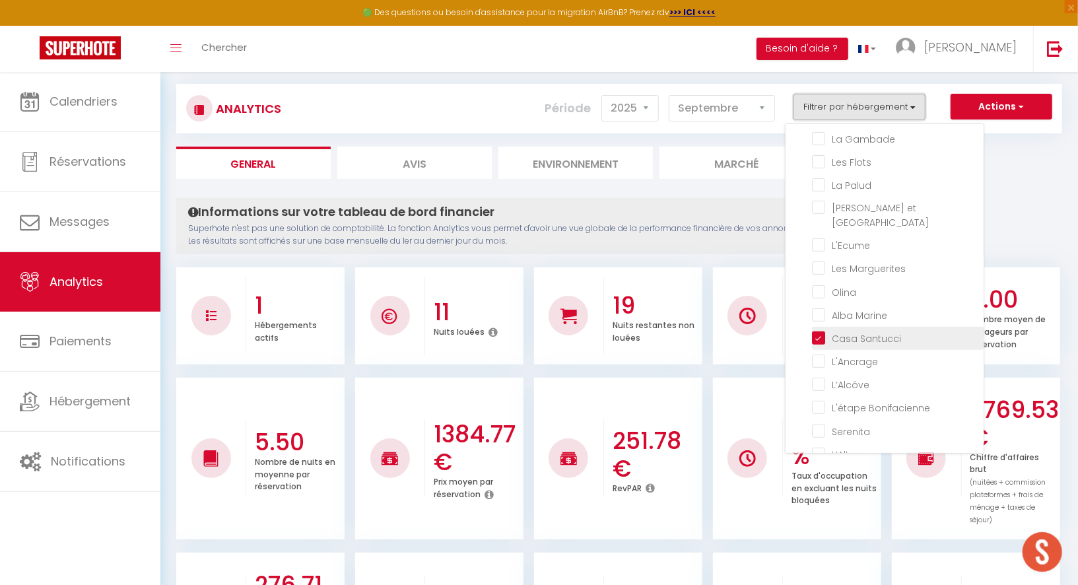
scroll to position [20, 0]
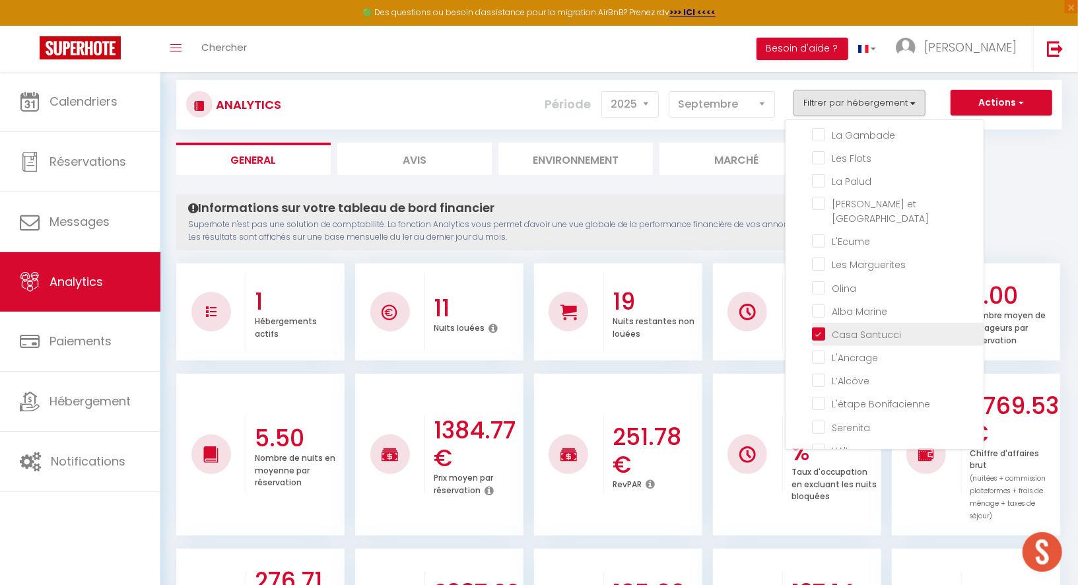
click at [863, 327] on Santucci "checkbox" at bounding box center [898, 333] width 172 height 13
checkbox Santucci "false"
checkbox Créole "false"
checkbox Nido "false"
checkbox Tertre "false"
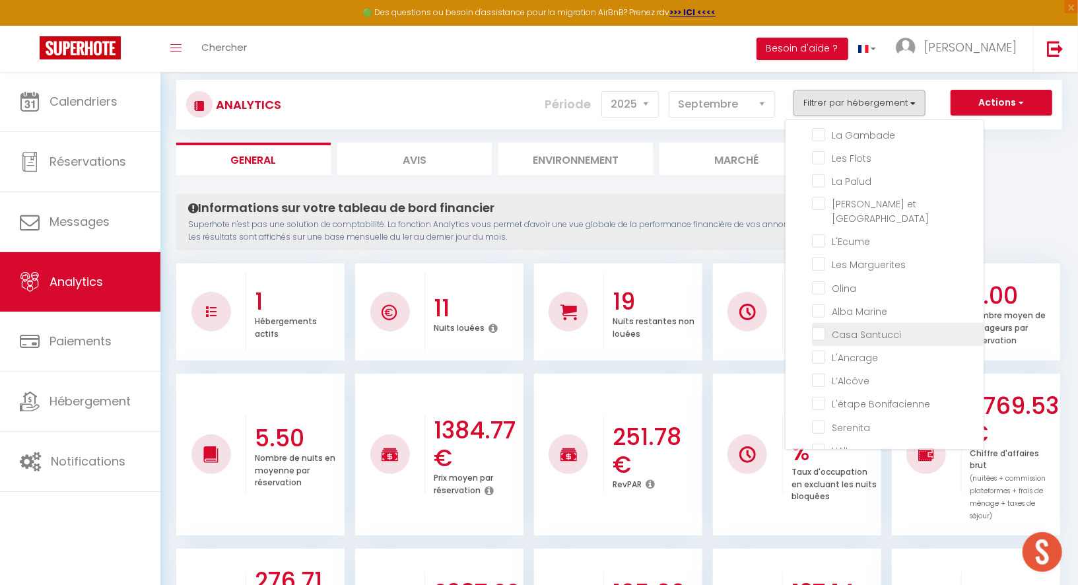
checkbox Mendo "false"
checkbox input "false"
checkbox Morandeau "false"
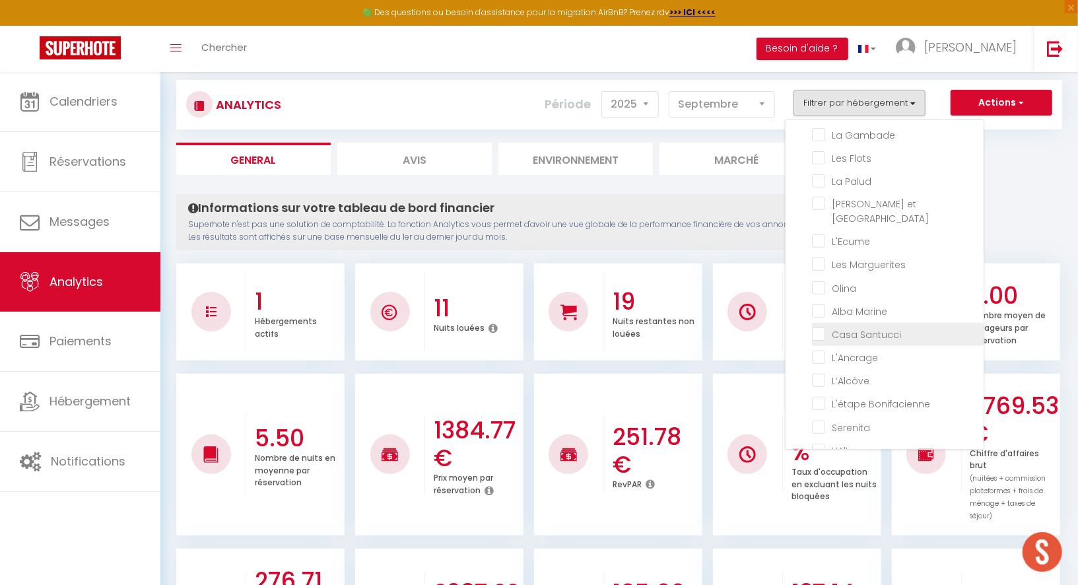
checkbox Marin "false"
checkbox bleu "false"
checkbox côtier "false"
checkbox input "false"
checkbox Mules "false"
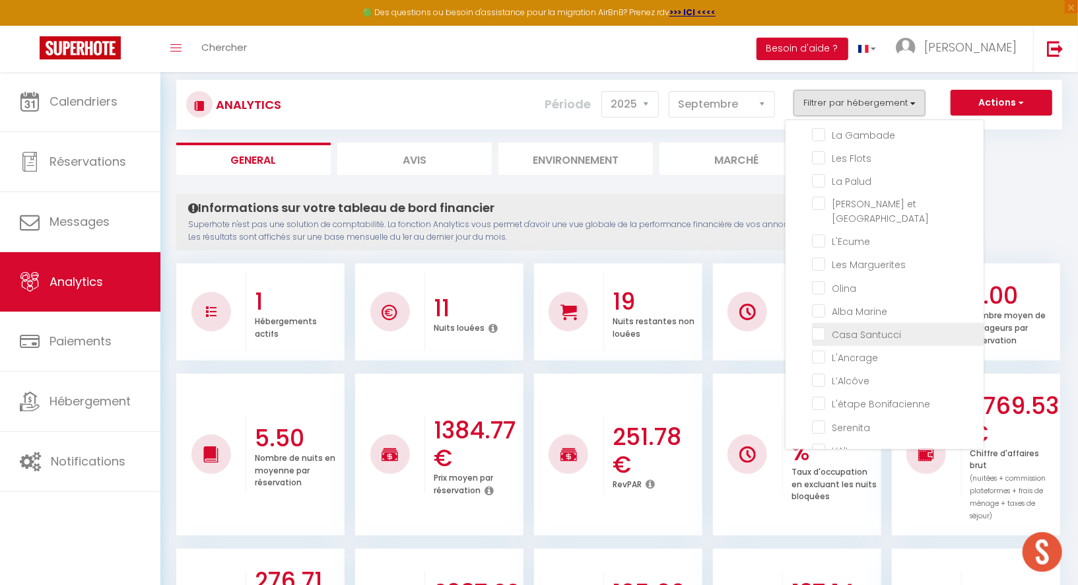
checkbox Muleaux "false"
checkbox Baule\) "false"
checkbox Gambade "false"
checkbox Flots "false"
checkbox Palud "false"
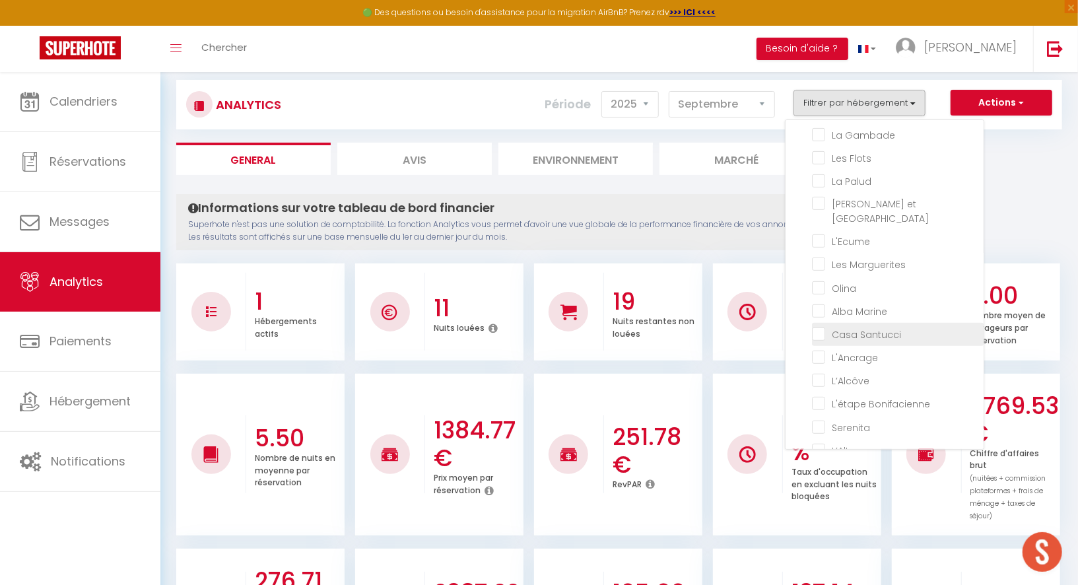
checkbox Lokorn "false"
checkbox input "false"
checkbox Marguerites "false"
checkbox input "false"
checkbox Marine "false"
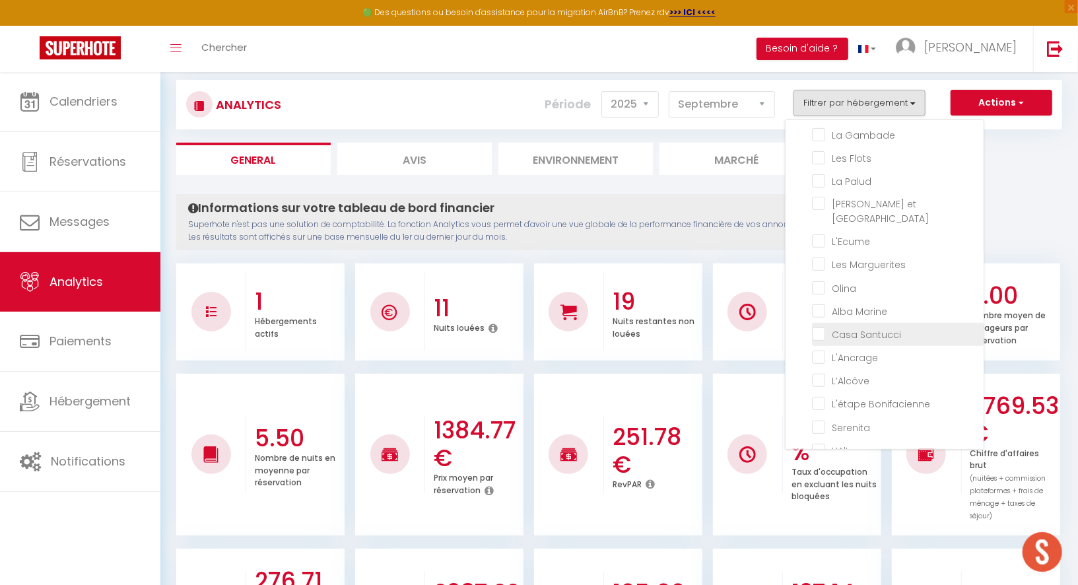
checkbox input "false"
checkbox Bonifacienne "false"
checkbox input "false"
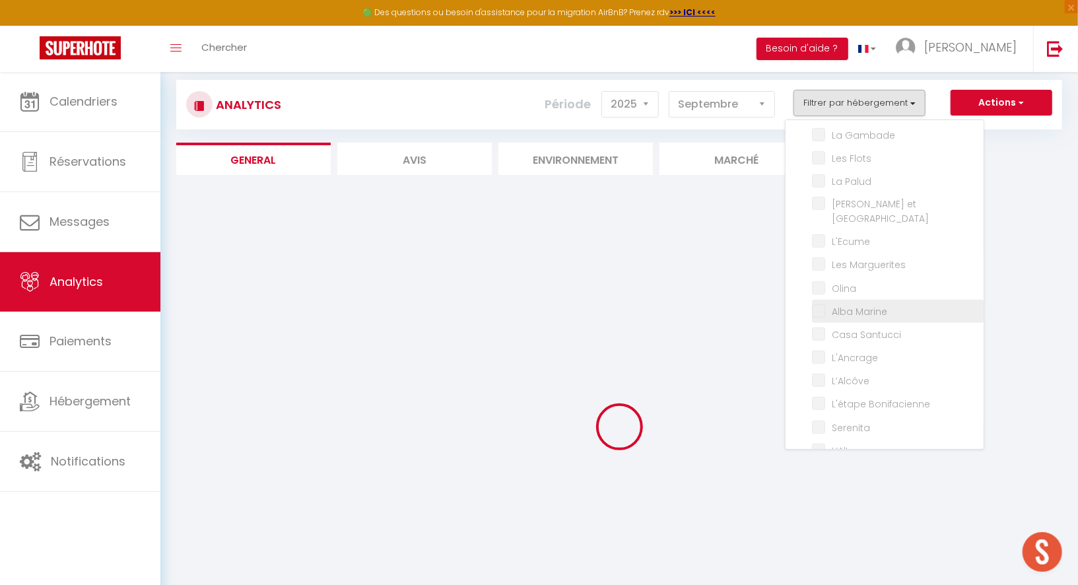
checkbox Créole "false"
checkbox Nido "false"
checkbox Tertre "false"
checkbox Mendo "false"
checkbox input "false"
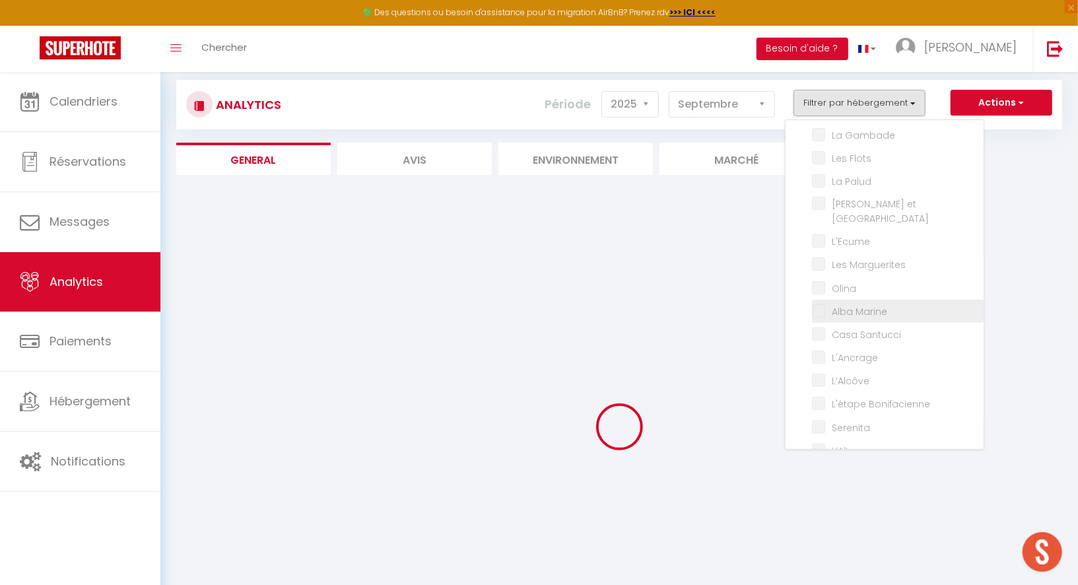
checkbox input "false"
checkbox Morandeau "false"
checkbox Marin "false"
checkbox bleu "false"
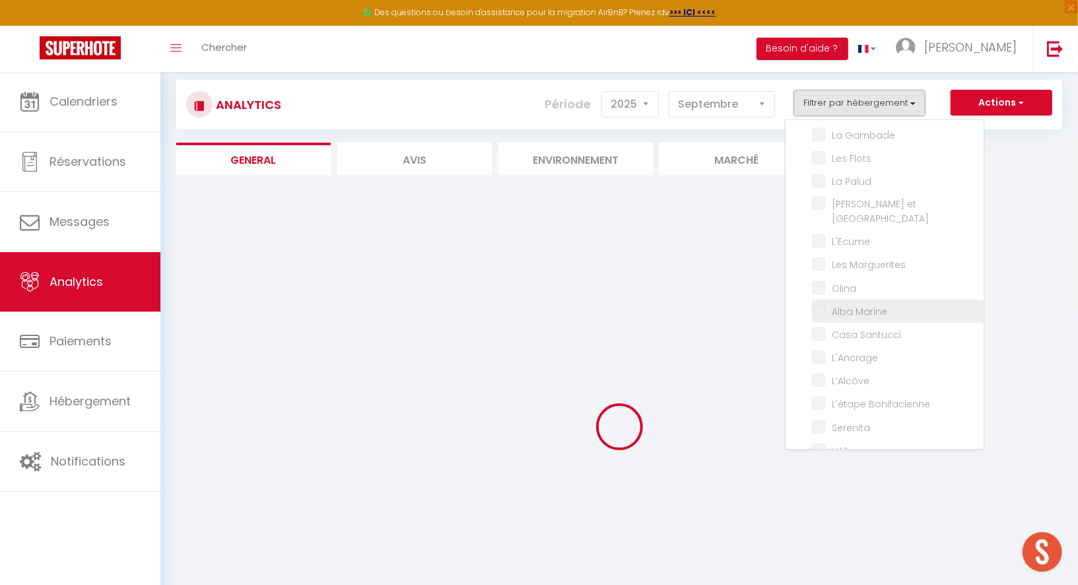
checkbox côtier "false"
checkbox input "false"
checkbox Mules "false"
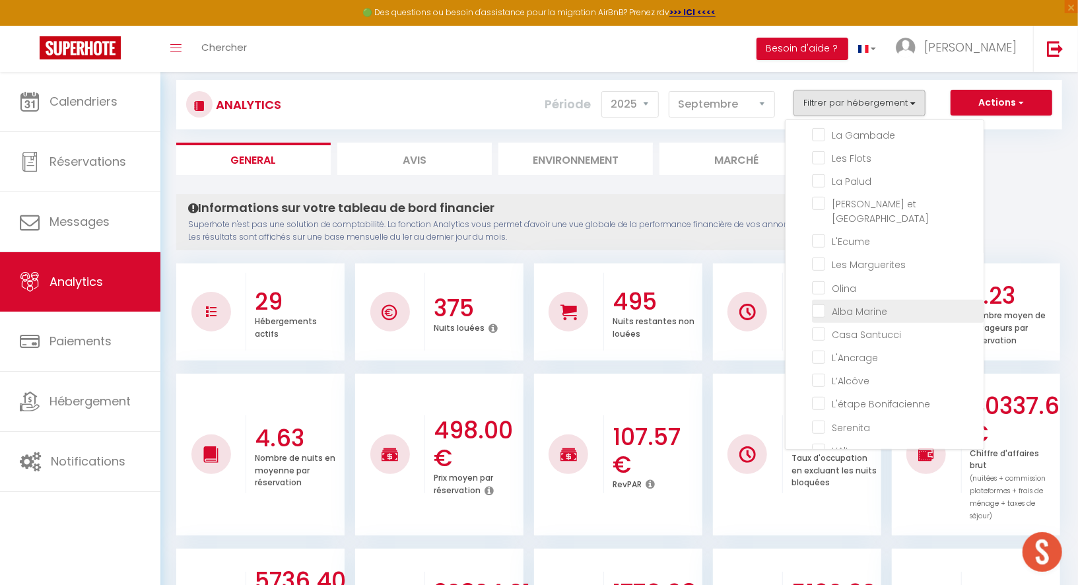
click at [863, 304] on Marine "checkbox" at bounding box center [898, 310] width 172 height 13
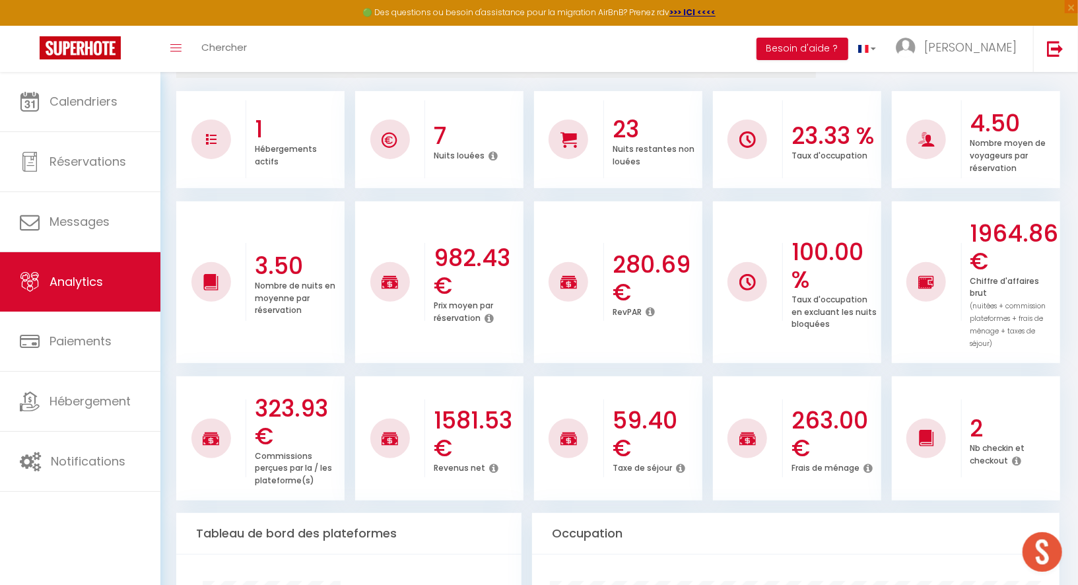
scroll to position [203, 0]
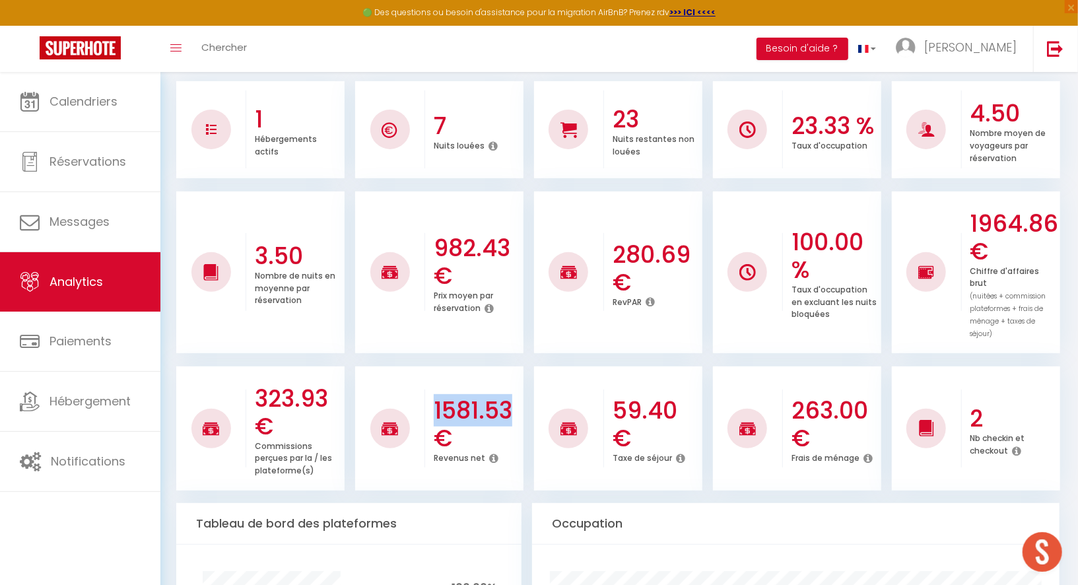
drag, startPoint x: 436, startPoint y: 396, endPoint x: 513, endPoint y: 390, distance: 77.5
click at [513, 397] on h3 "1581.53 €" at bounding box center [477, 424] width 87 height 55
copy h3 "1581.53"
click at [818, 397] on h3 "263.00 €" at bounding box center [835, 424] width 87 height 55
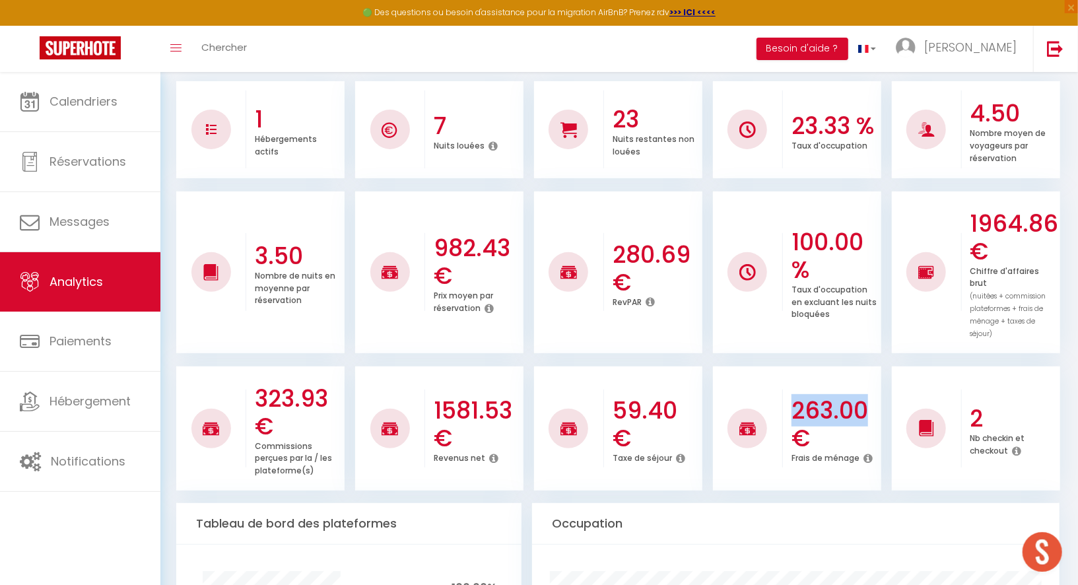
copy h3 "263.00"
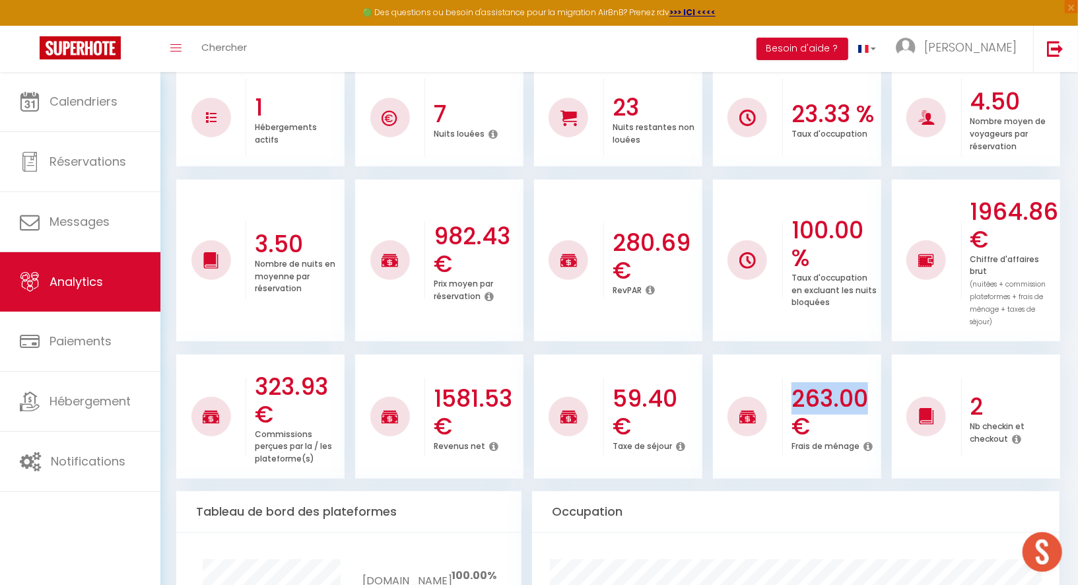
scroll to position [0, 0]
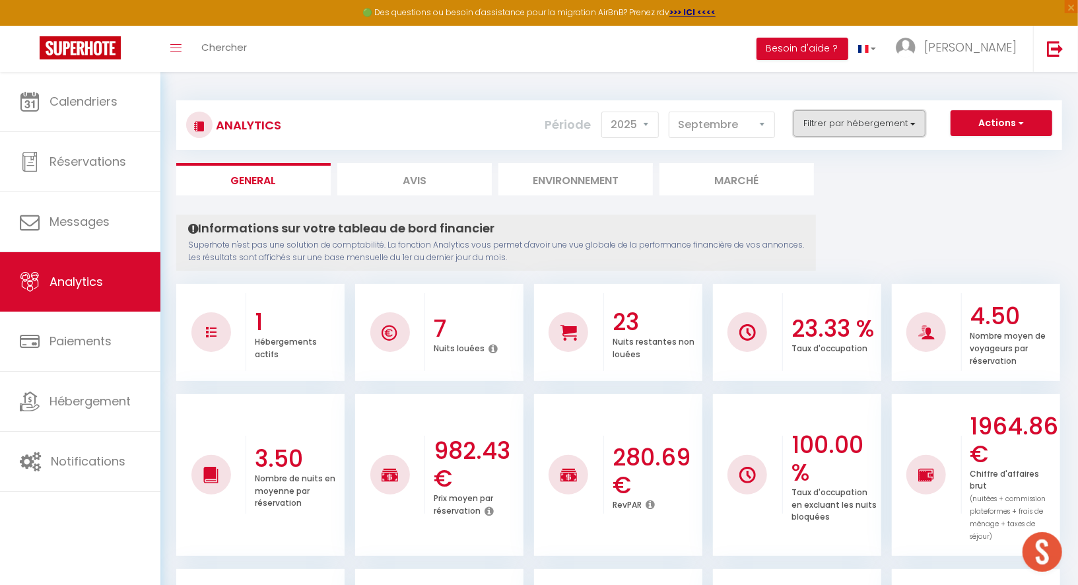
click at [860, 128] on button "Filtrer par hébergement" at bounding box center [860, 123] width 132 height 26
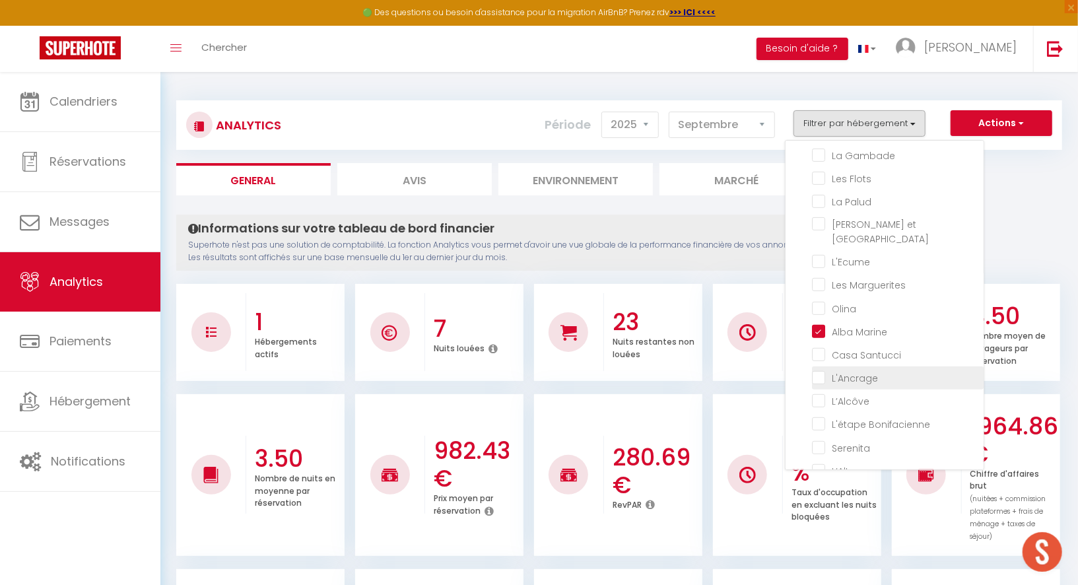
click at [851, 370] on input "checkbox" at bounding box center [898, 376] width 172 height 13
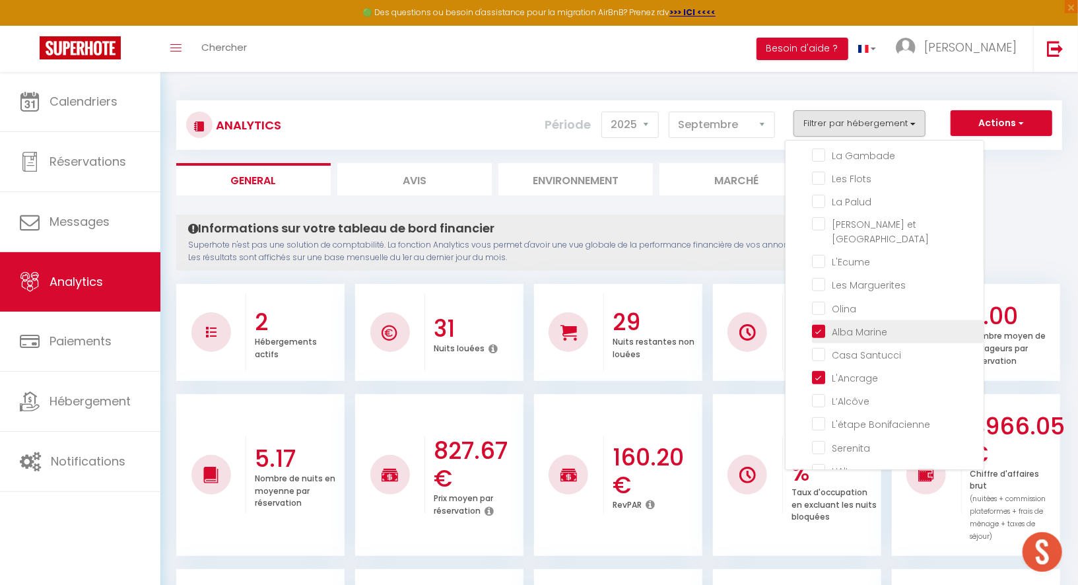
click at [853, 324] on Marine "checkbox" at bounding box center [898, 330] width 172 height 13
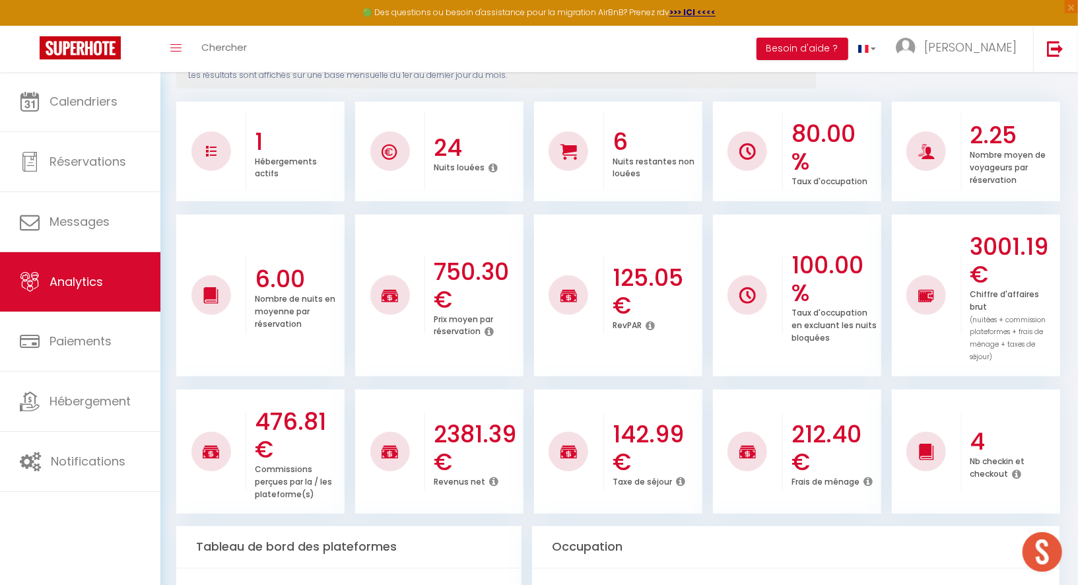
scroll to position [195, 0]
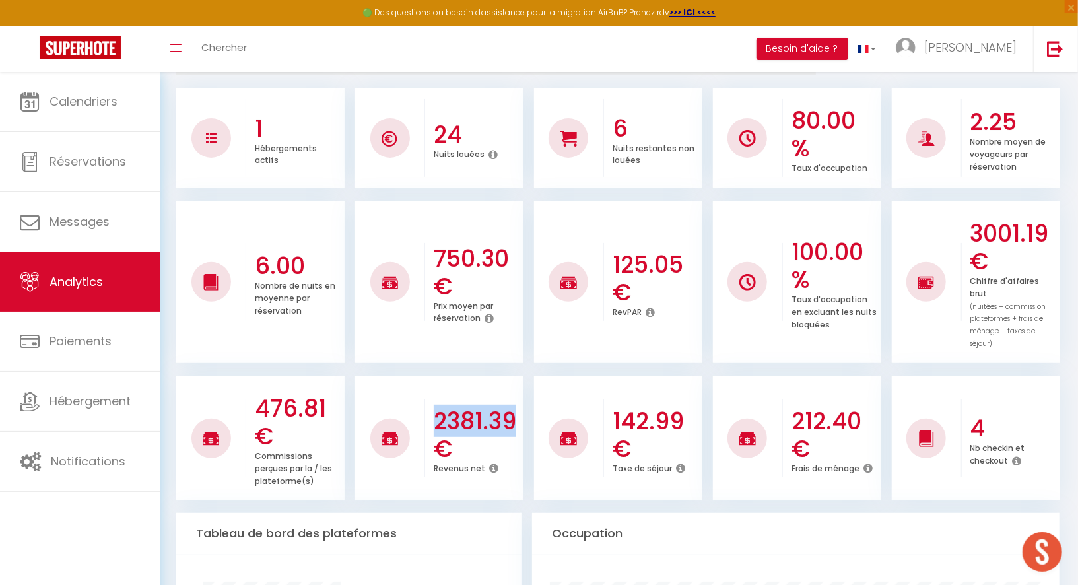
drag, startPoint x: 438, startPoint y: 407, endPoint x: 520, endPoint y: 403, distance: 82.0
click at [520, 403] on div "2381.39 € Revenus net" at bounding box center [474, 439] width 98 height 100
copy h3 "2381.39"
click at [815, 407] on h3 "212.40 €" at bounding box center [835, 434] width 87 height 55
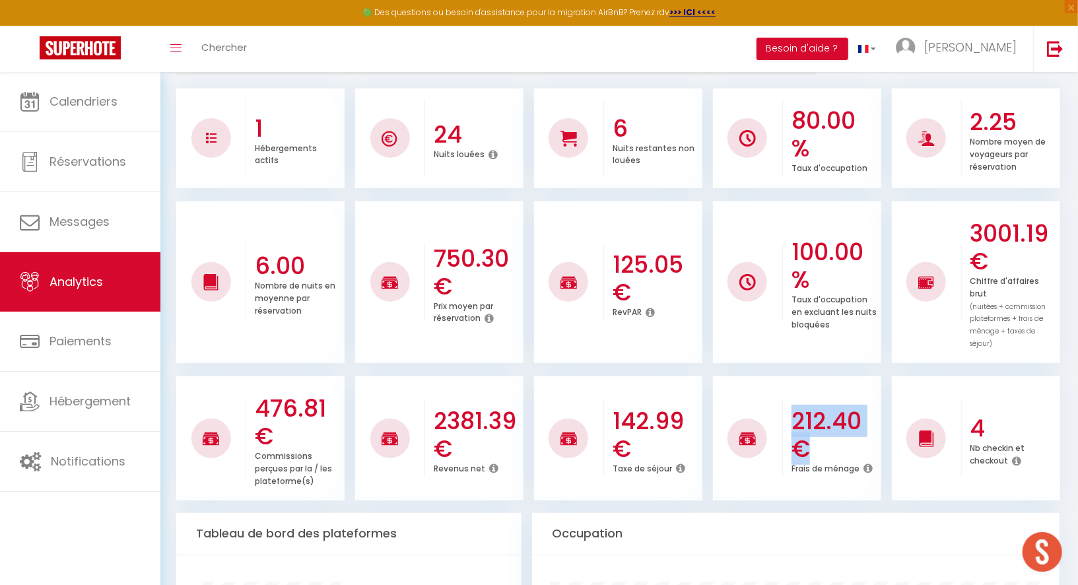
click at [815, 407] on h3 "212.40 €" at bounding box center [835, 434] width 87 height 55
copy div "212.40 €"
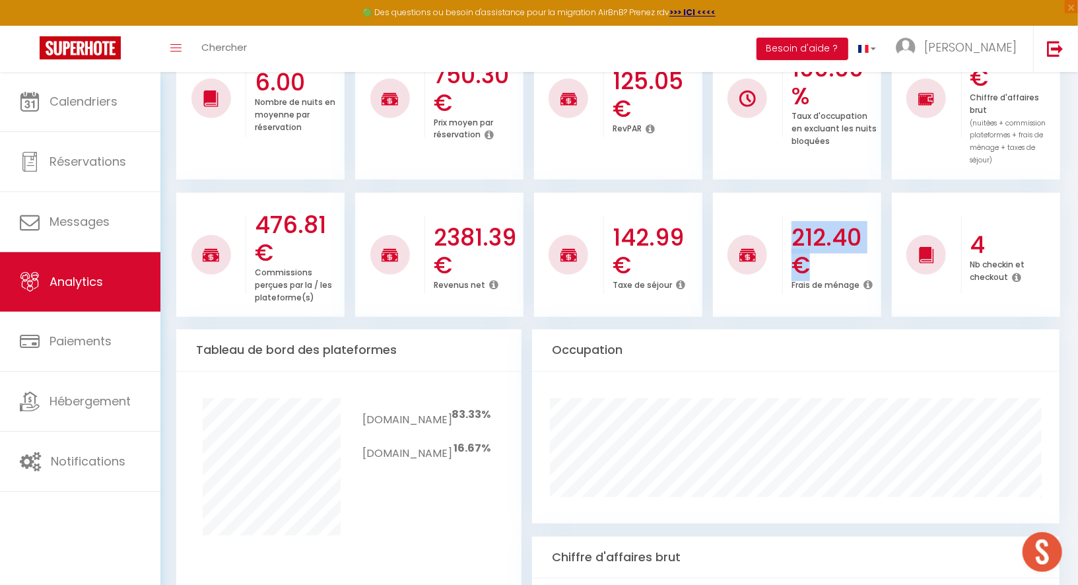
scroll to position [387, 0]
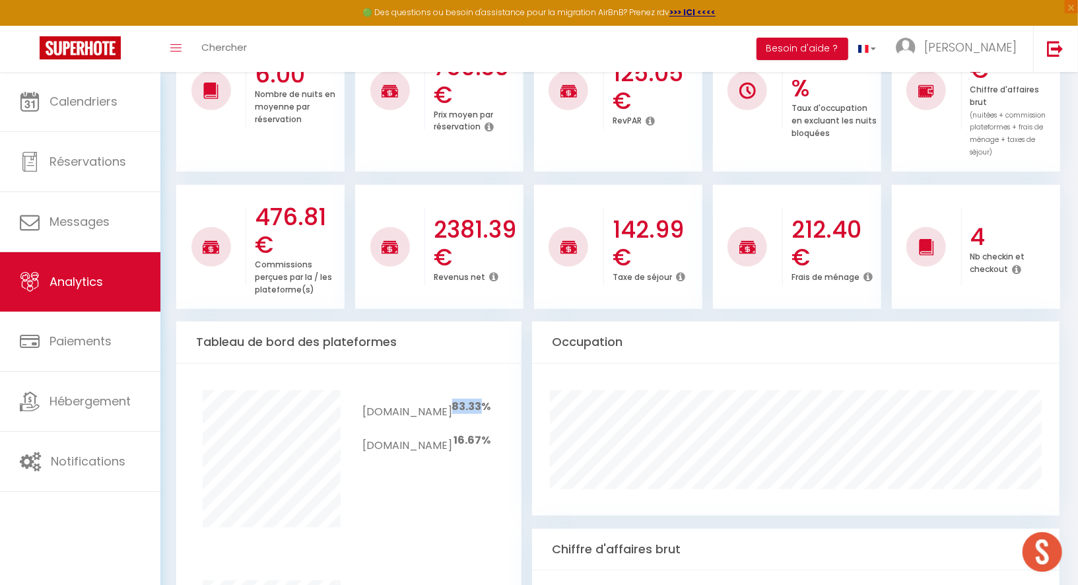
drag, startPoint x: 452, startPoint y: 391, endPoint x: 481, endPoint y: 388, distance: 29.2
click at [481, 399] on span "83.33%" at bounding box center [471, 406] width 39 height 15
copy span "83.33"
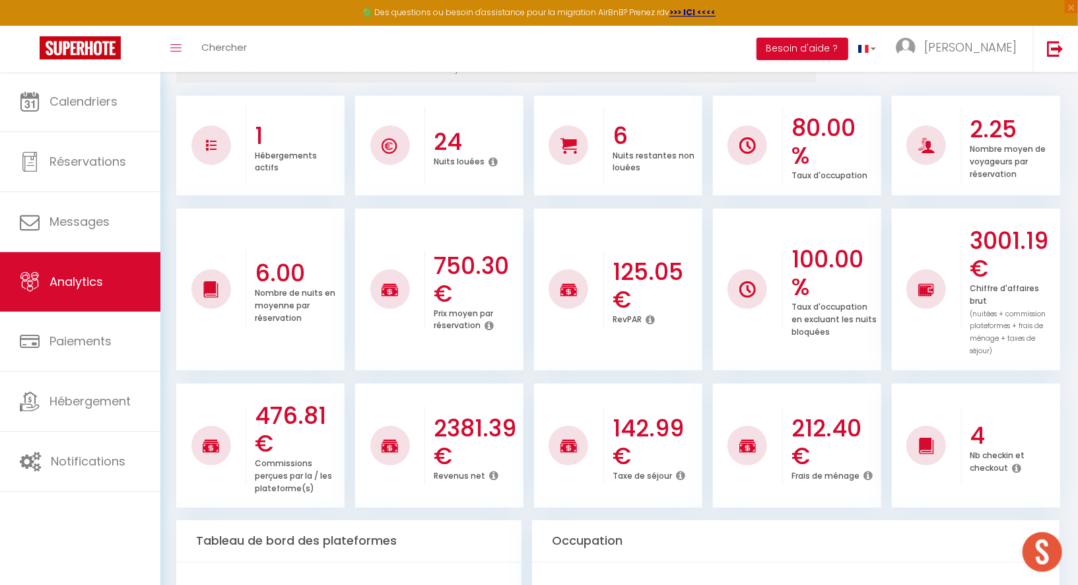
scroll to position [0, 0]
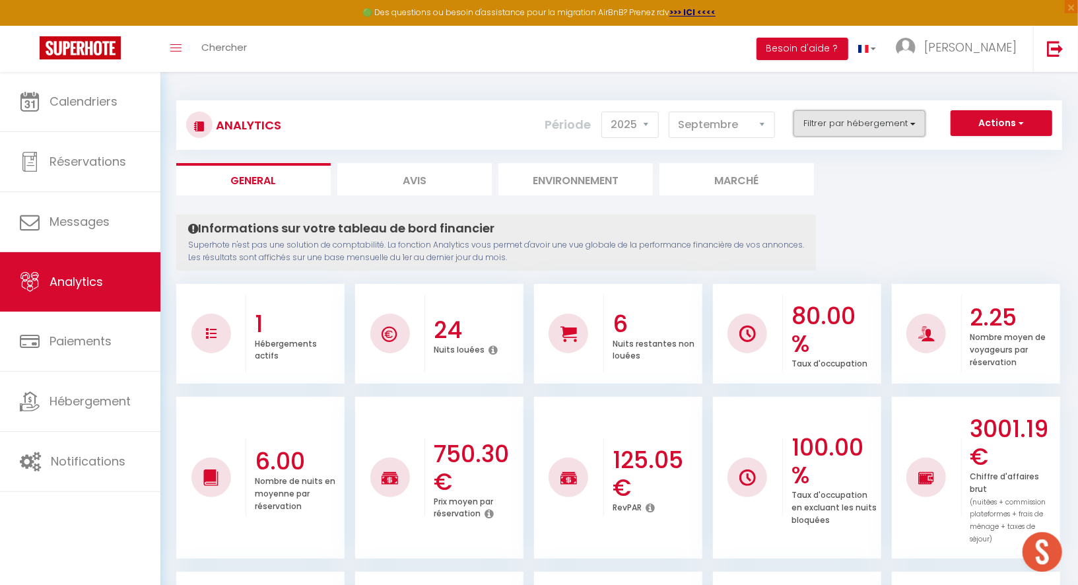
click at [915, 129] on button "Filtrer par hébergement" at bounding box center [860, 123] width 132 height 26
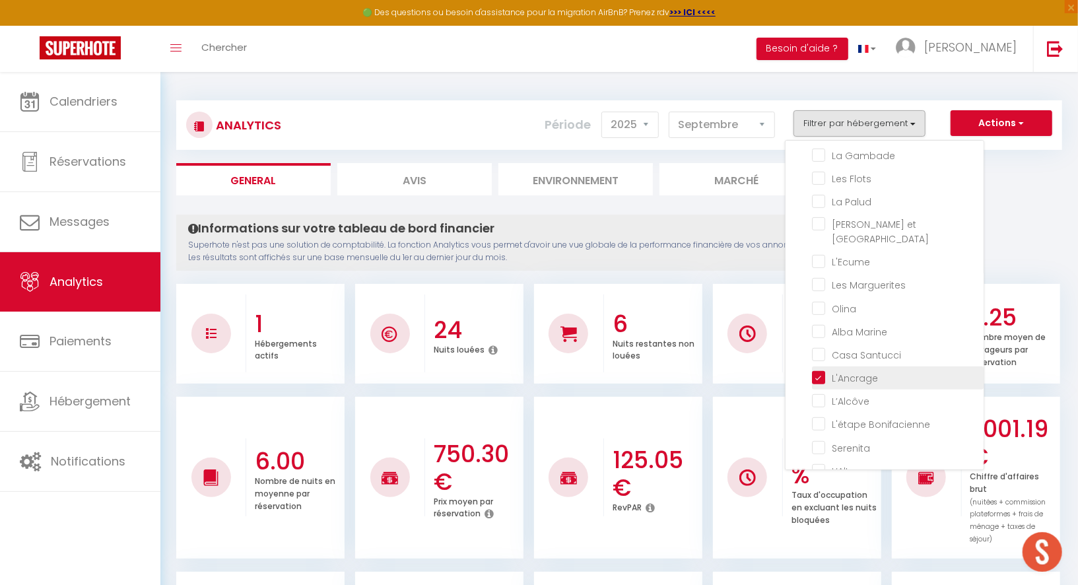
click at [869, 370] on input "checkbox" at bounding box center [898, 376] width 172 height 13
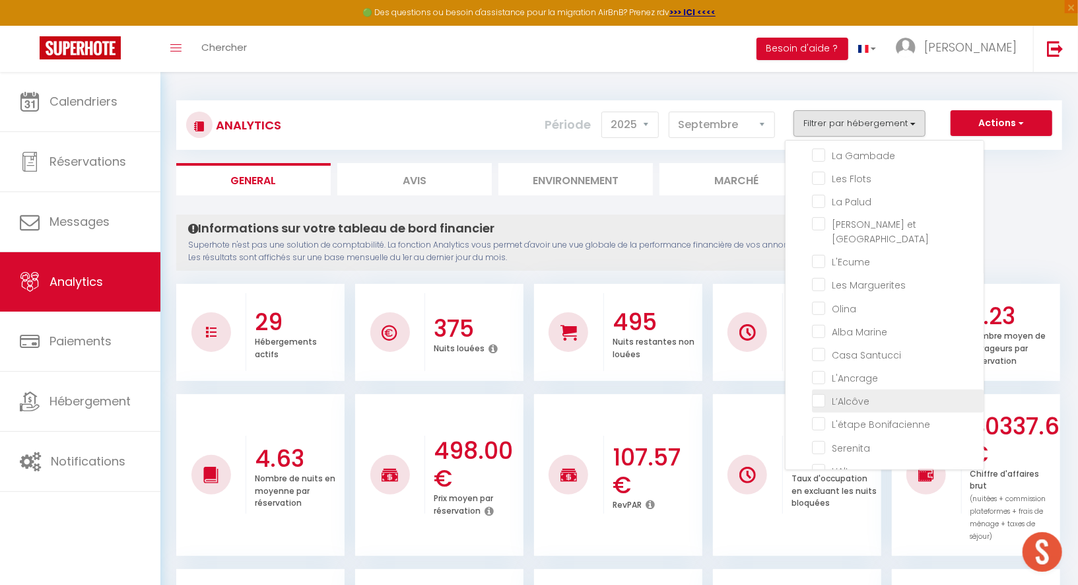
click at [858, 394] on input "checkbox" at bounding box center [898, 400] width 172 height 13
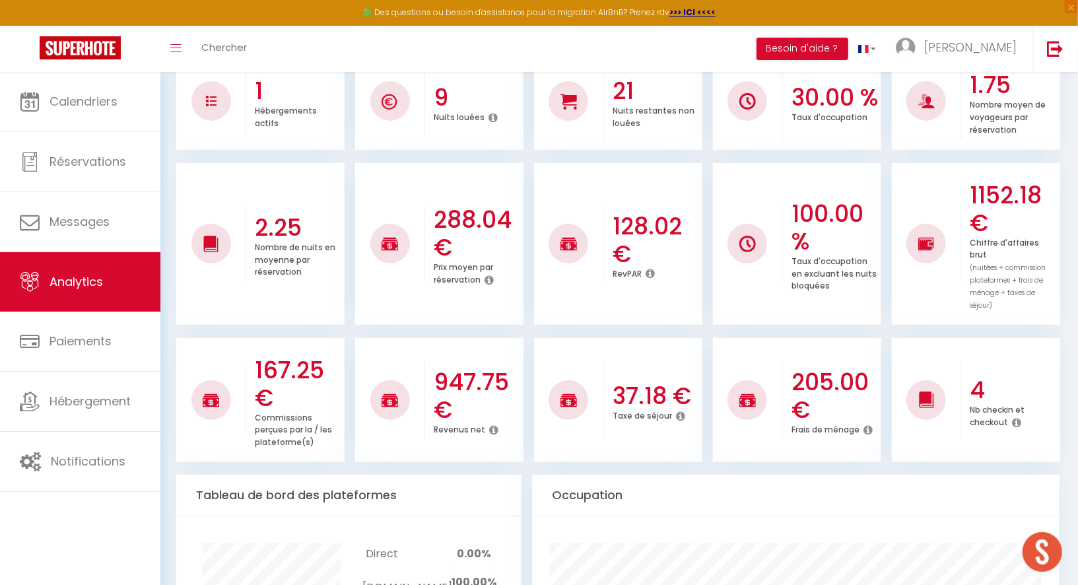
scroll to position [241, 0]
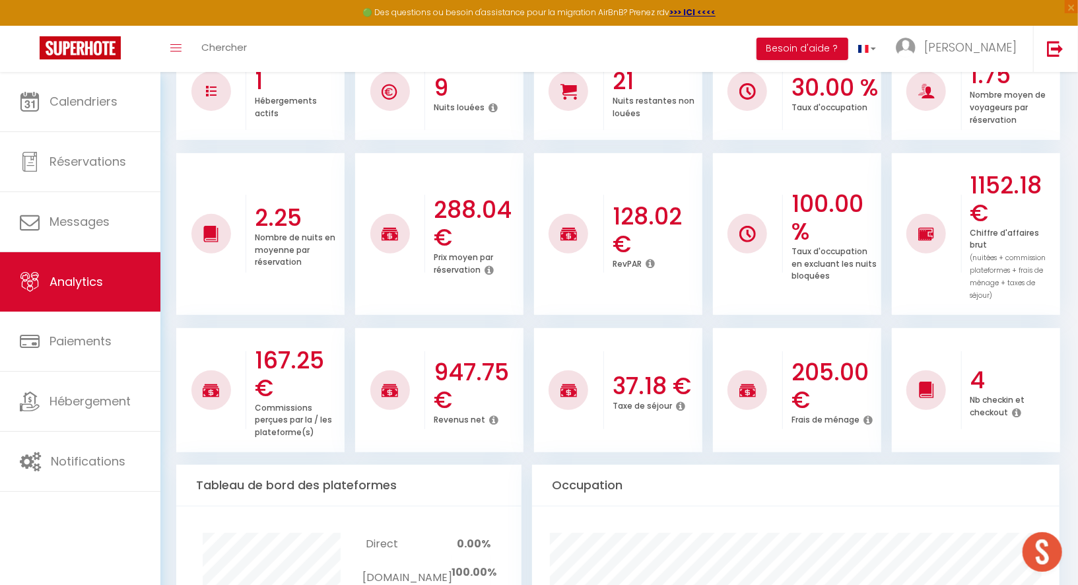
click at [481, 359] on h3 "947.75 €" at bounding box center [477, 386] width 87 height 55
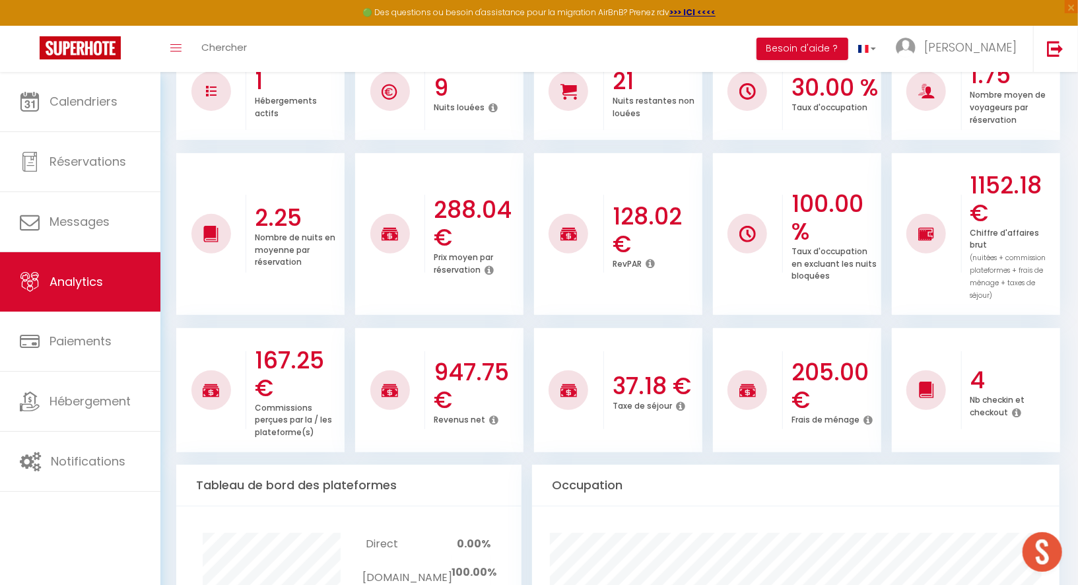
click at [818, 374] on h3 "205.00 €" at bounding box center [835, 386] width 87 height 55
copy h3 "205.00"
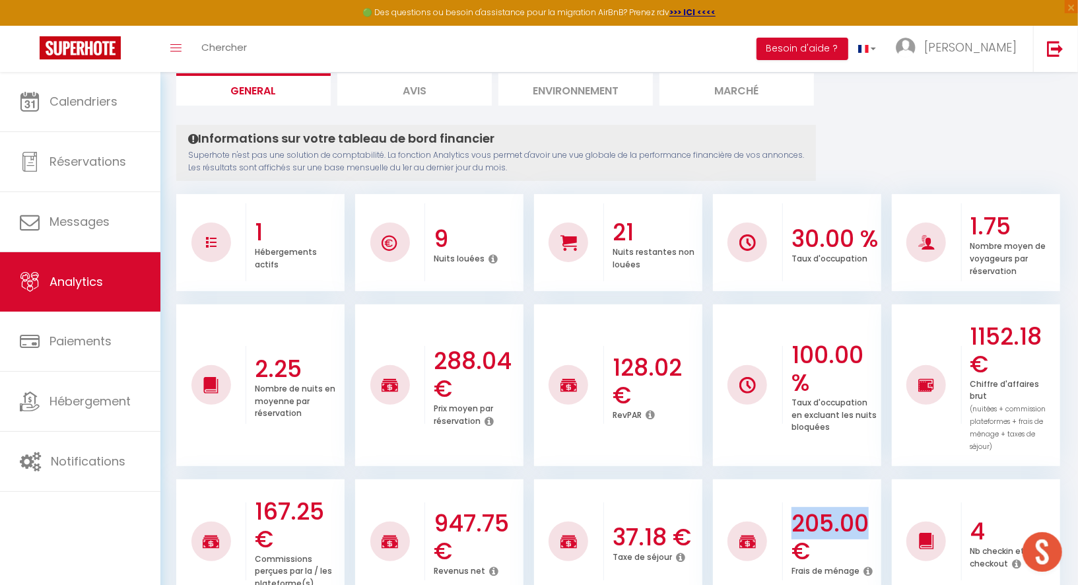
scroll to position [0, 0]
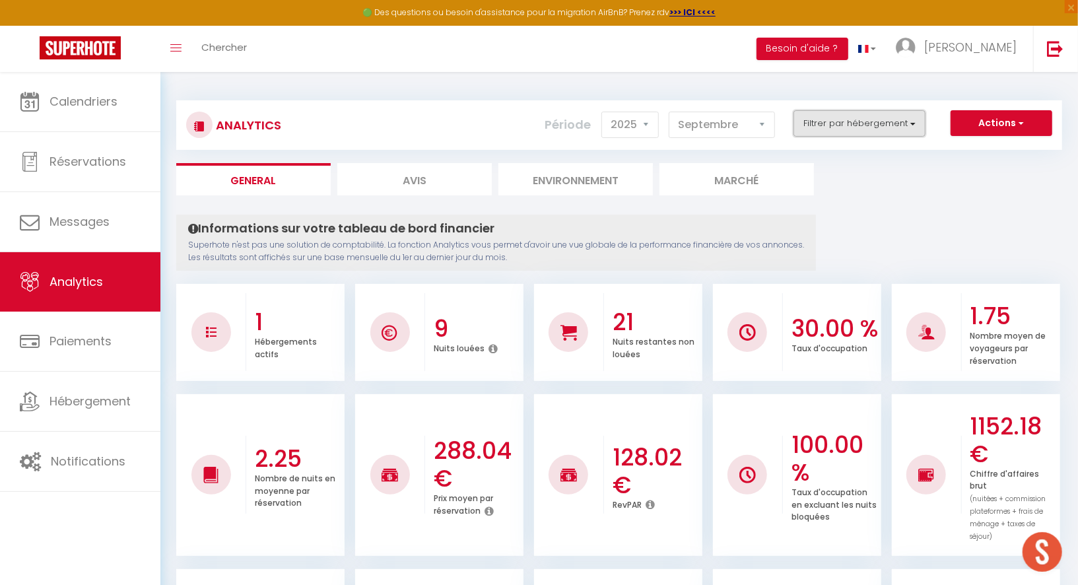
click at [827, 122] on button "Filtrer par hébergement" at bounding box center [860, 123] width 132 height 26
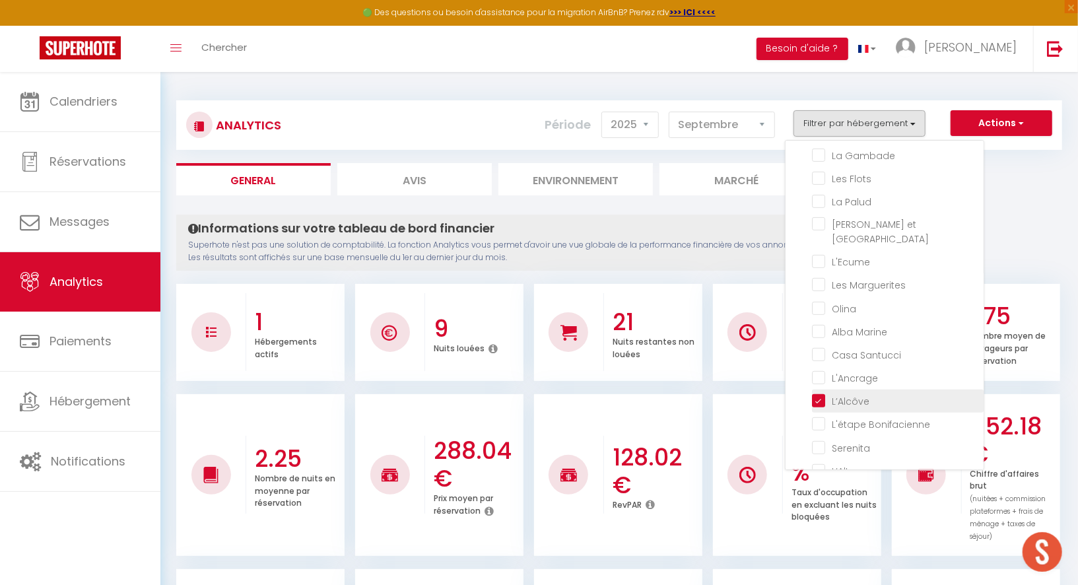
click at [847, 394] on input "checkbox" at bounding box center [898, 400] width 172 height 13
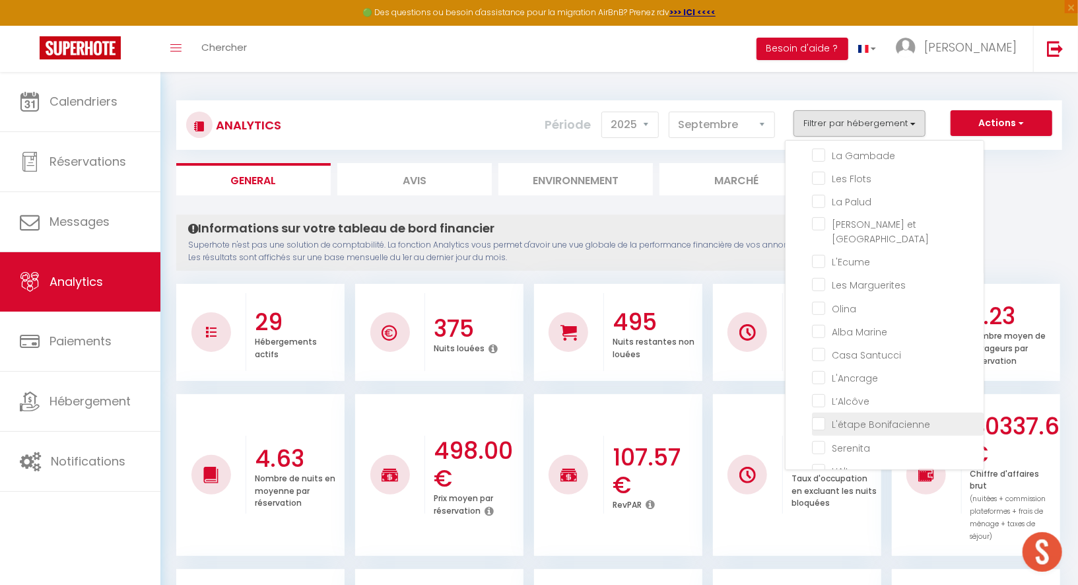
click at [871, 417] on Bonifacienne "checkbox" at bounding box center [898, 423] width 172 height 13
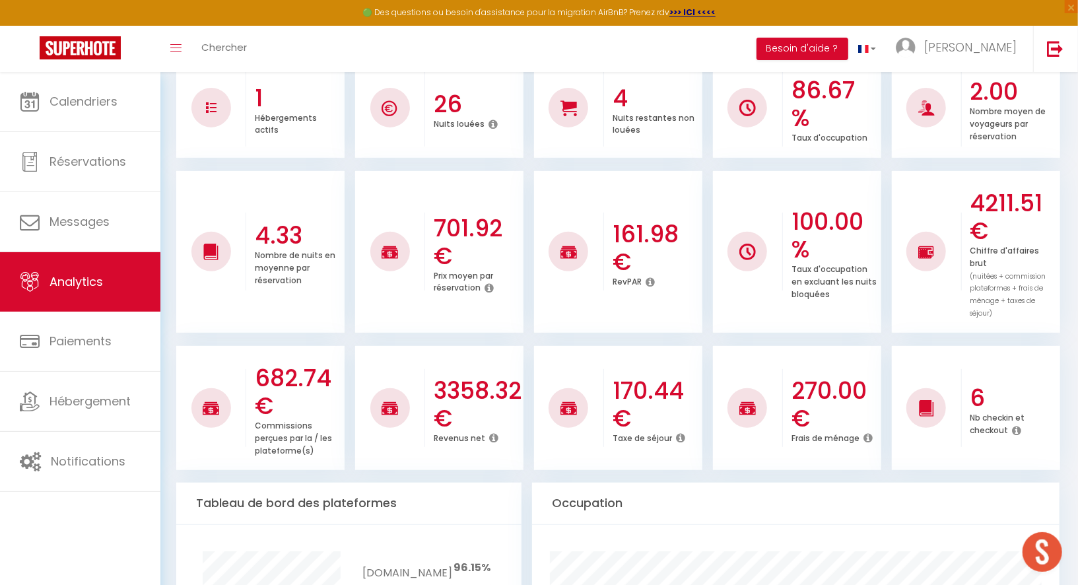
scroll to position [228, 0]
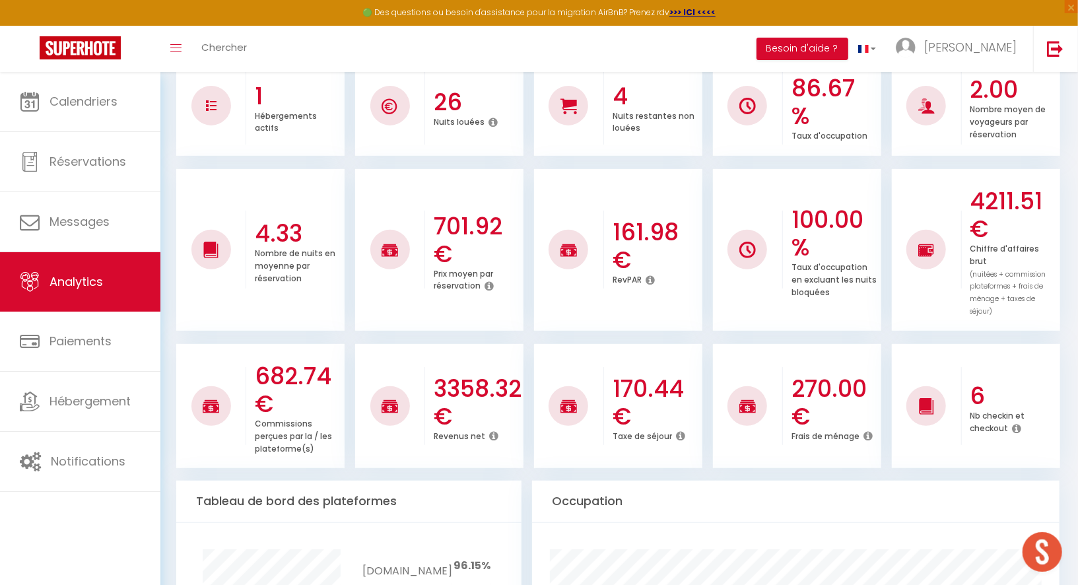
click at [461, 378] on h3 "3358.32 €" at bounding box center [477, 402] width 87 height 55
copy h3 "3358.32"
click at [819, 375] on h3 "270.00 €" at bounding box center [835, 402] width 87 height 55
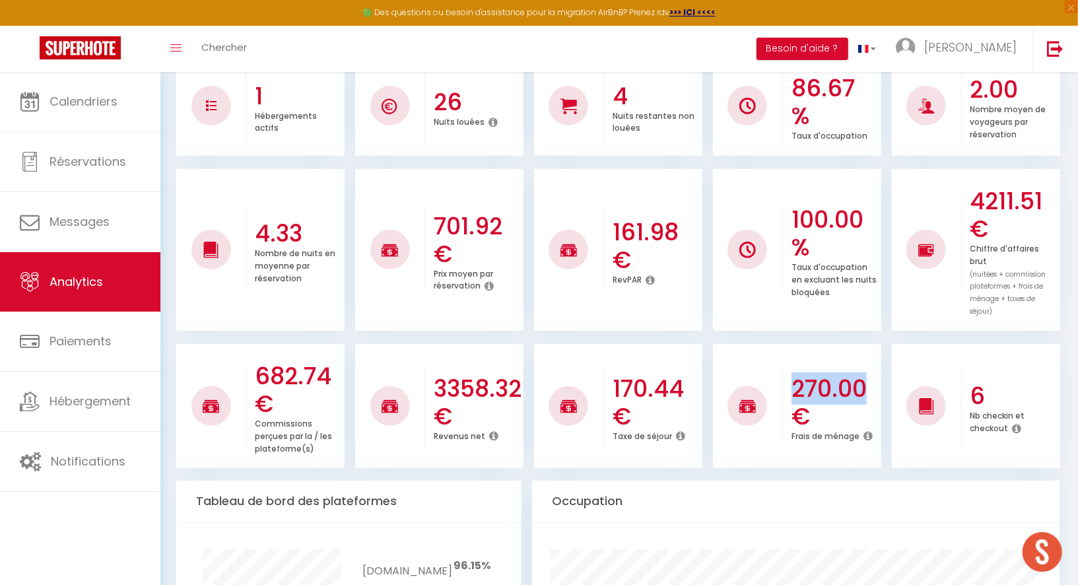
copy h3 "270.00"
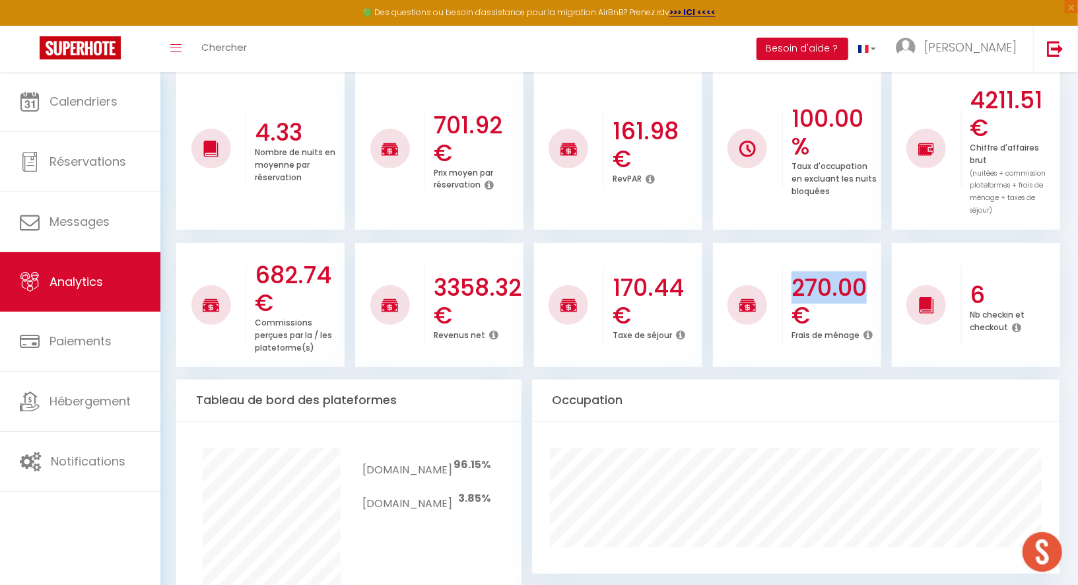
scroll to position [330, 0]
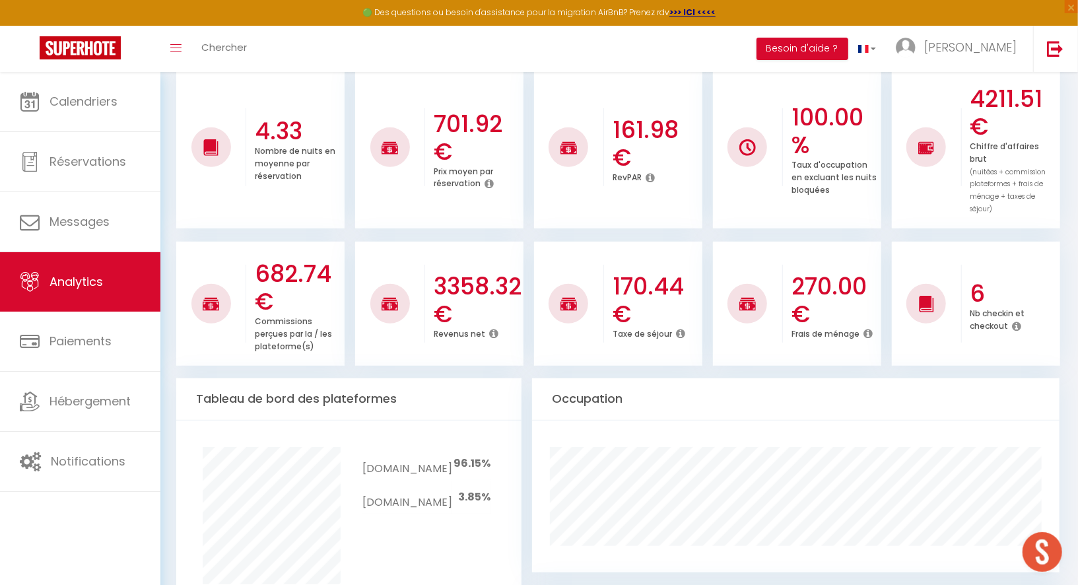
click at [470, 456] on span "96.15%" at bounding box center [472, 463] width 37 height 15
copy span "96.15"
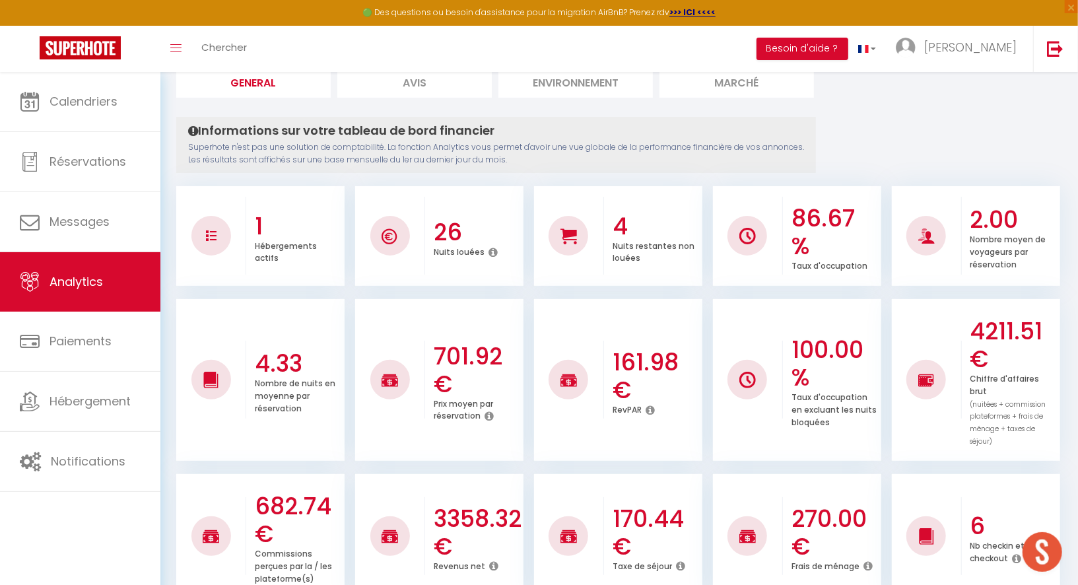
scroll to position [0, 0]
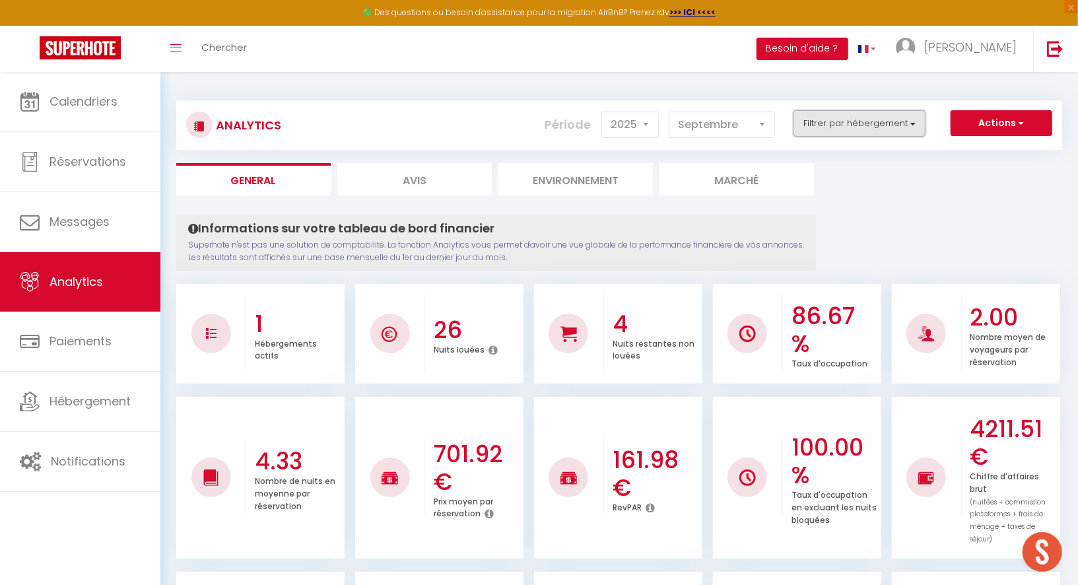
click at [864, 128] on button "Filtrer par hébergement" at bounding box center [860, 123] width 132 height 26
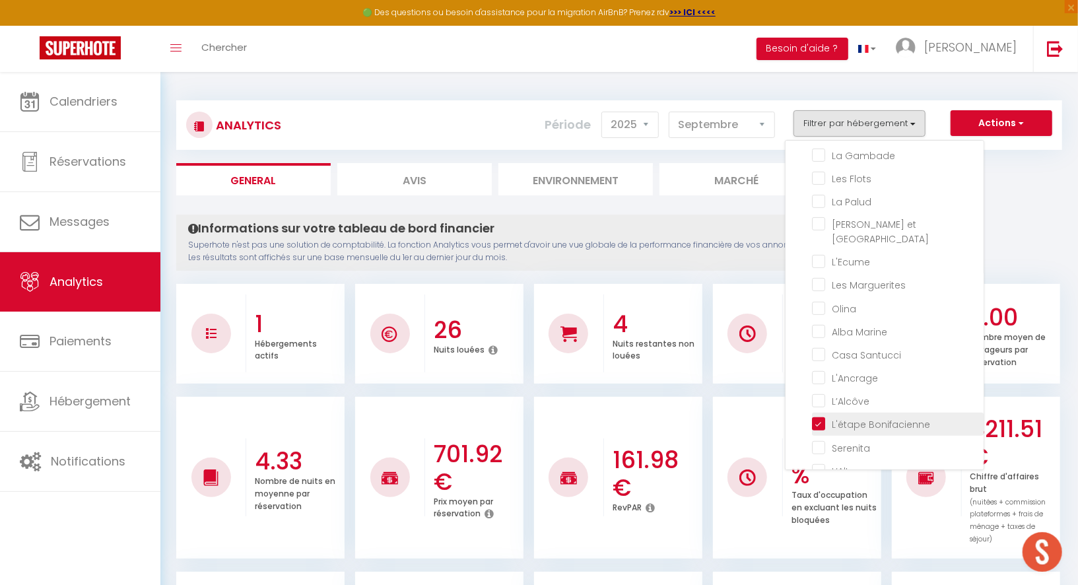
click at [839, 417] on Bonifacienne "checkbox" at bounding box center [898, 423] width 172 height 13
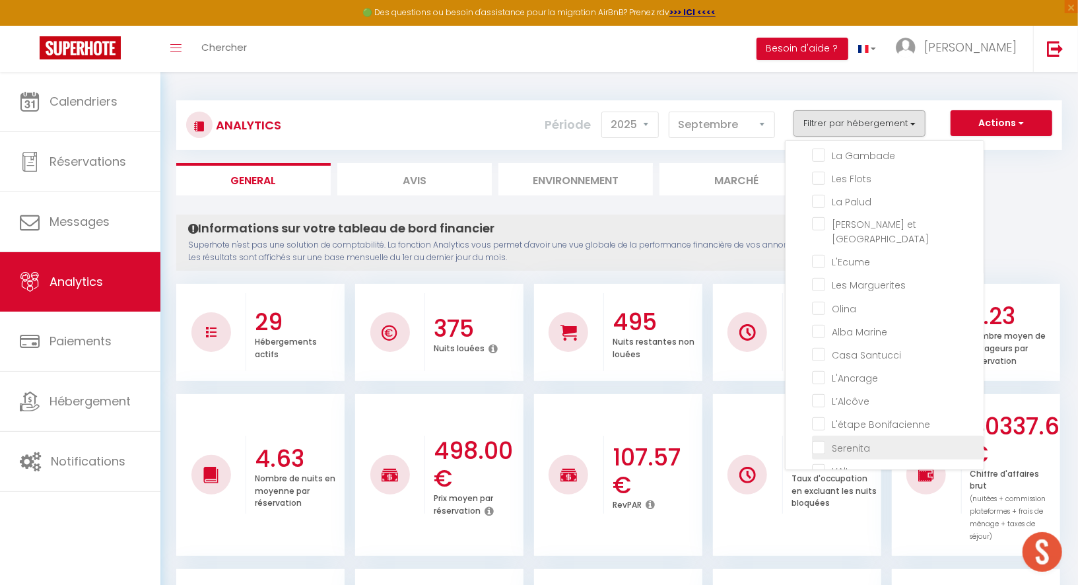
click at [858, 440] on input "checkbox" at bounding box center [898, 446] width 172 height 13
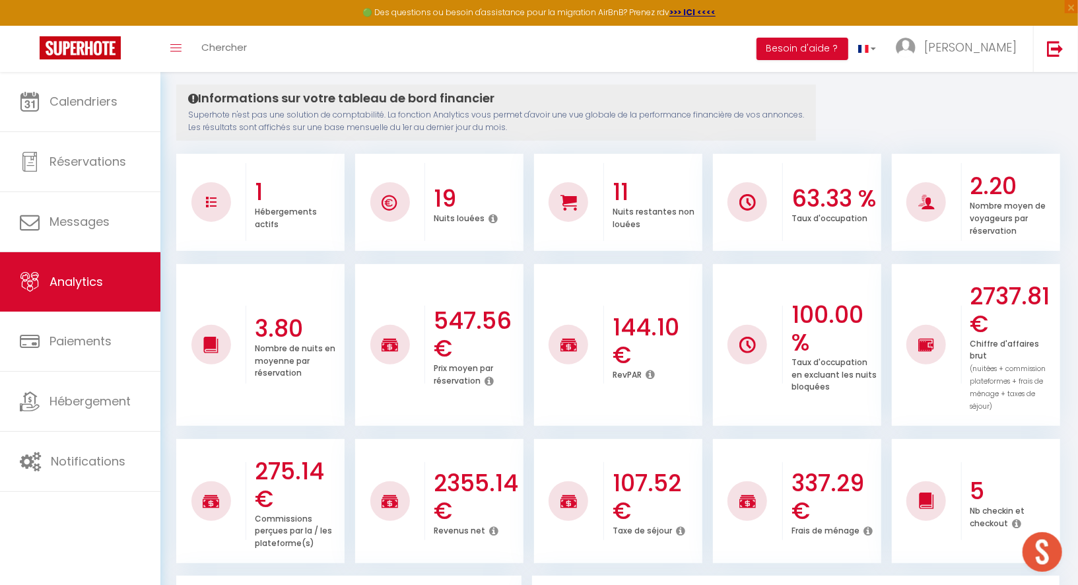
scroll to position [179, 0]
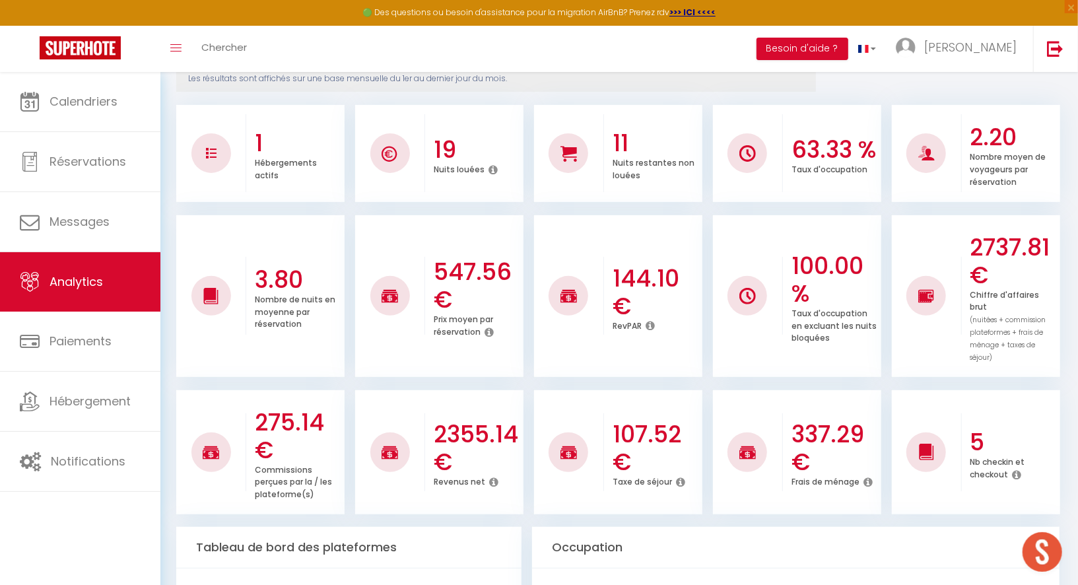
click at [454, 430] on h3 "2355.14 €" at bounding box center [477, 448] width 87 height 55
copy h3 "2355.14"
click at [819, 421] on h3 "337.29 €" at bounding box center [835, 448] width 87 height 55
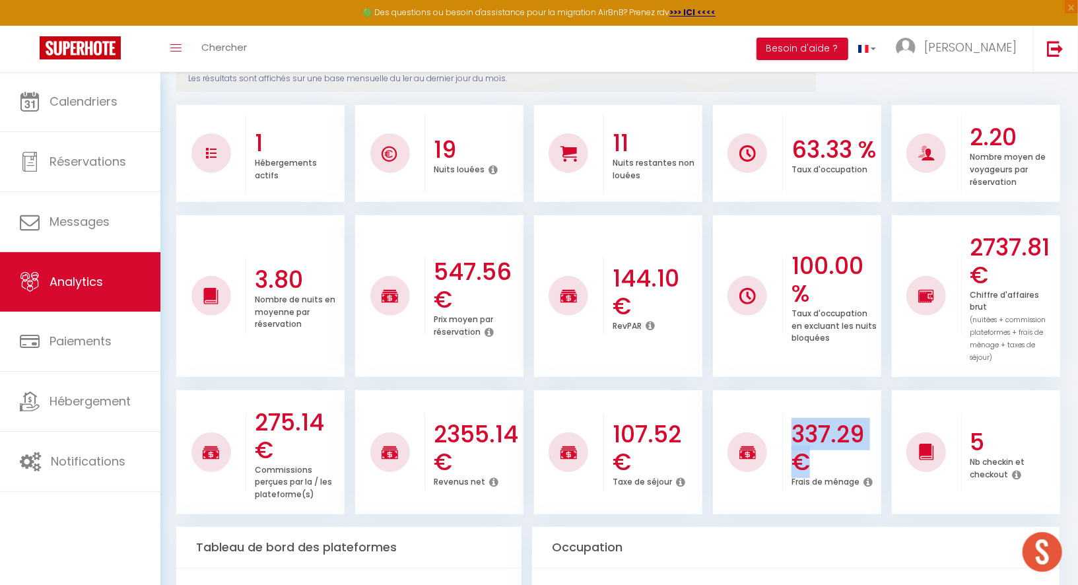
click at [819, 421] on h3 "337.29 €" at bounding box center [835, 448] width 87 height 55
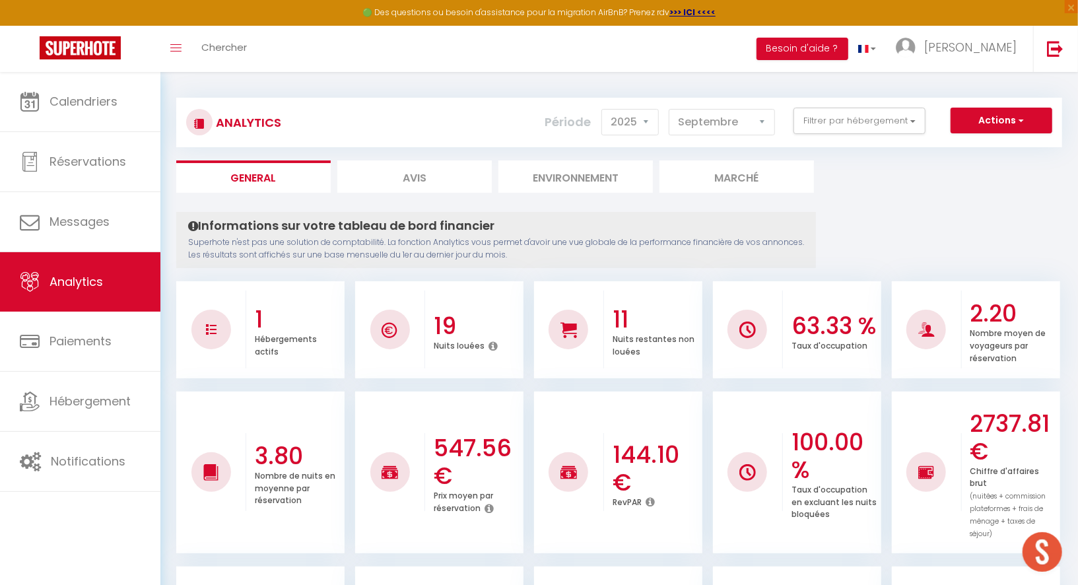
scroll to position [0, 0]
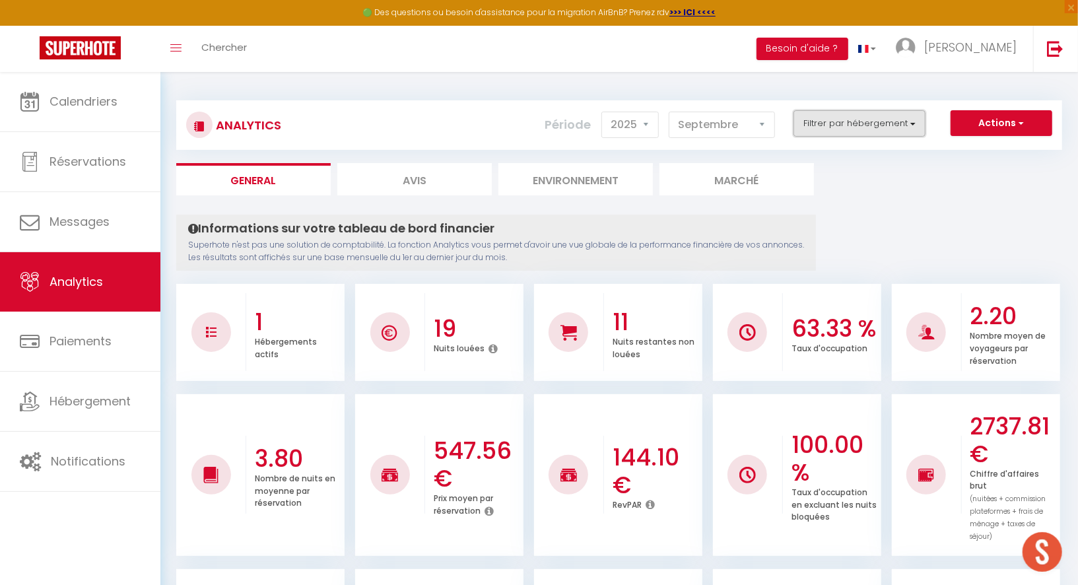
click at [875, 125] on button "Filtrer par hébergement" at bounding box center [860, 123] width 132 height 26
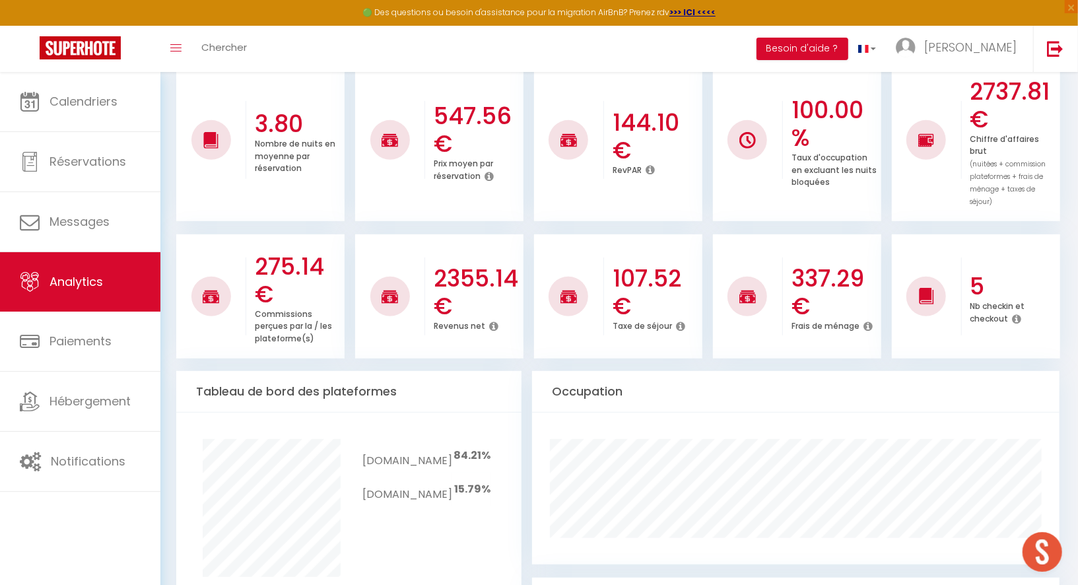
scroll to position [361, 0]
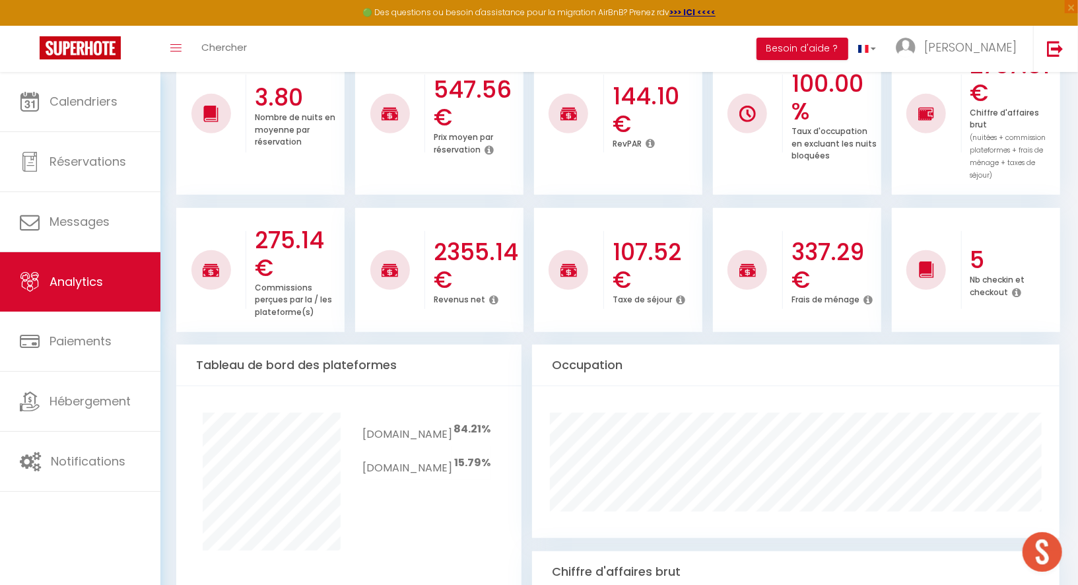
click at [466, 455] on span "15.79%" at bounding box center [473, 462] width 36 height 15
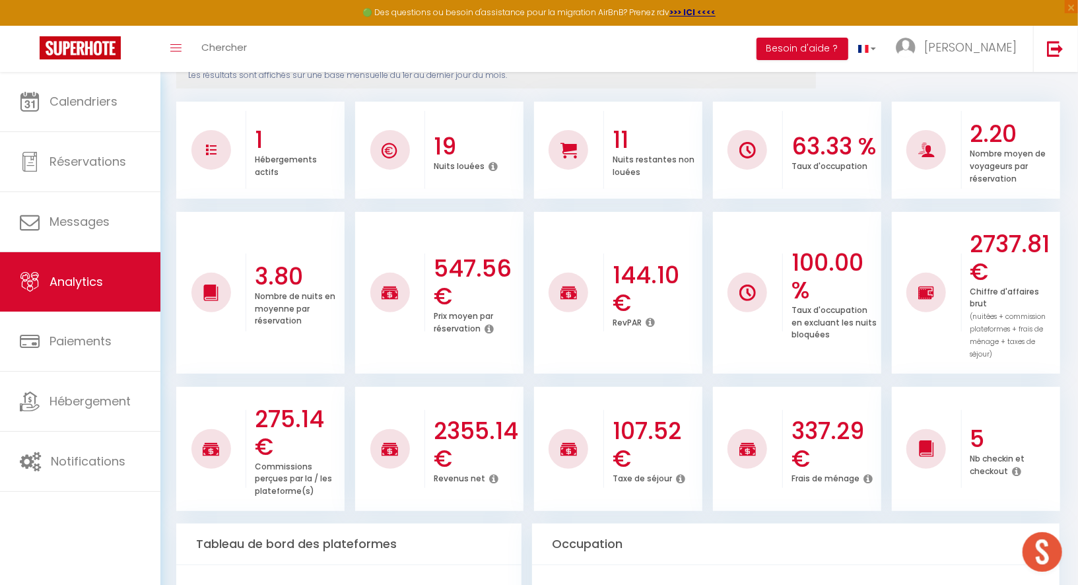
scroll to position [0, 0]
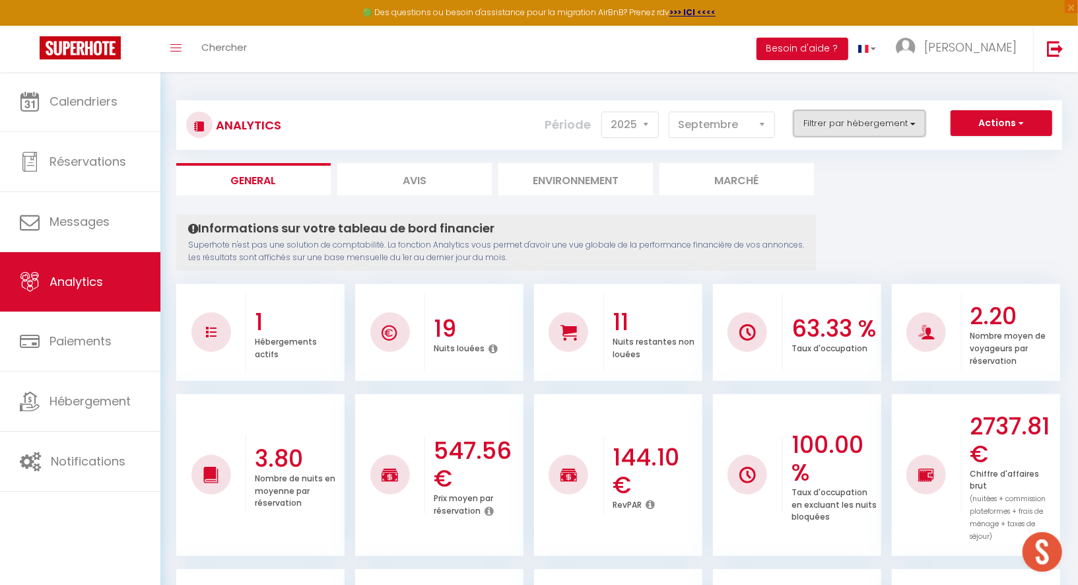
click at [829, 127] on button "Filtrer par hébergement" at bounding box center [860, 123] width 132 height 26
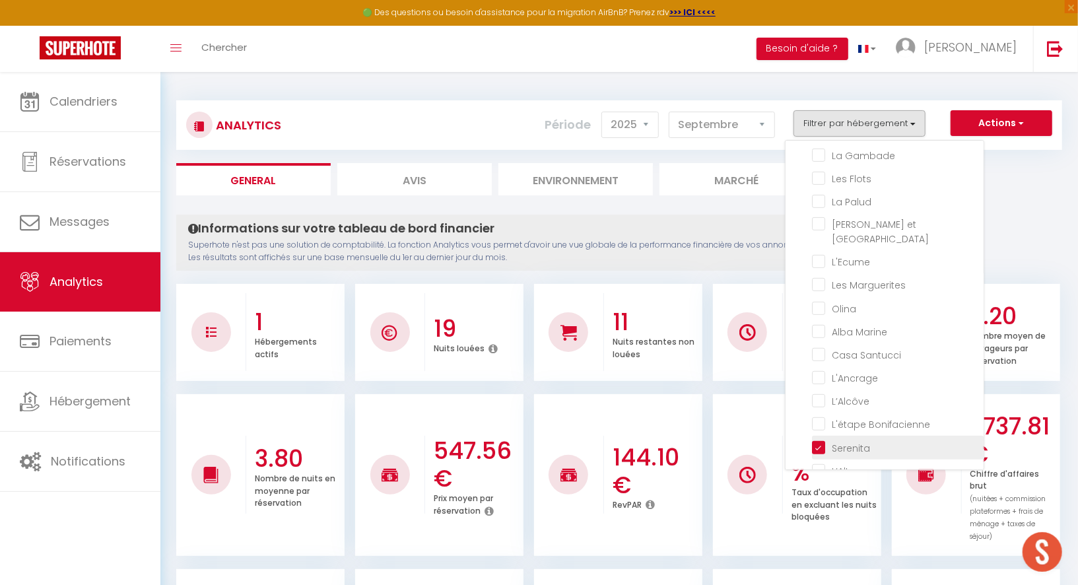
click at [848, 440] on input "checkbox" at bounding box center [898, 446] width 172 height 13
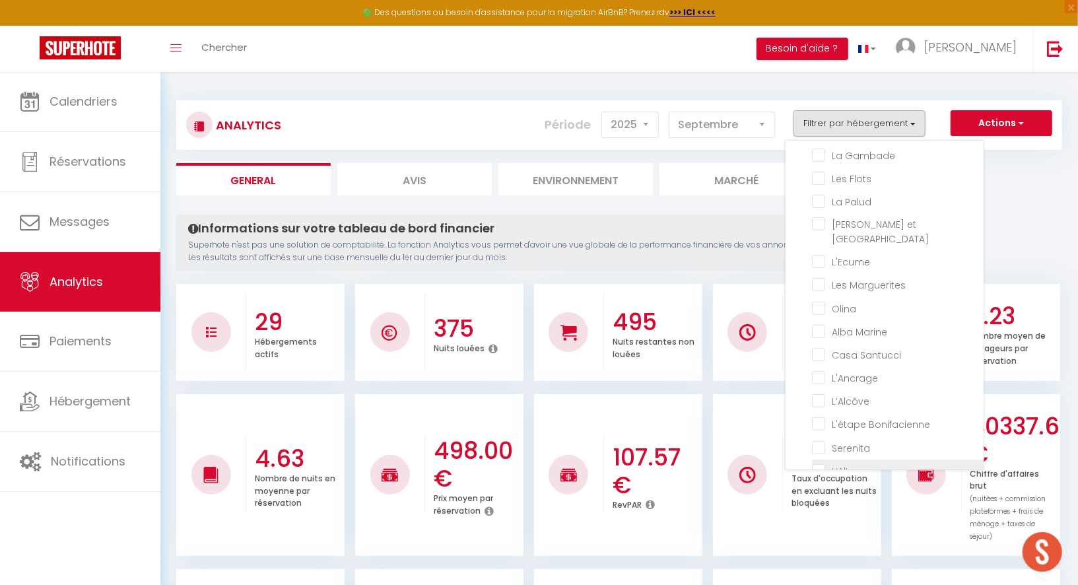
click at [853, 464] on input "checkbox" at bounding box center [898, 470] width 172 height 13
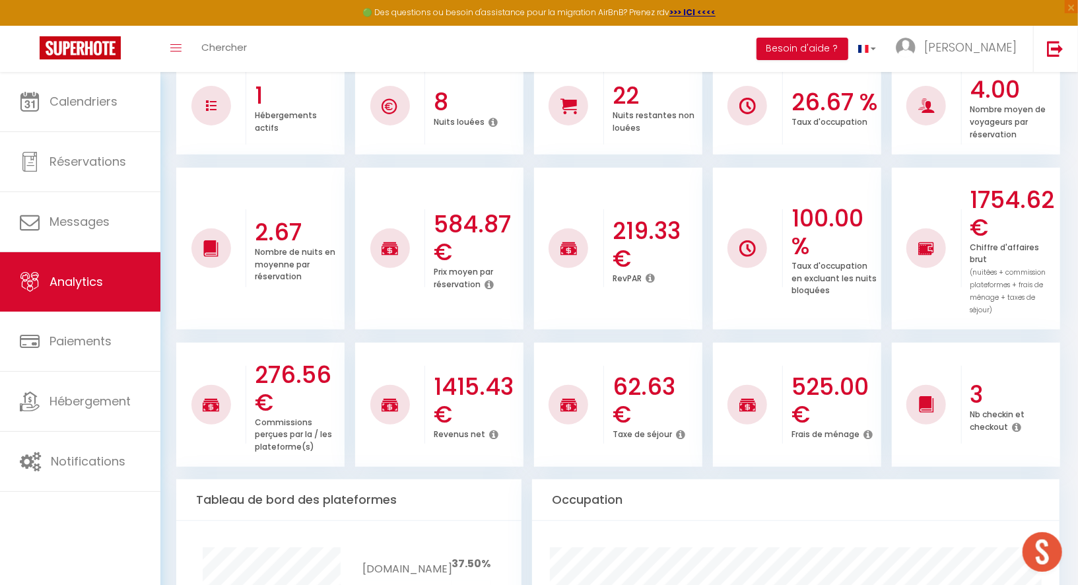
scroll to position [246, 0]
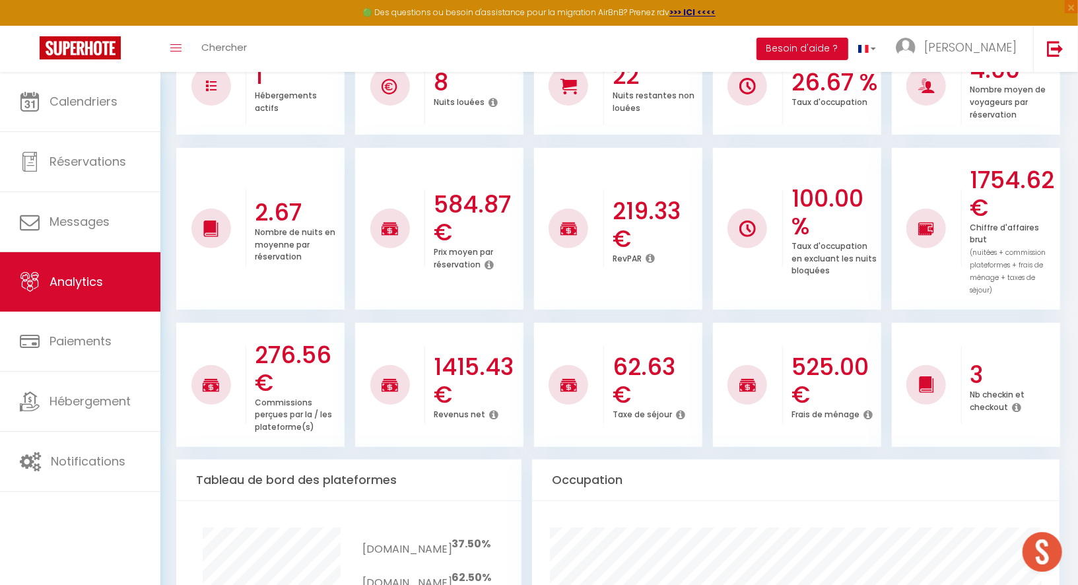
click at [470, 353] on h3 "1415.43 €" at bounding box center [477, 380] width 87 height 55
click at [827, 359] on h3 "525.00 €" at bounding box center [835, 380] width 87 height 55
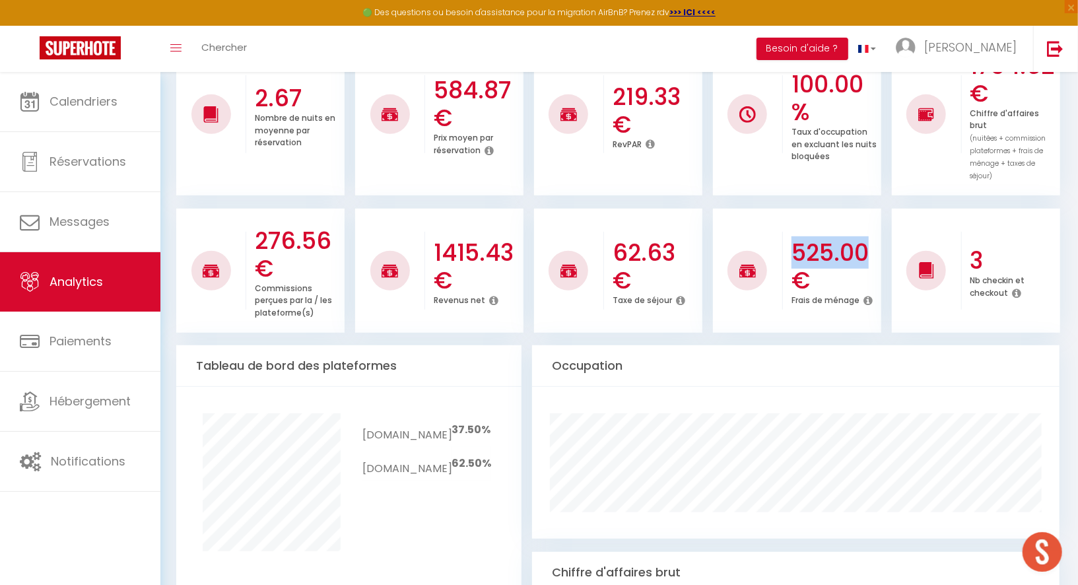
scroll to position [362, 0]
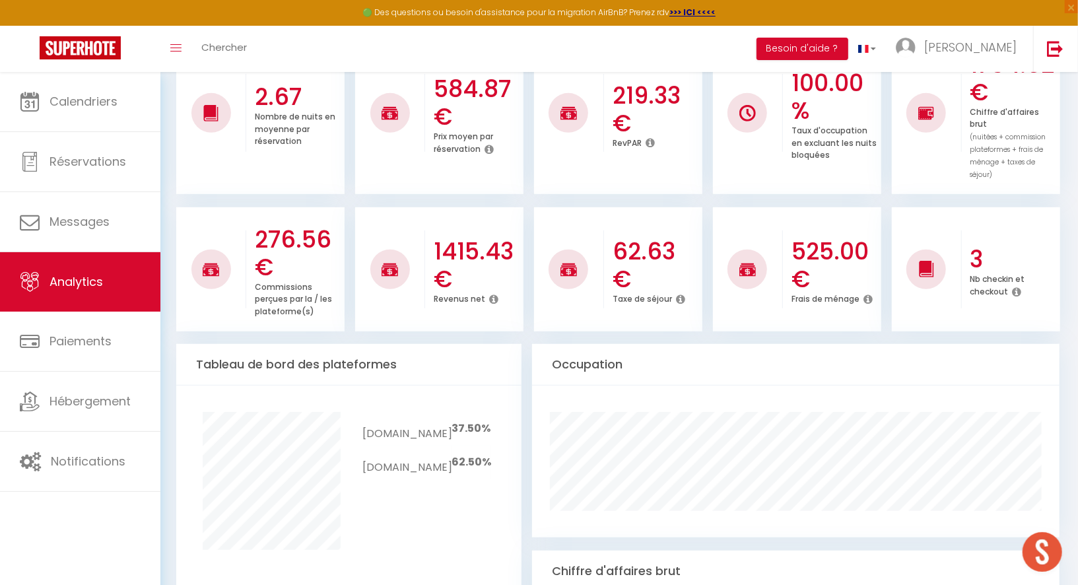
click at [466, 454] on span "62.50%" at bounding box center [472, 461] width 40 height 15
